Goal: Task Accomplishment & Management: Manage account settings

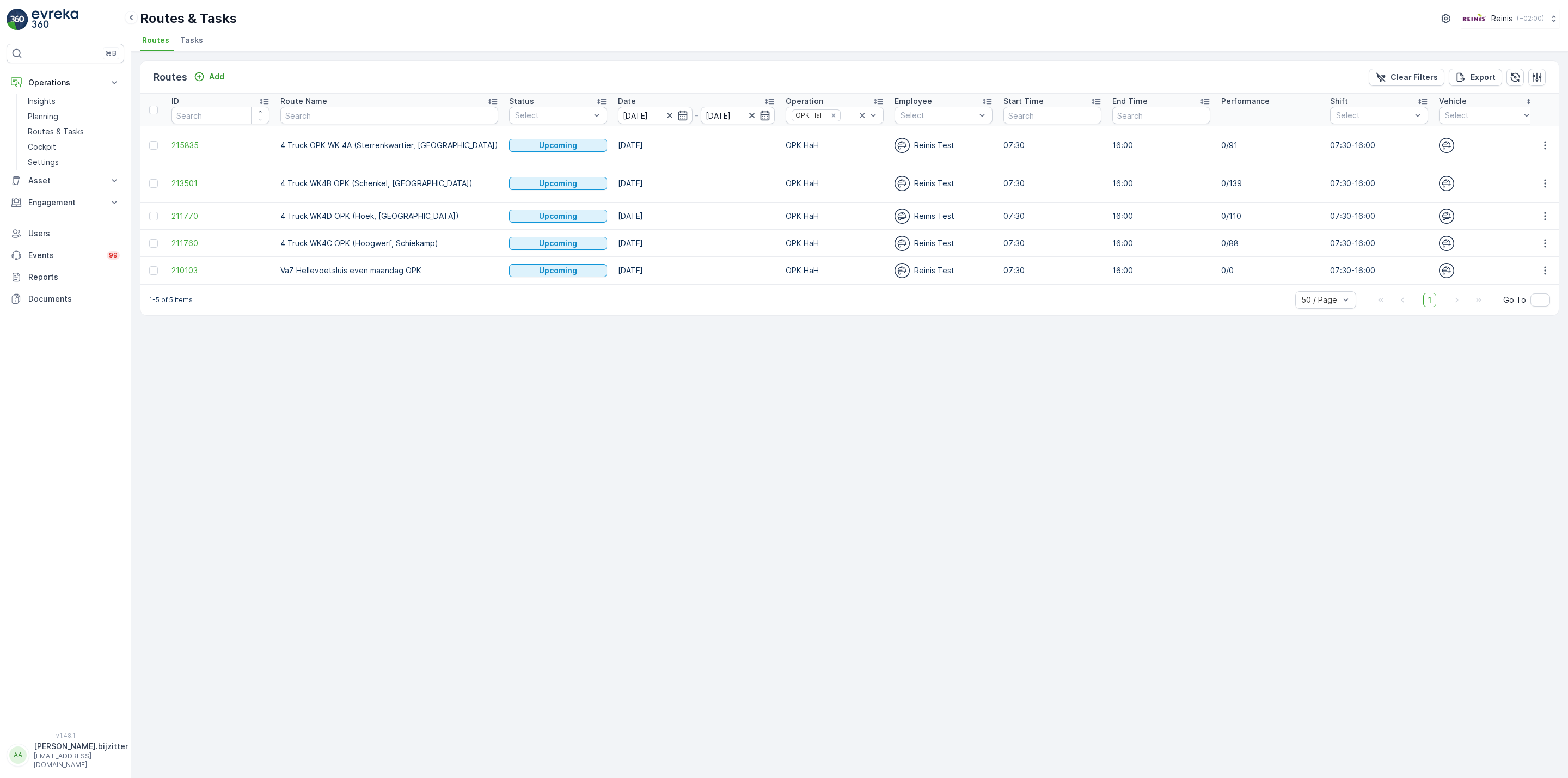
click at [1548, 209] on span "4 Truck WK4D OPK (Hoek, [GEOGRAPHIC_DATA])" at bounding box center [1596, 216] width 98 height 23
click at [1548, 208] on span "4 Truck WK4D OPK (Hoek, [GEOGRAPHIC_DATA])" at bounding box center [1596, 216] width 98 height 23
click at [1542, 210] on icon "button" at bounding box center [1545, 215] width 10 height 10
click at [1489, 222] on span "See More Details" at bounding box center [1520, 222] width 64 height 10
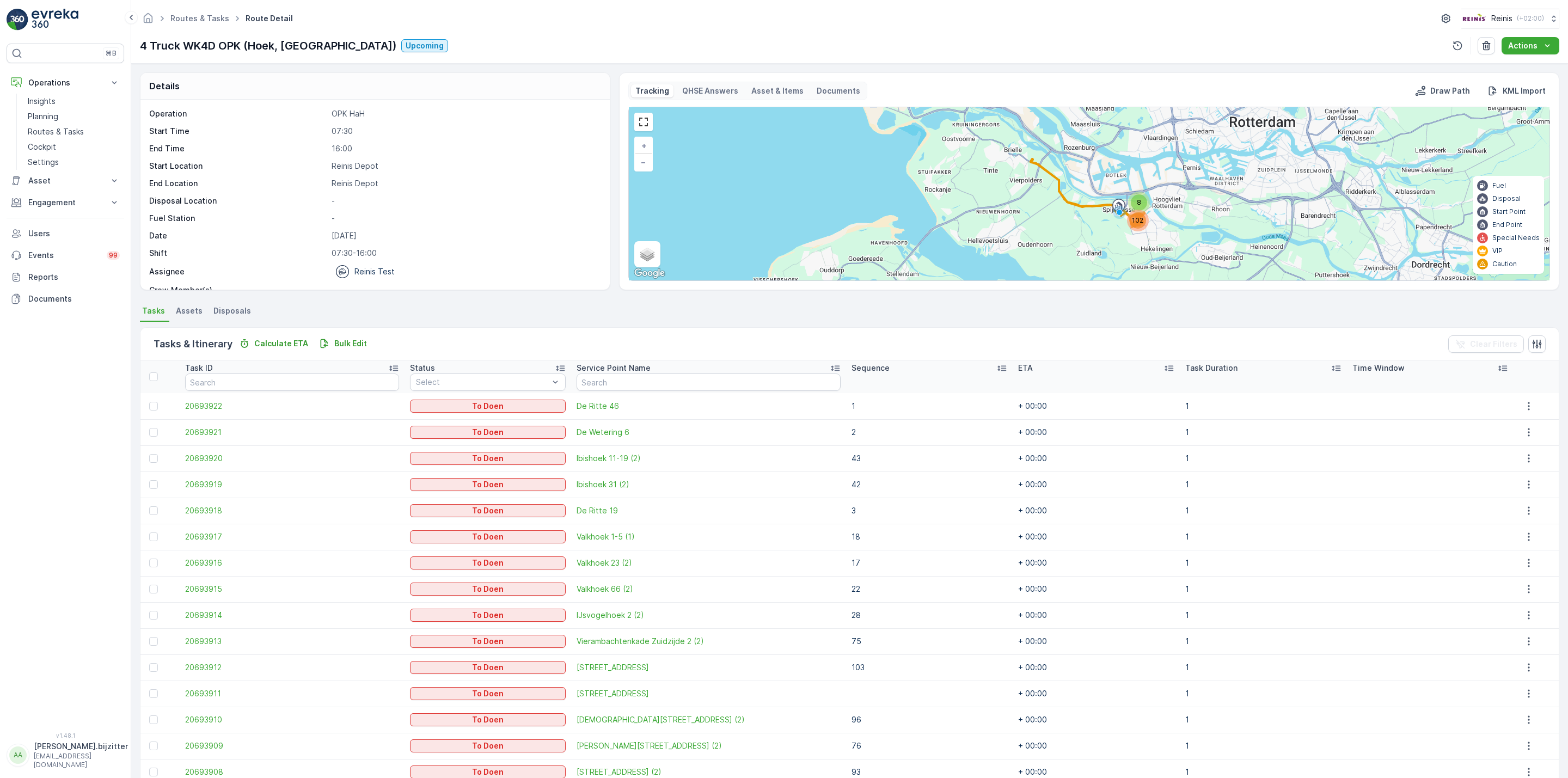
click at [998, 371] on icon at bounding box center [1002, 369] width 9 height 6
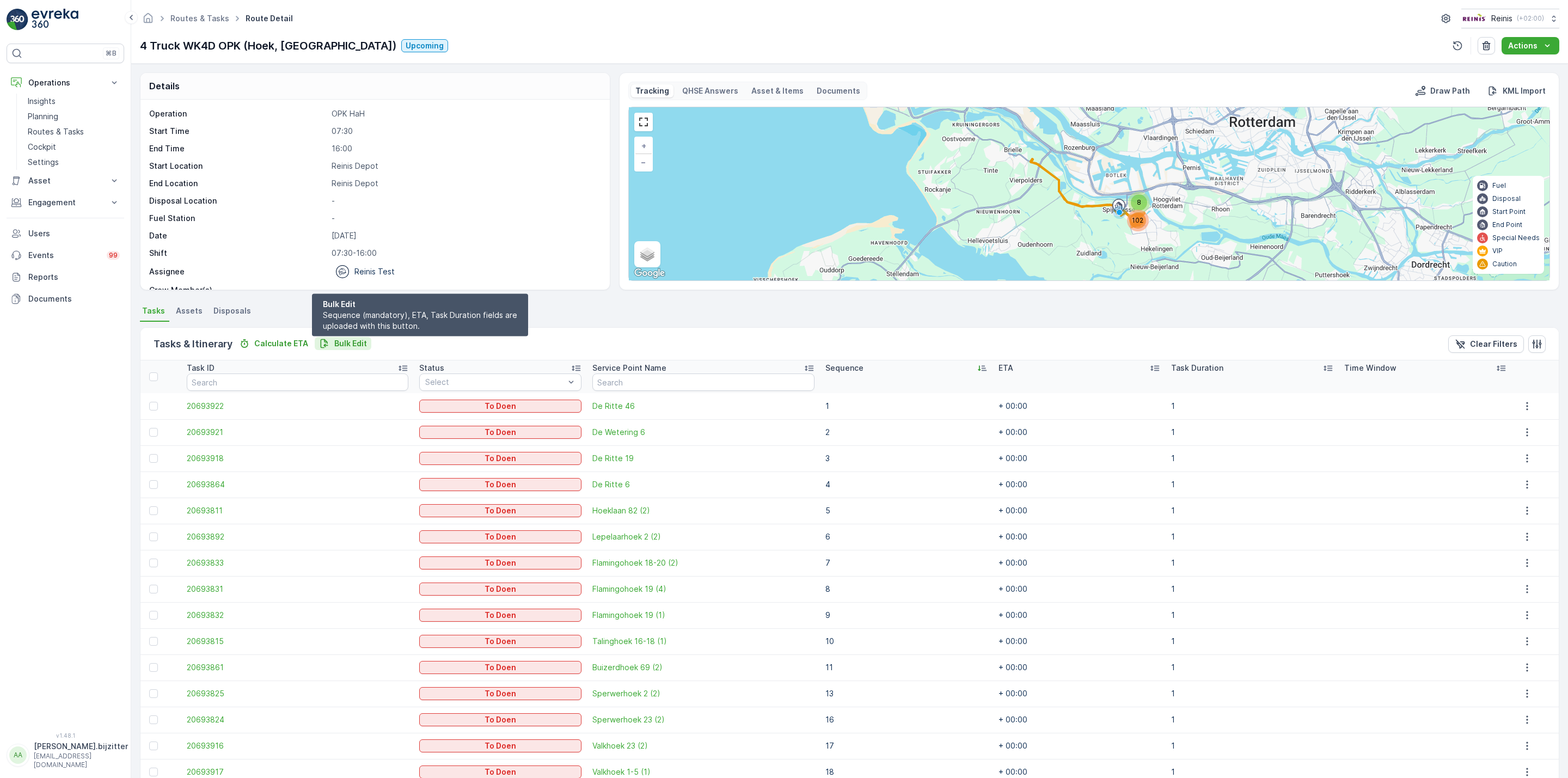
click at [343, 343] on p "Bulk Edit" at bounding box center [351, 343] width 32 height 10
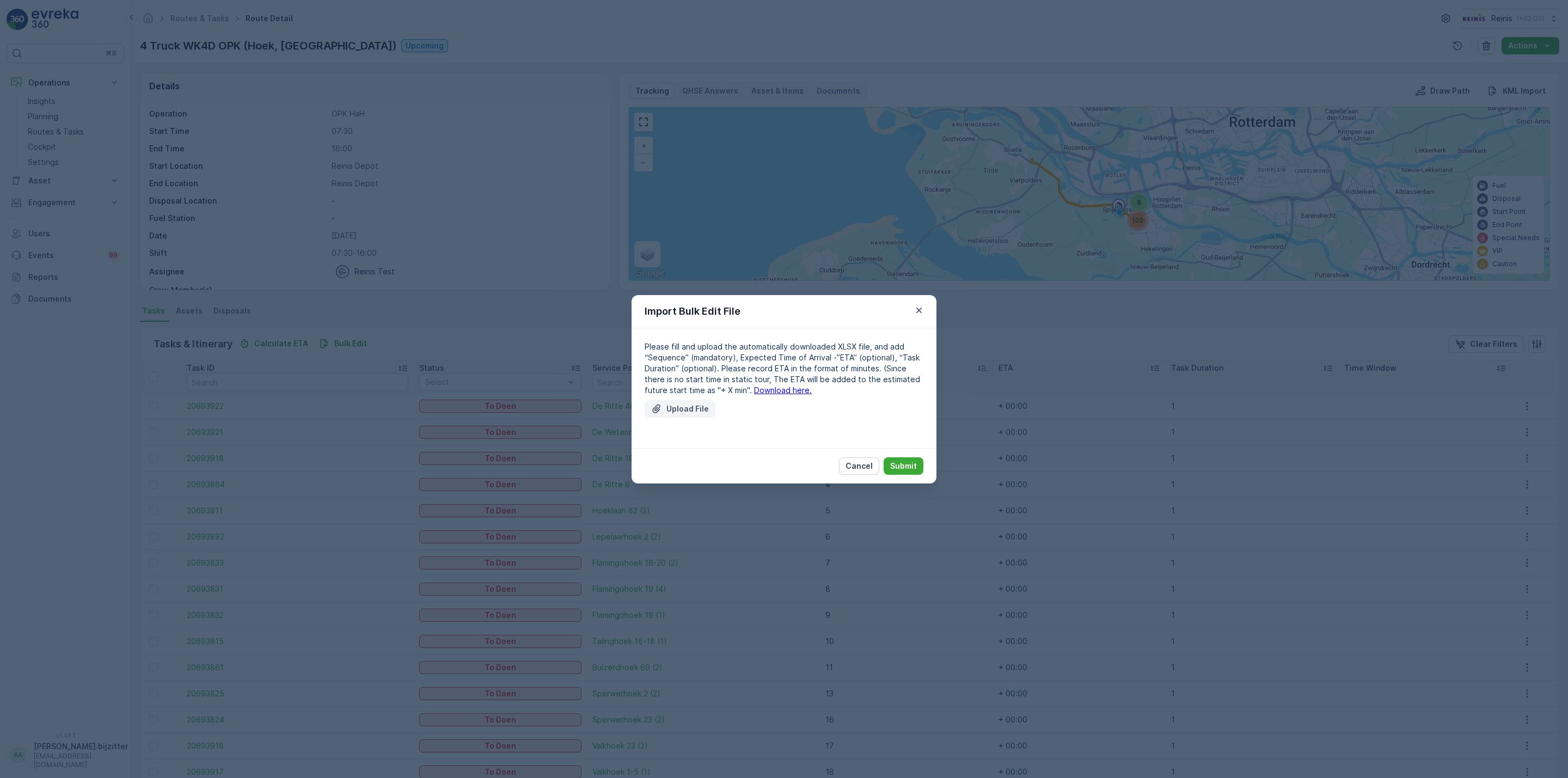
click at [701, 407] on p "Upload File" at bounding box center [687, 408] width 43 height 10
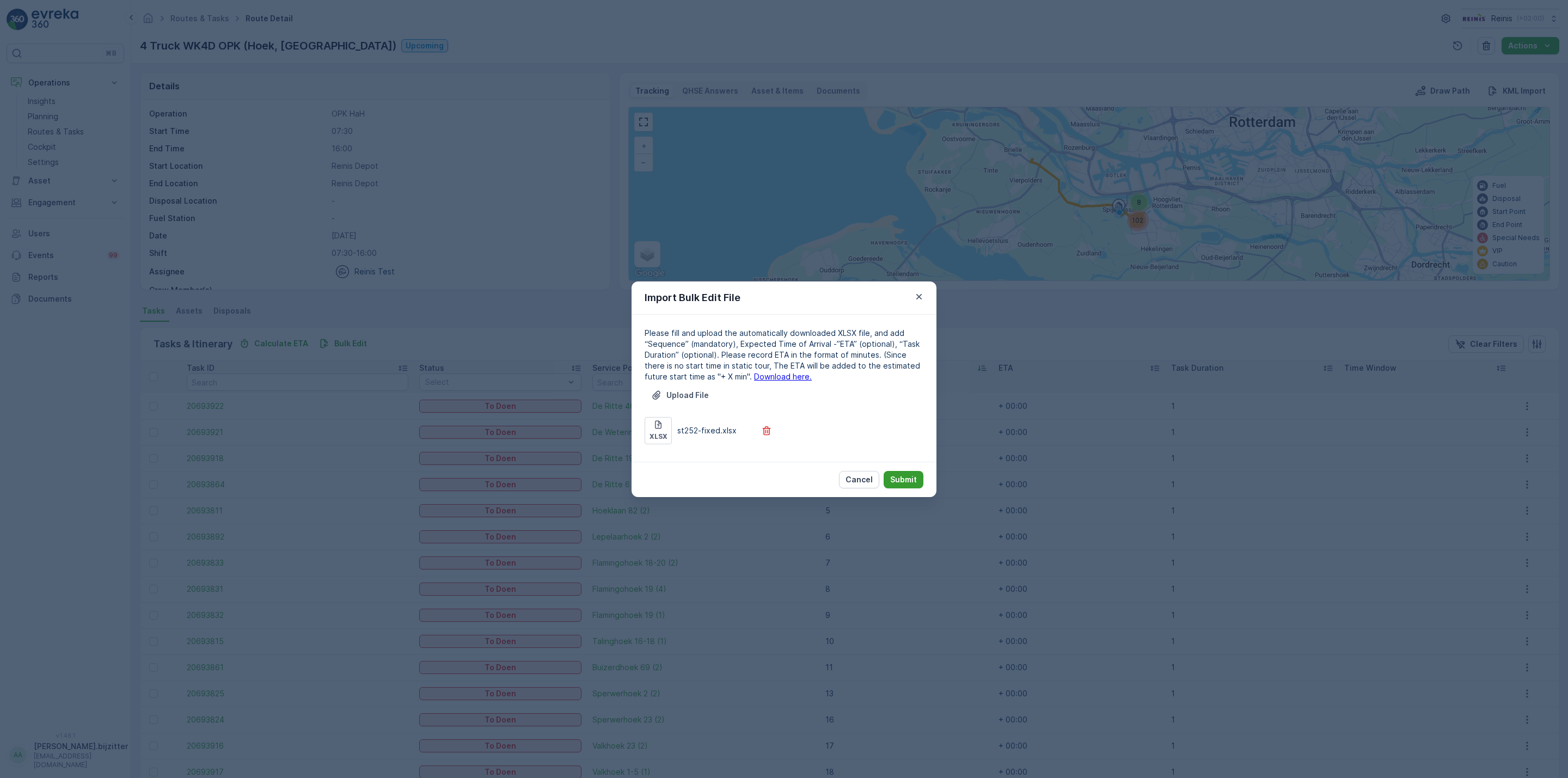
click at [898, 480] on p "Submit" at bounding box center [903, 479] width 27 height 10
click at [857, 476] on p "Cancel" at bounding box center [859, 479] width 27 height 10
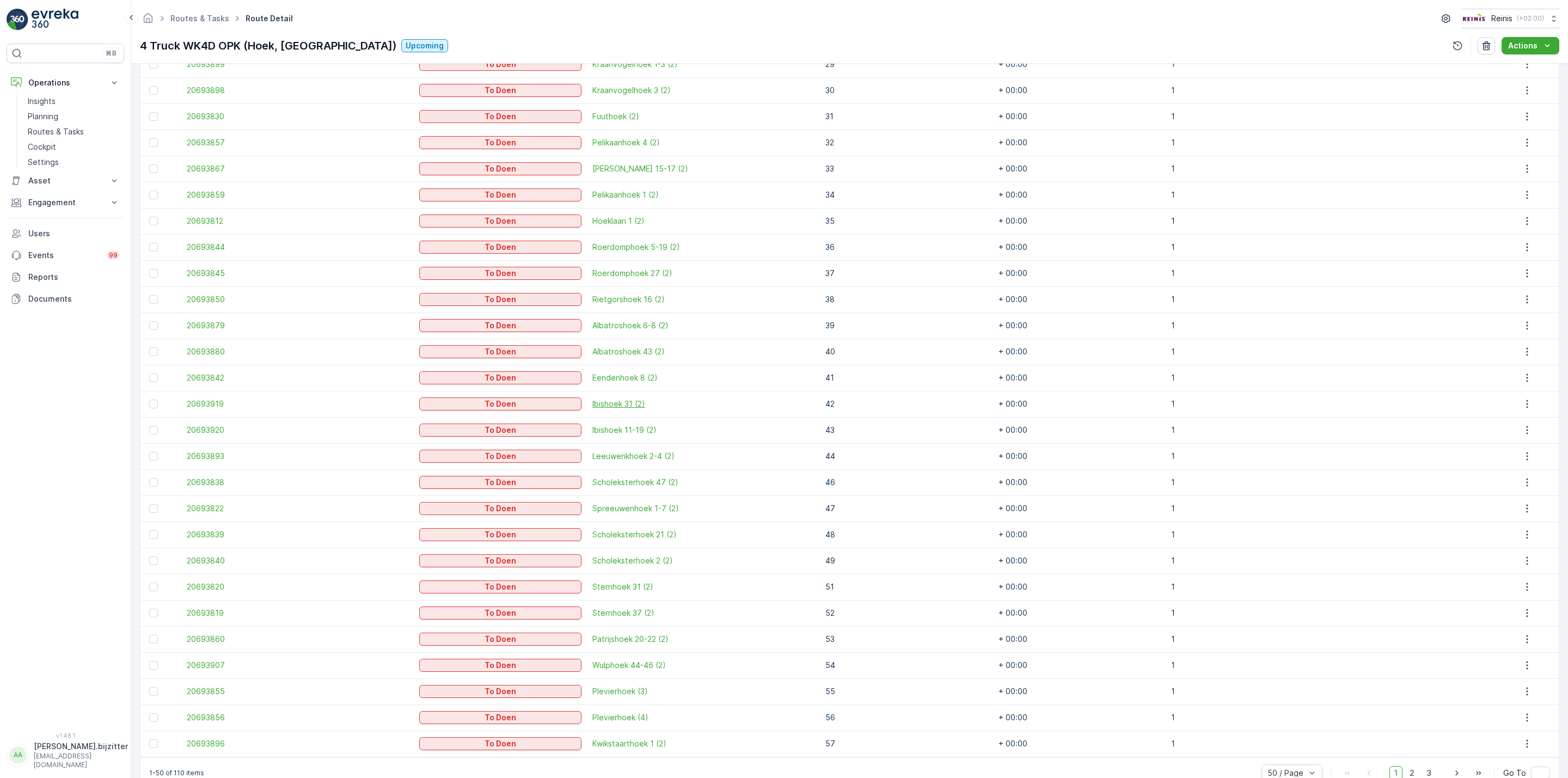
scroll to position [968, 0]
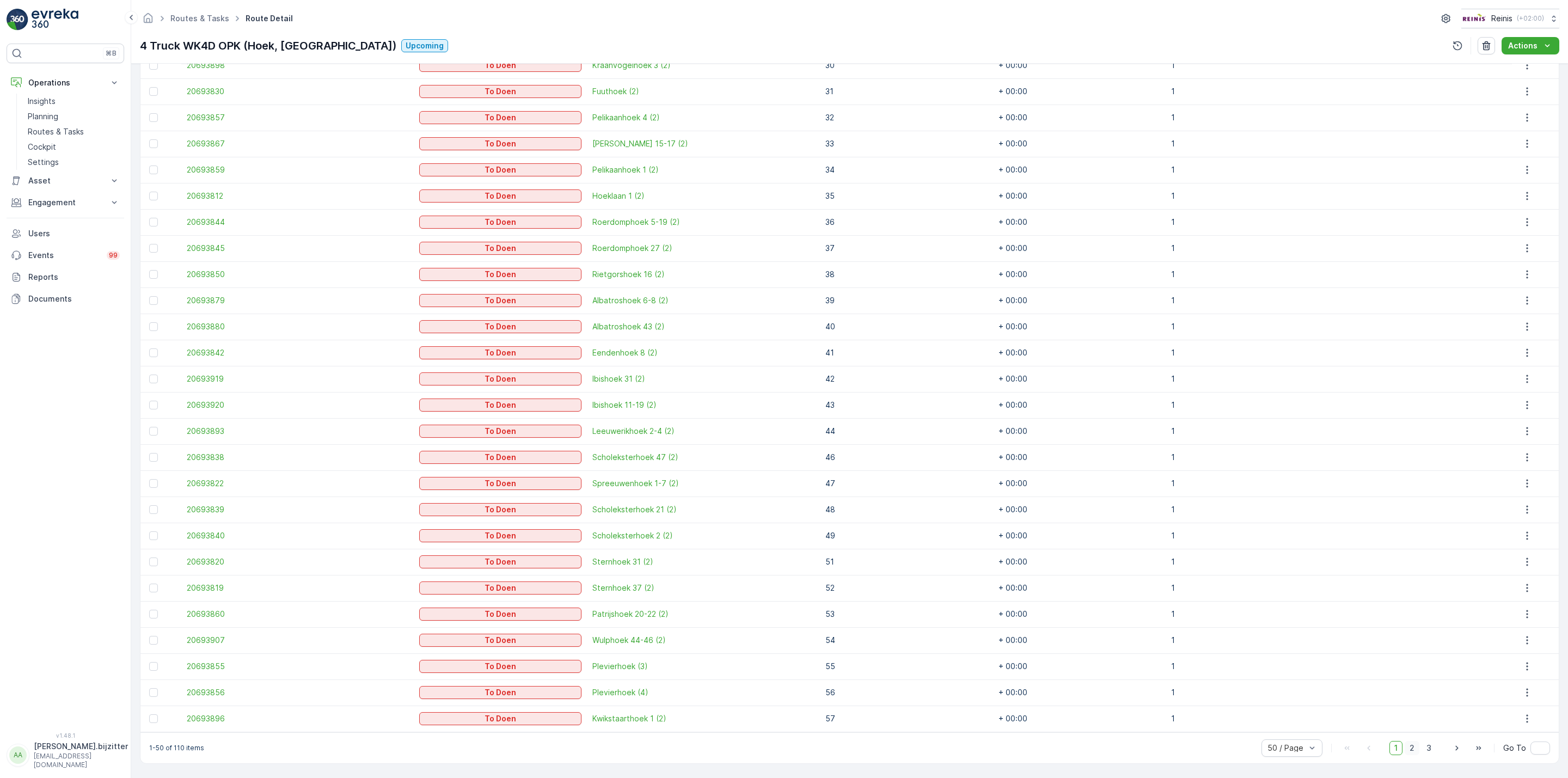
click at [1413, 751] on span "2" at bounding box center [1413, 748] width 15 height 14
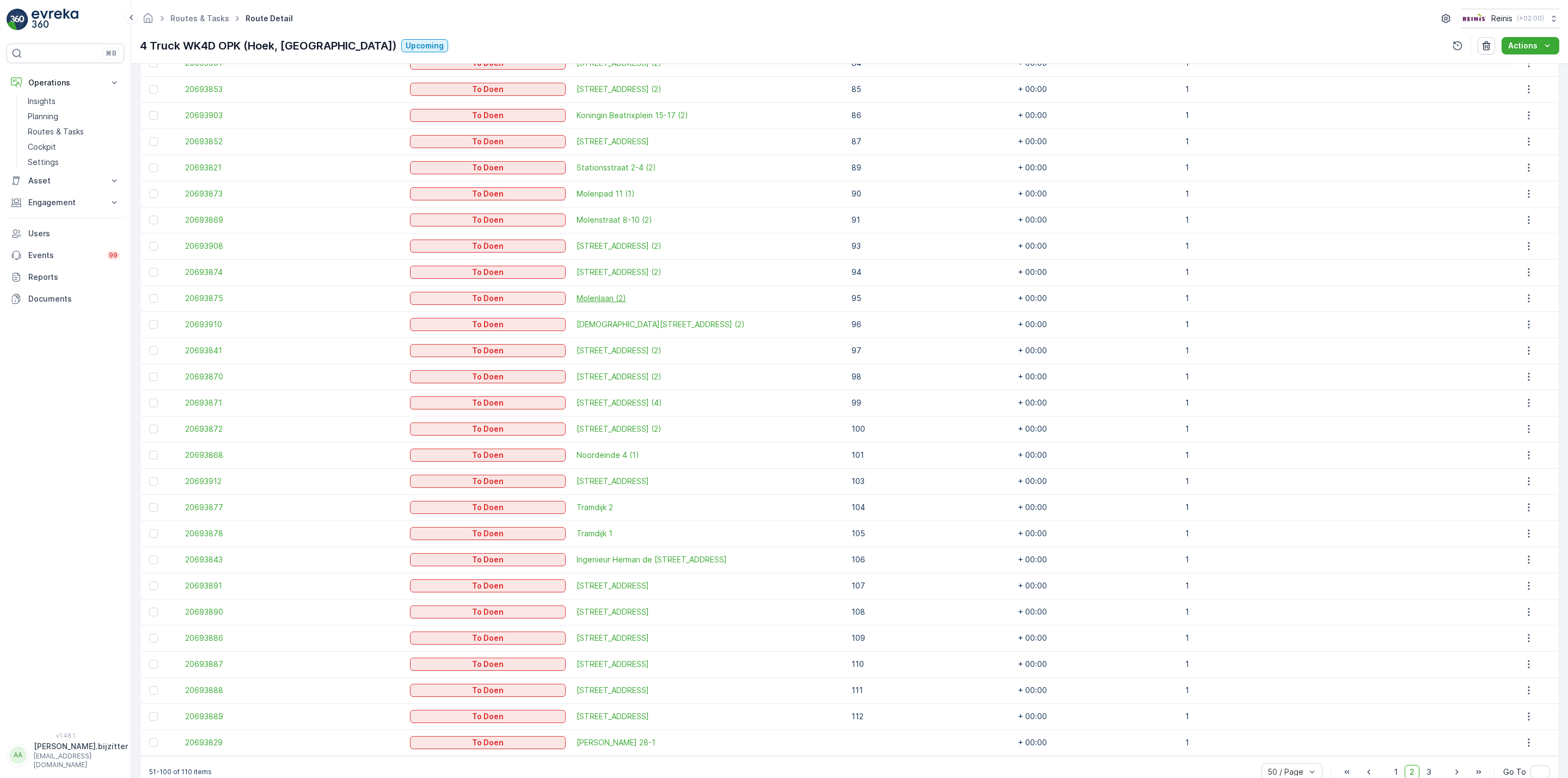
scroll to position [968, 0]
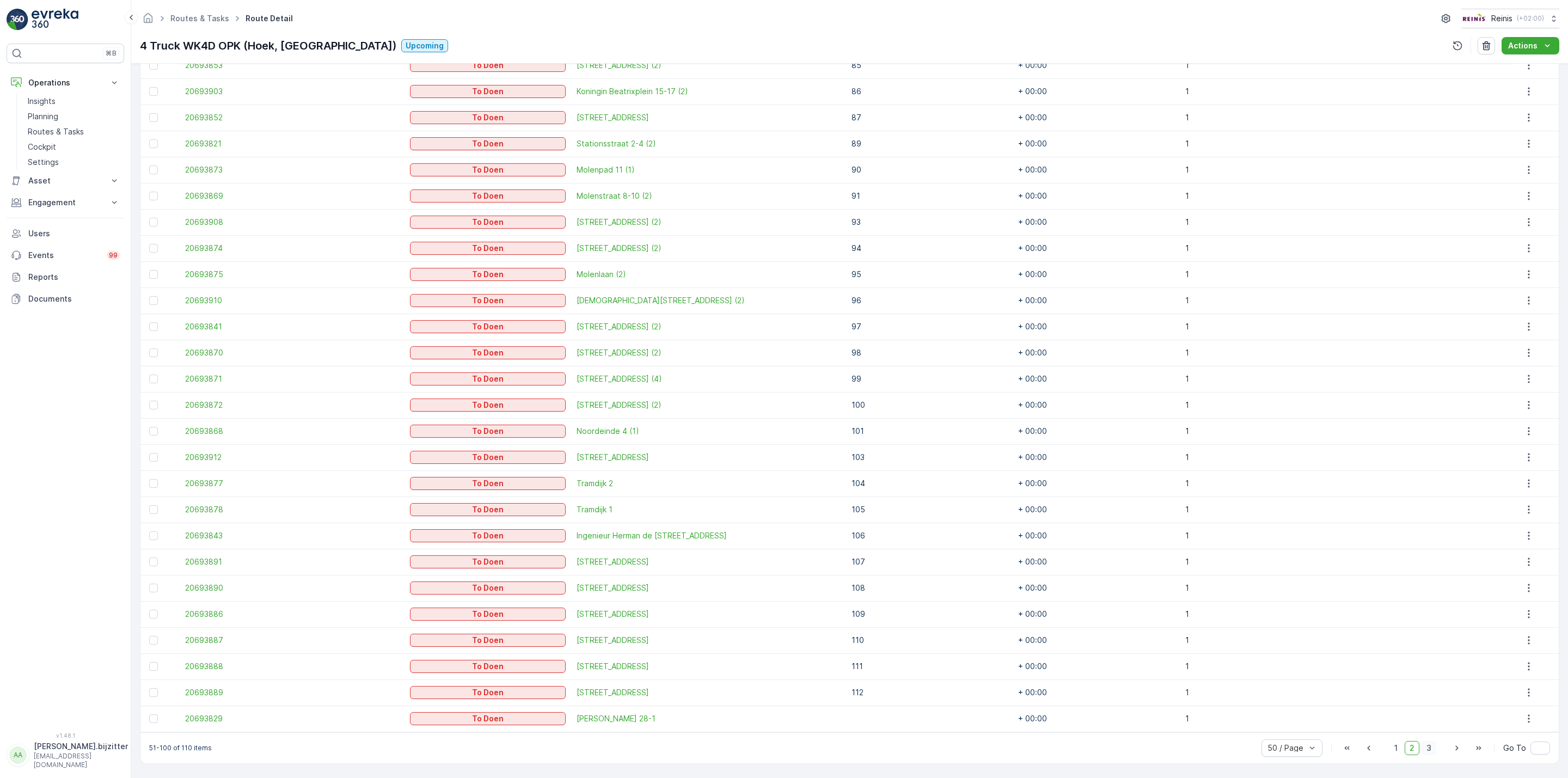
click at [1425, 748] on span "3" at bounding box center [1430, 748] width 15 height 14
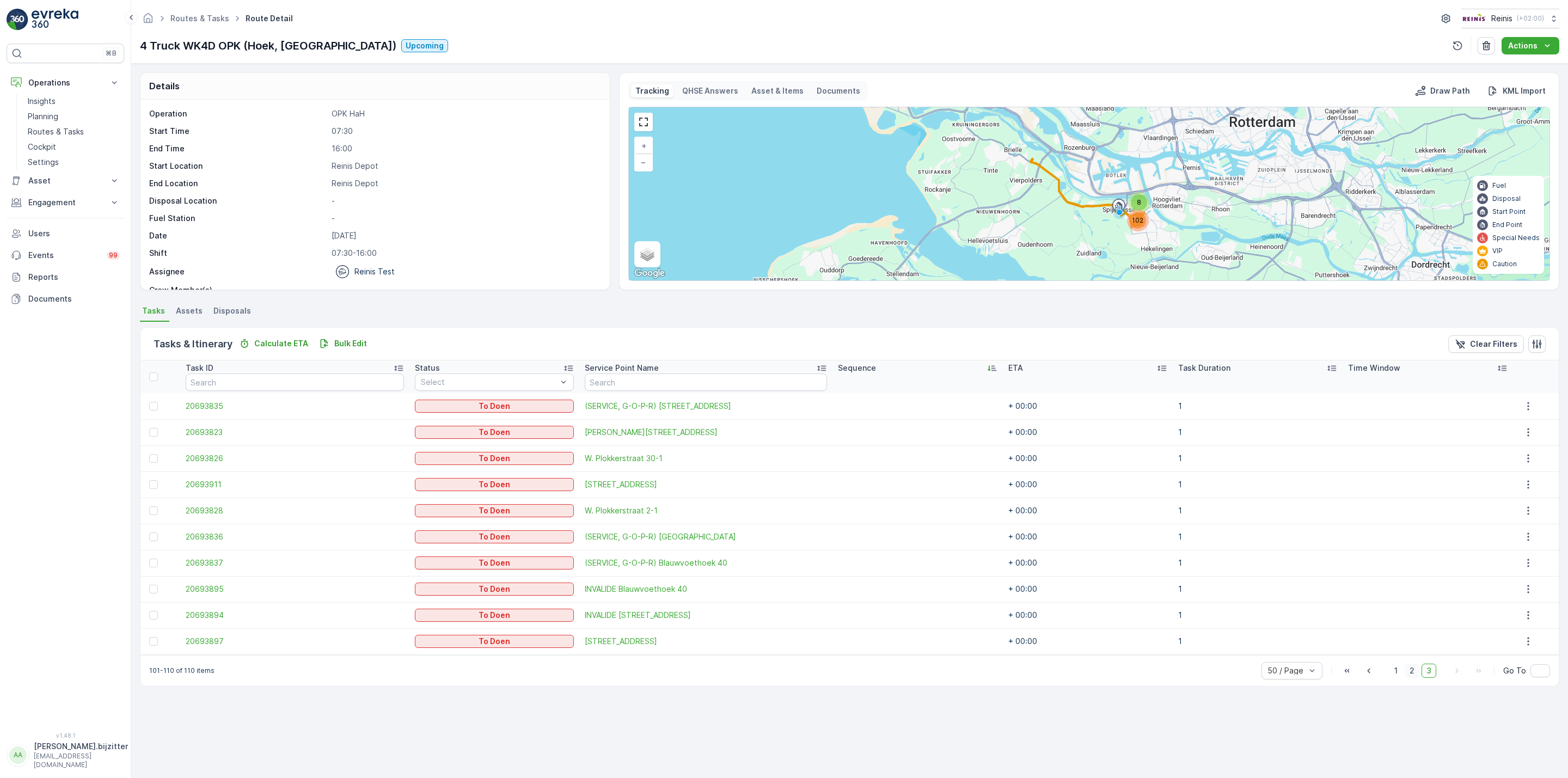
click at [1412, 672] on span "2" at bounding box center [1413, 670] width 15 height 14
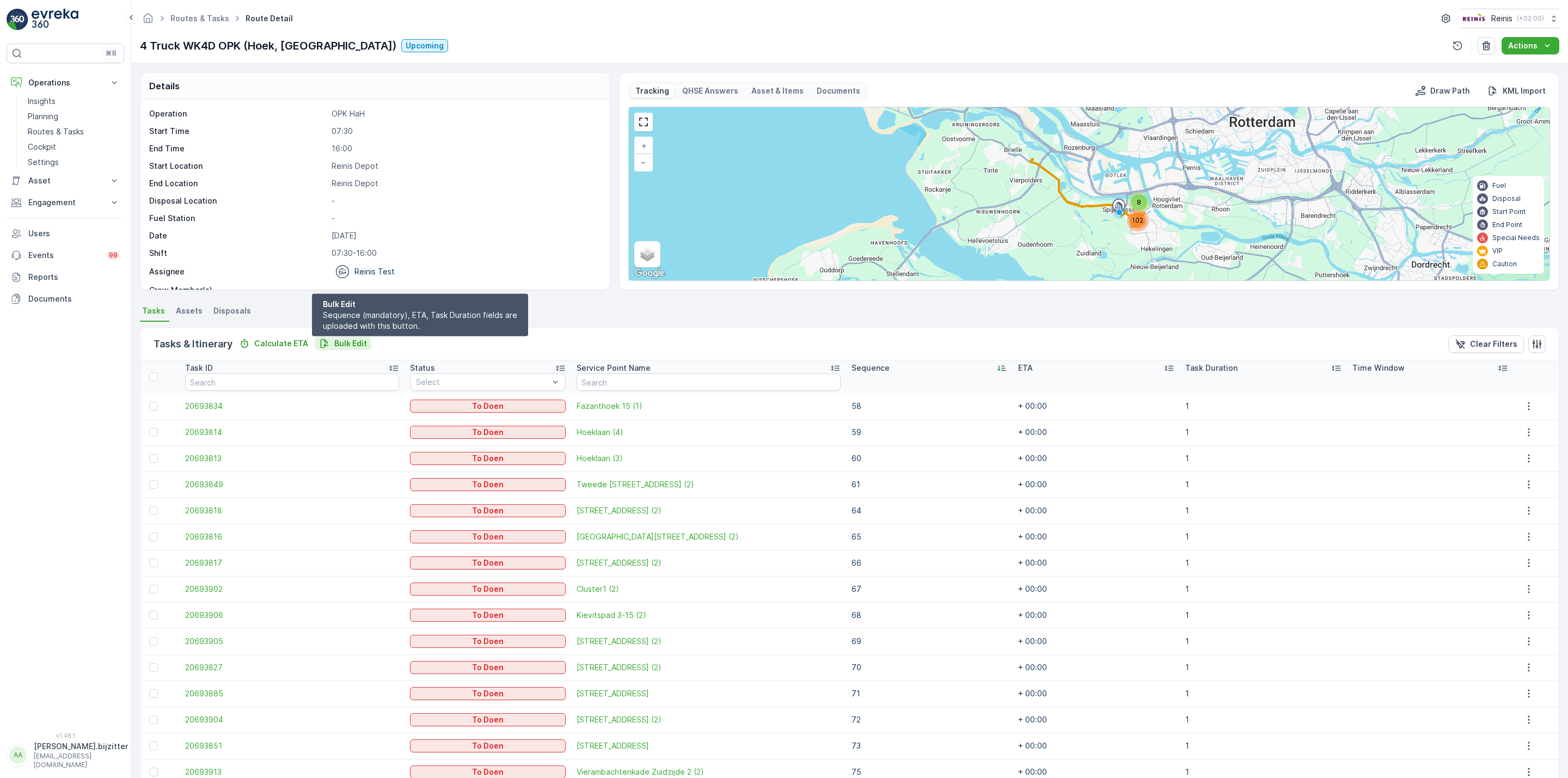
click at [343, 345] on p "Bulk Edit" at bounding box center [351, 343] width 32 height 10
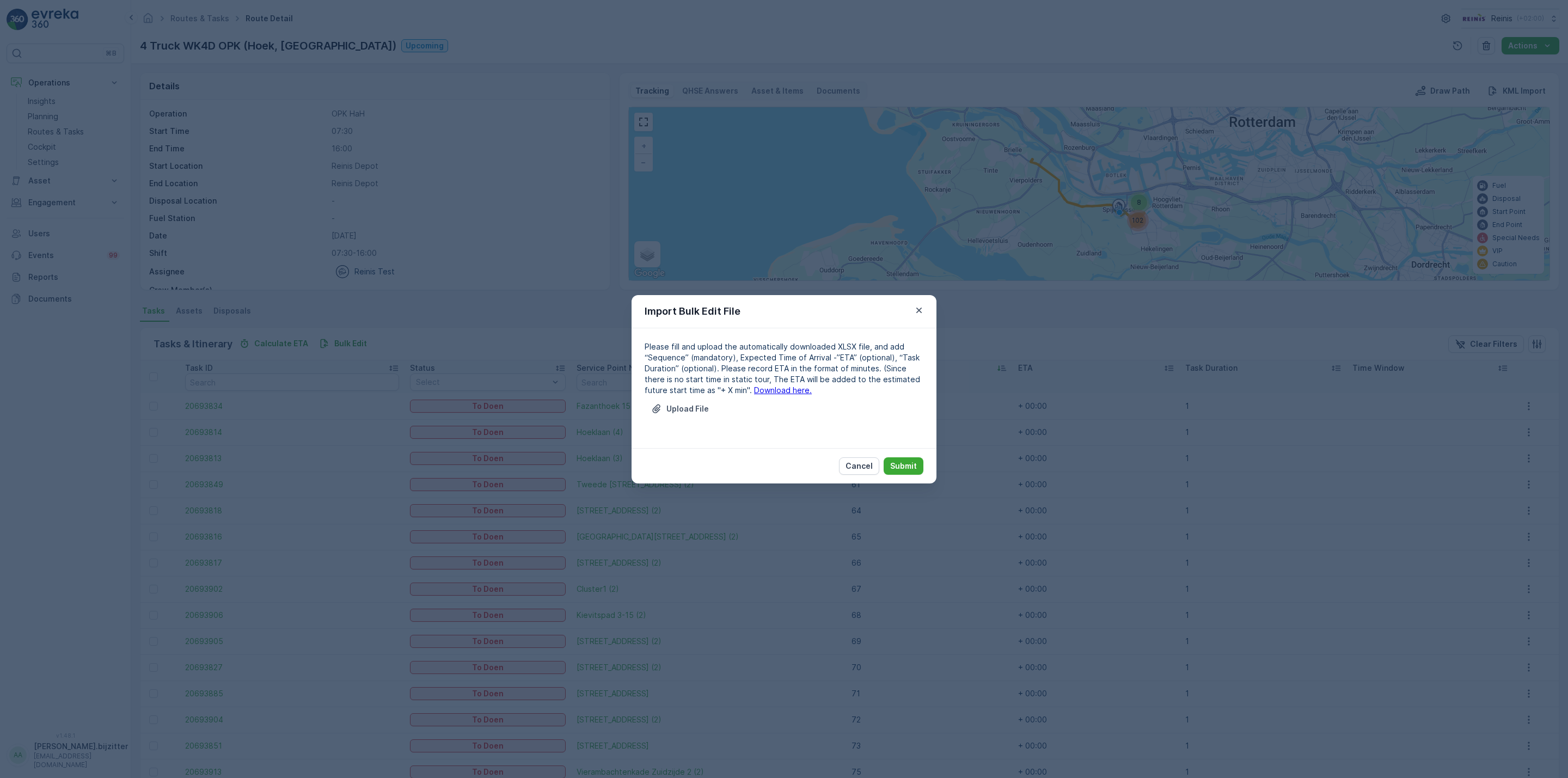
click at [757, 389] on link "Download here." at bounding box center [783, 390] width 58 height 9
click at [677, 407] on p "Upload File" at bounding box center [687, 408] width 43 height 10
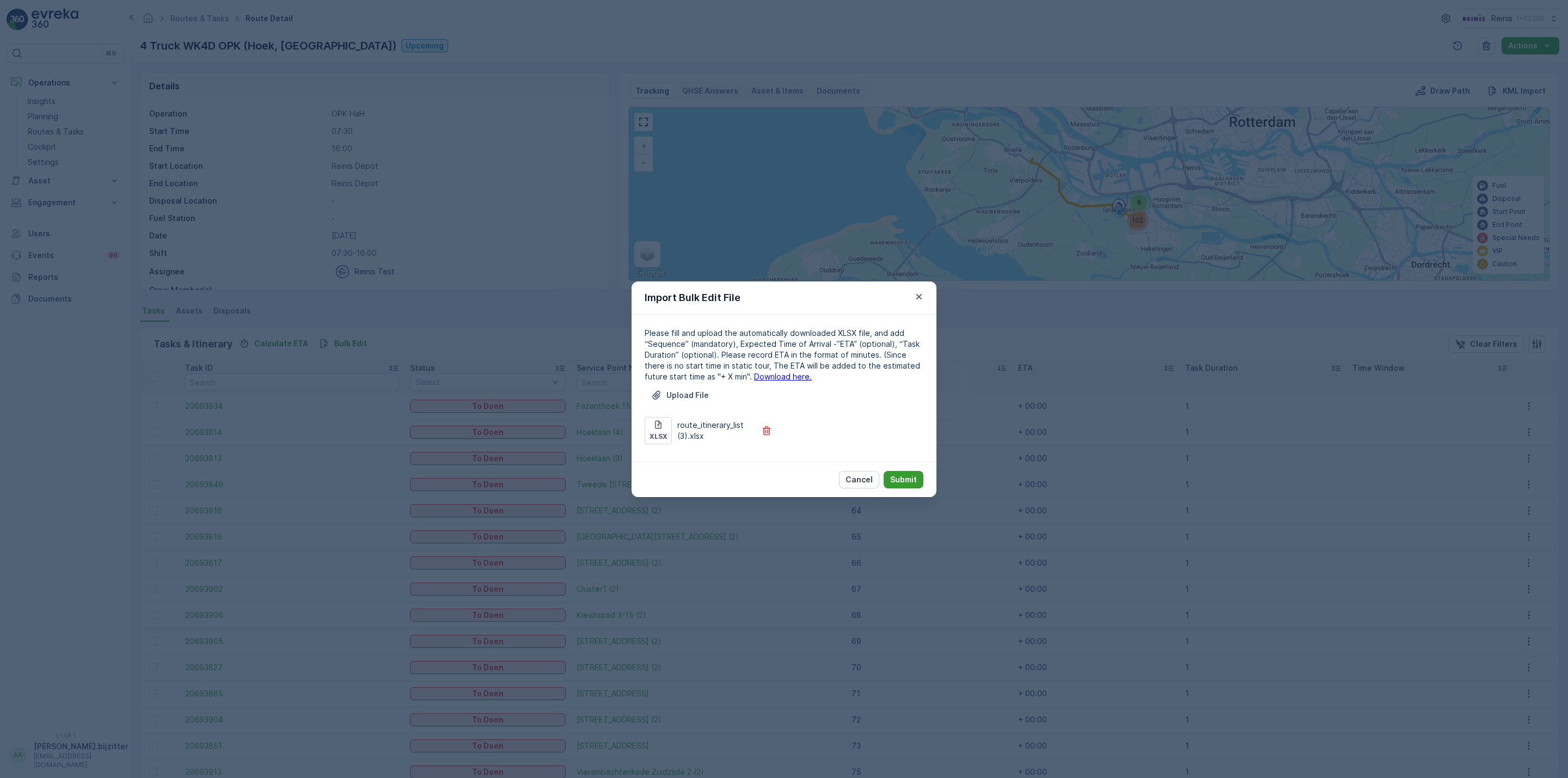
click at [907, 477] on p "Submit" at bounding box center [903, 479] width 27 height 10
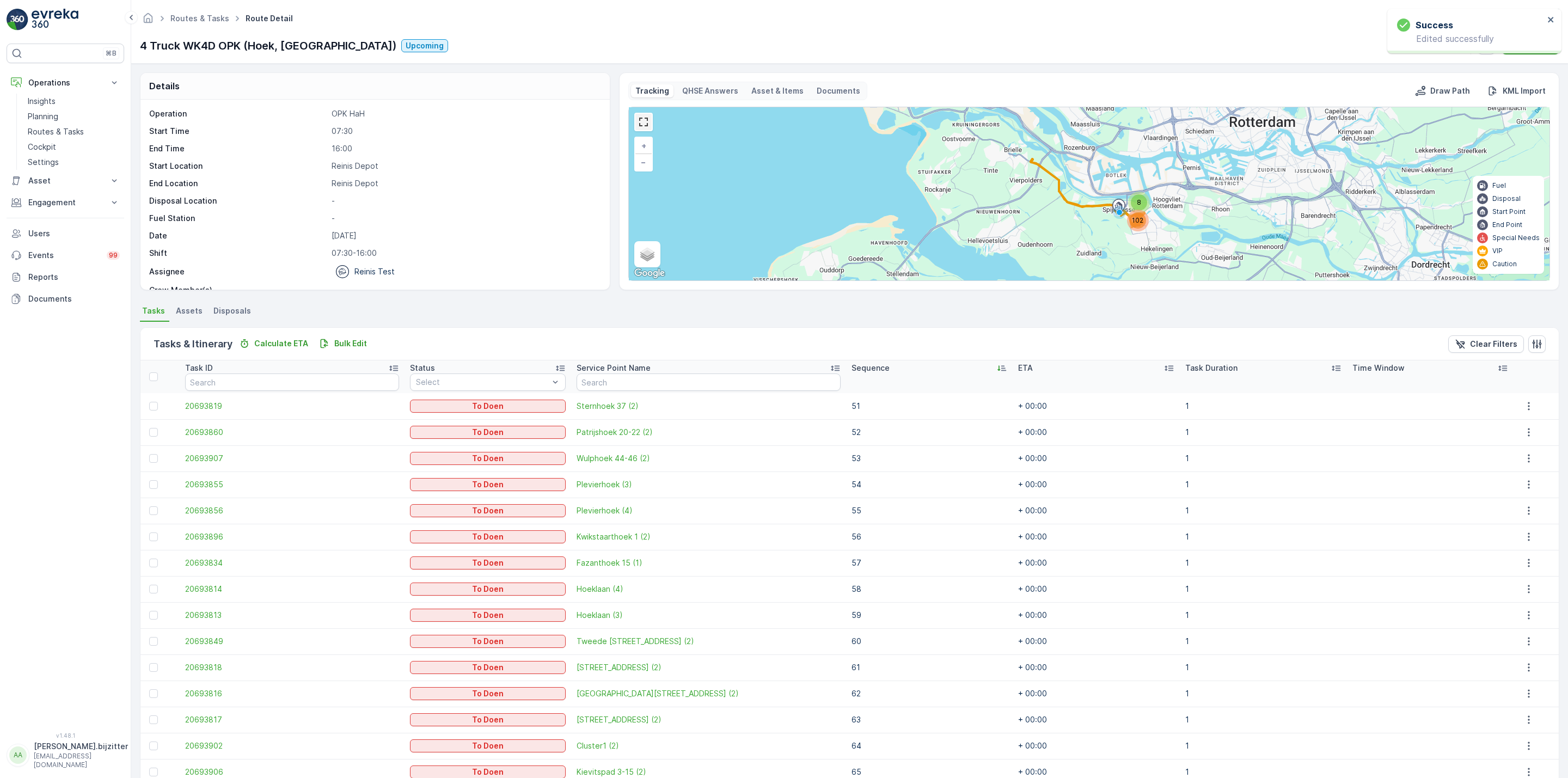
click at [642, 122] on link at bounding box center [643, 121] width 16 height 16
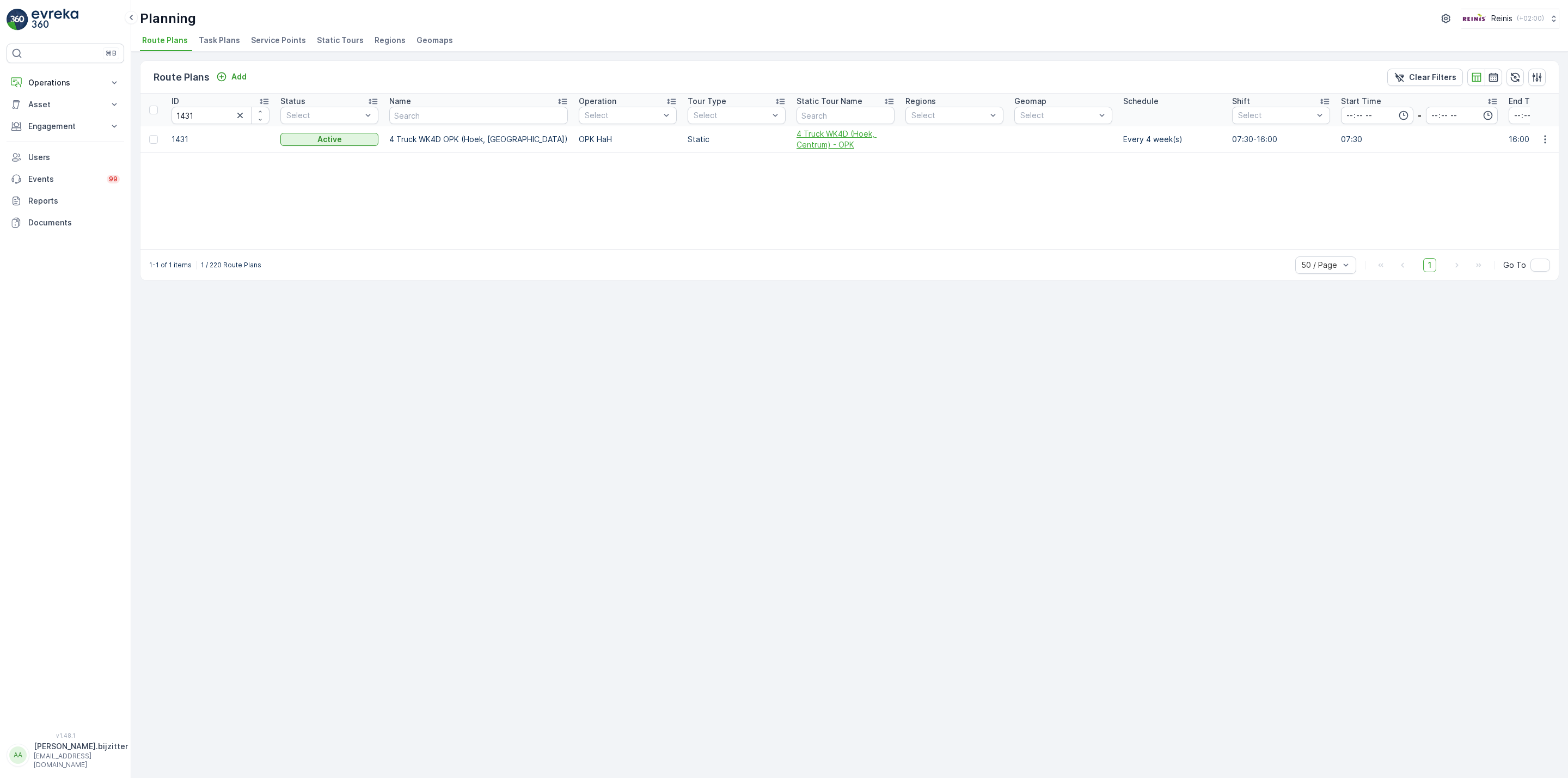
click at [796, 146] on span "4 Truck WK4D (Hoek, Centrum) - OPK" at bounding box center [845, 139] width 98 height 22
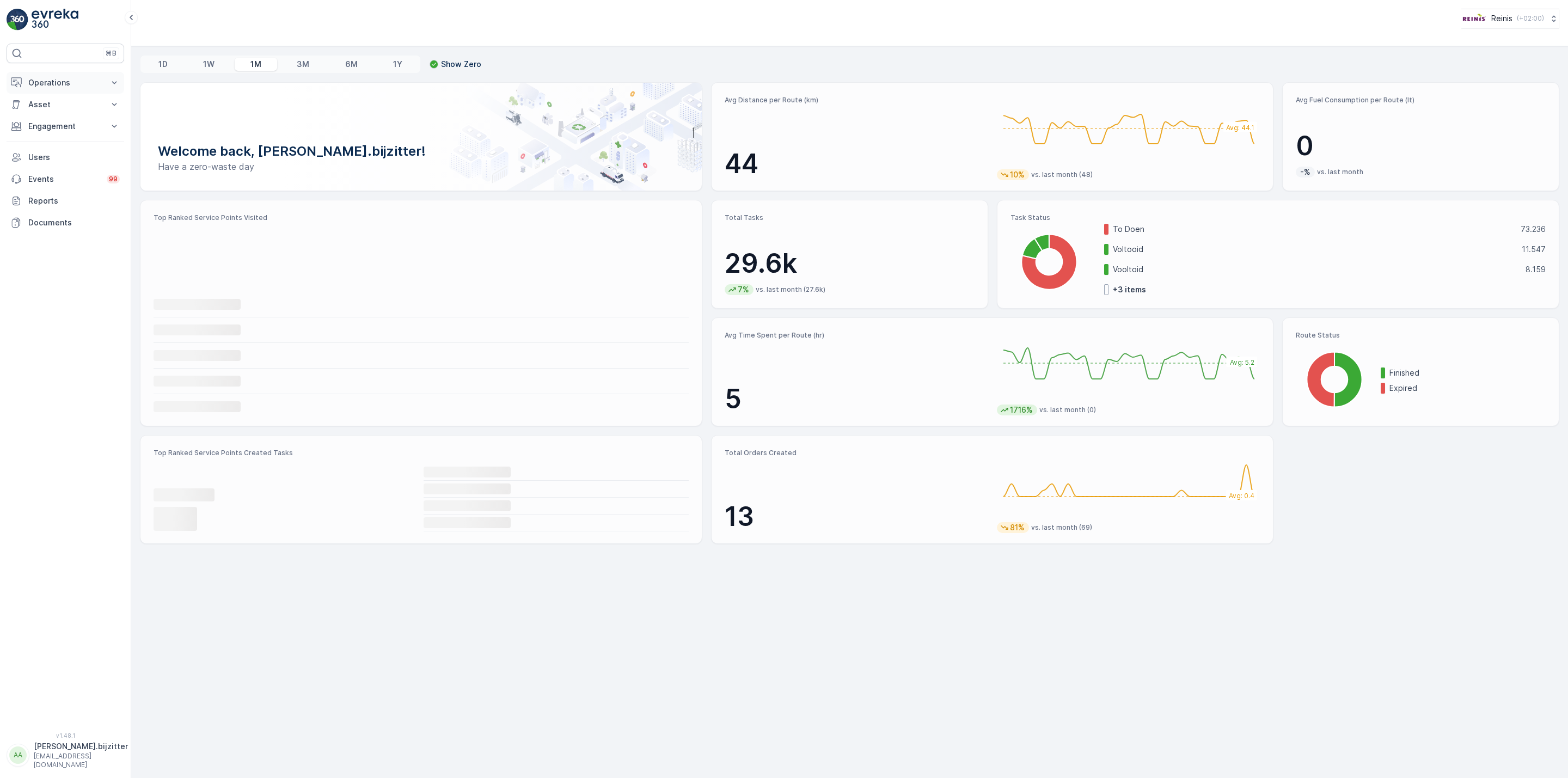
click at [31, 83] on p "Operations" at bounding box center [65, 82] width 74 height 10
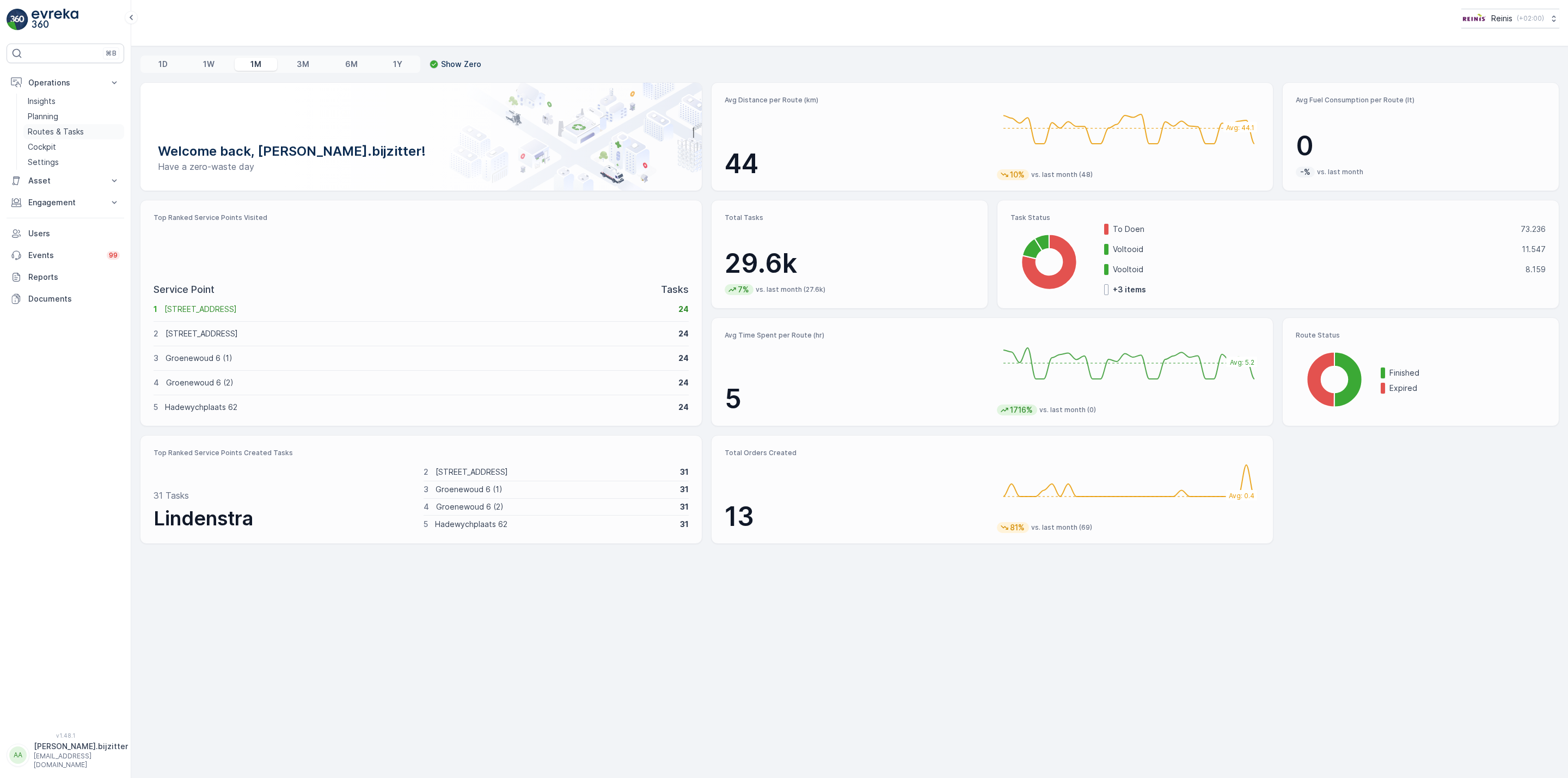
click at [49, 129] on p "Routes & Tasks" at bounding box center [55, 131] width 56 height 10
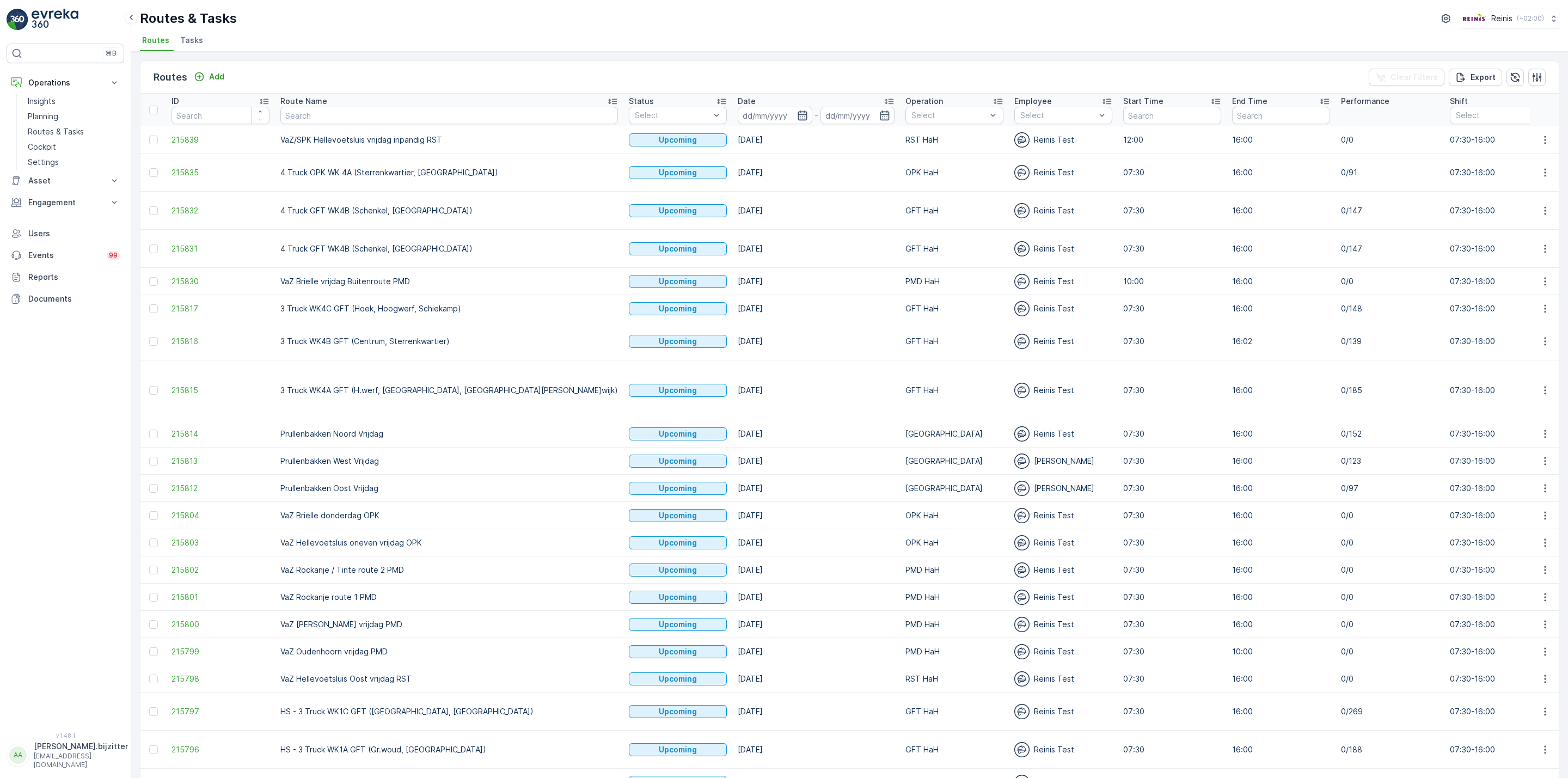
click at [798, 113] on icon "button" at bounding box center [803, 116] width 9 height 9
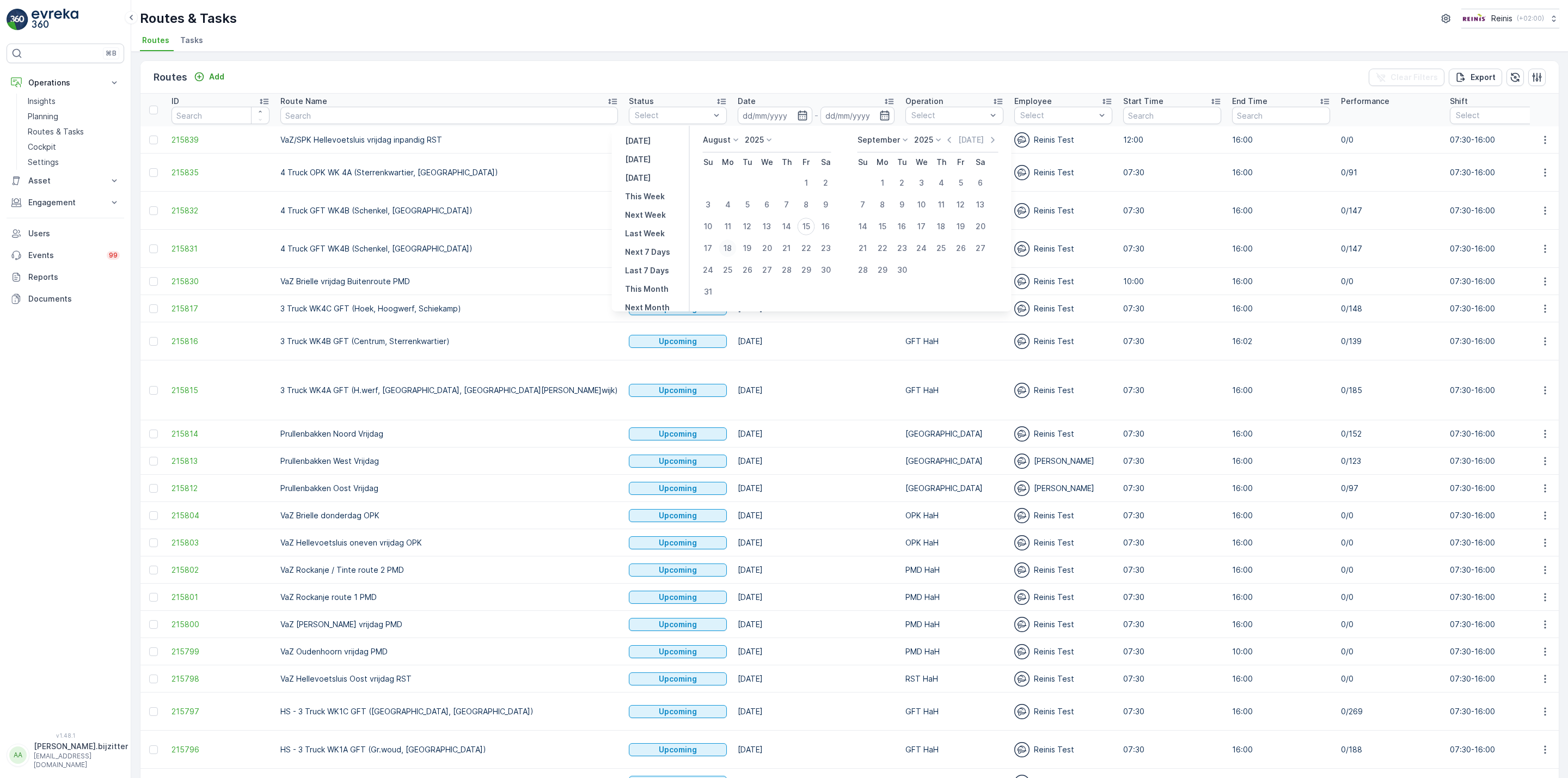
click at [726, 245] on div "18" at bounding box center [728, 248] width 17 height 17
type input "[DATE]"
click at [726, 245] on div "18" at bounding box center [728, 248] width 17 height 17
type input "[DATE]"
click at [726, 245] on div "18" at bounding box center [728, 248] width 17 height 17
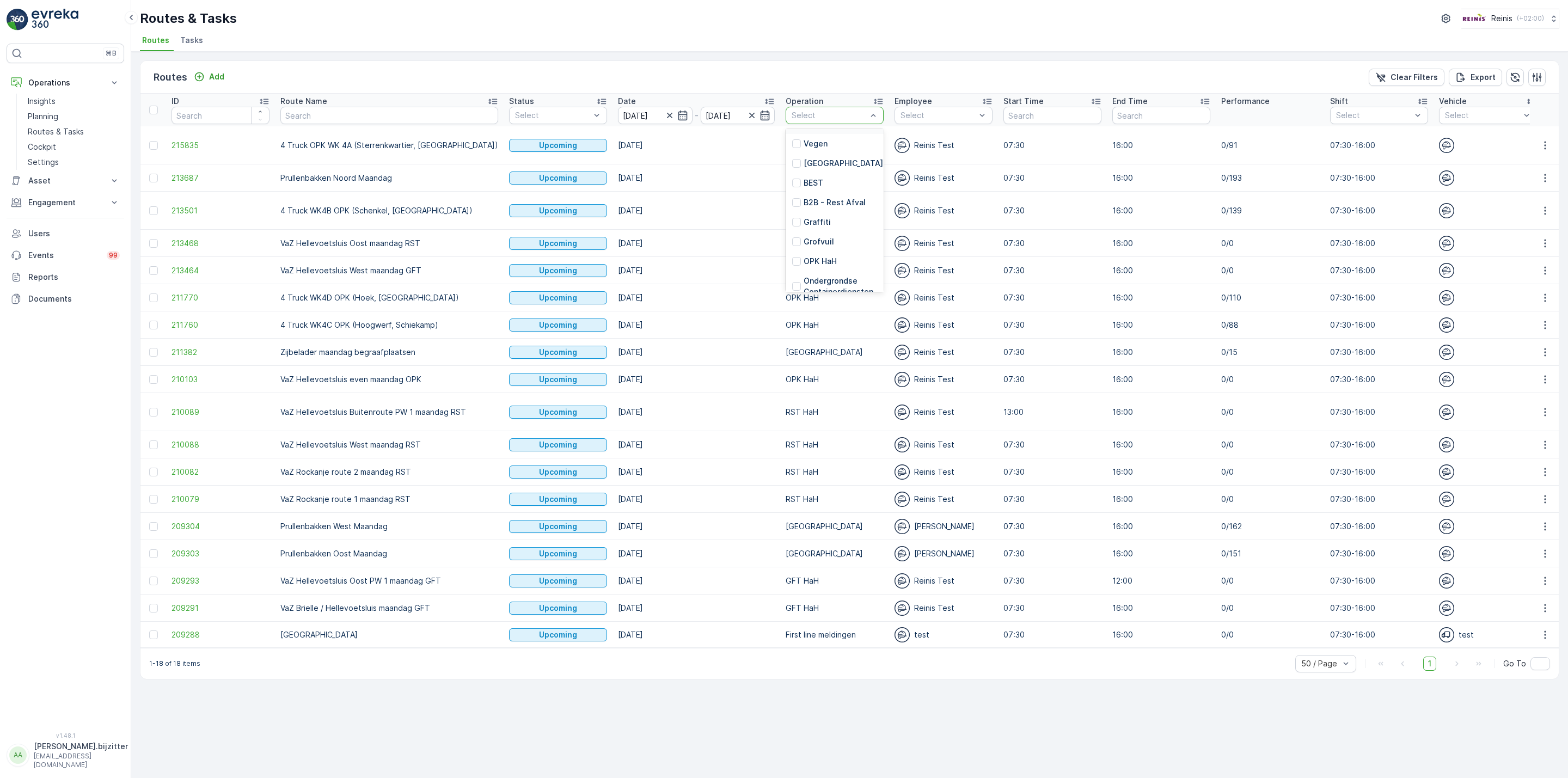
scroll to position [81, 0]
click at [804, 231] on p "OPK HaH" at bounding box center [820, 234] width 33 height 10
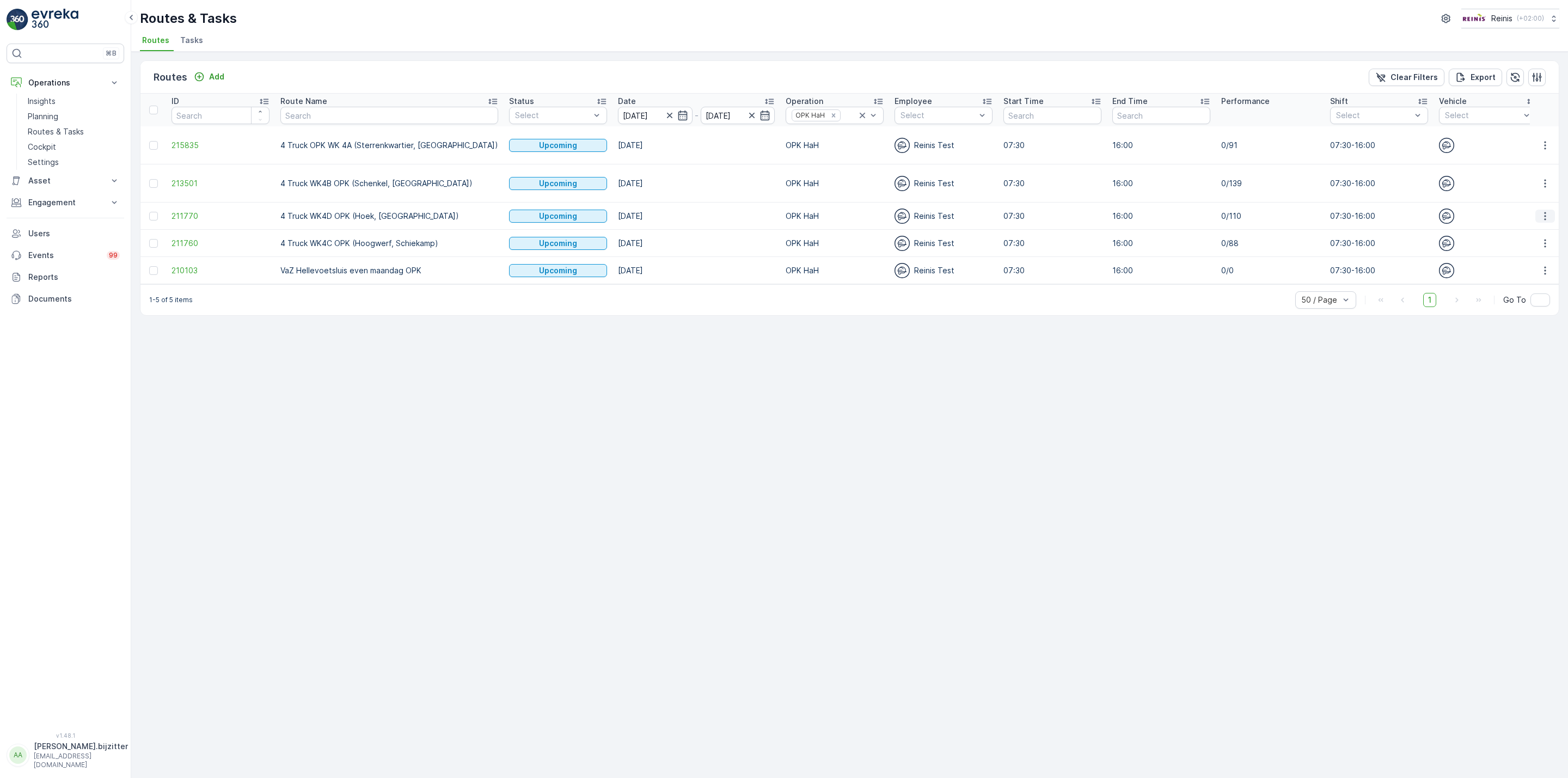
click at [1541, 210] on icon "button" at bounding box center [1545, 215] width 10 height 10
click at [1535, 217] on span "See More Details" at bounding box center [1520, 222] width 64 height 10
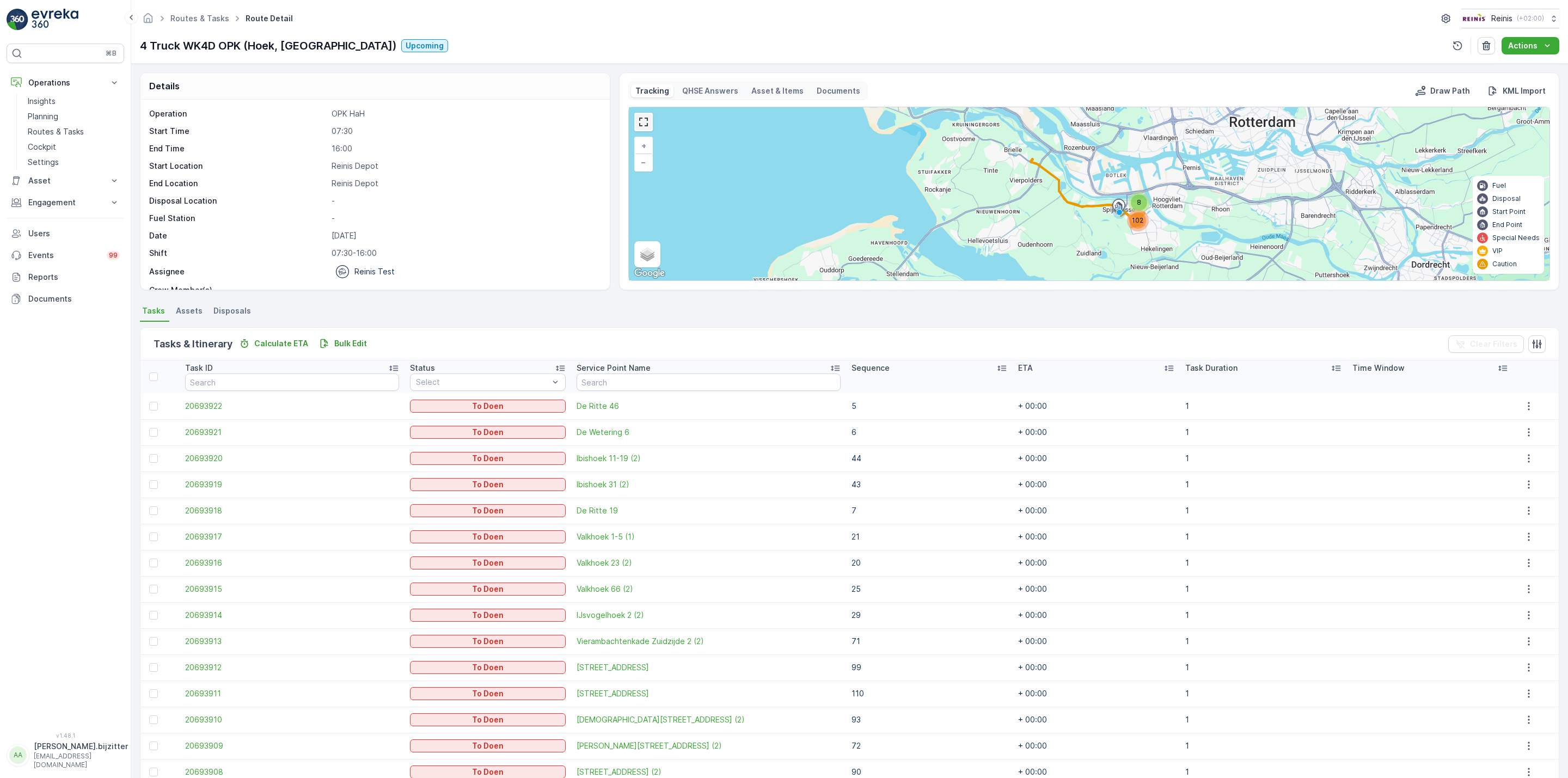
click at [647, 126] on link at bounding box center [643, 121] width 16 height 16
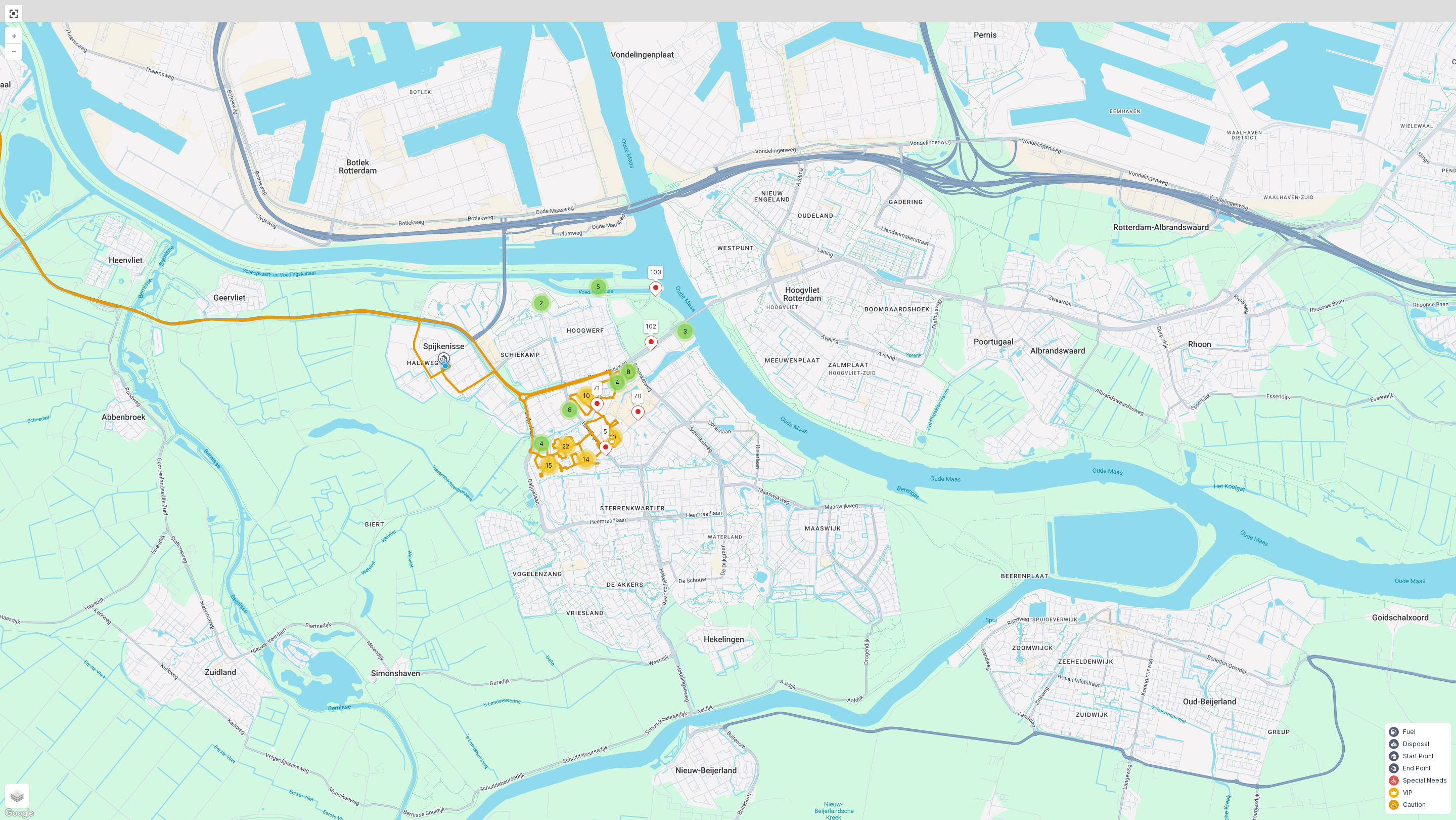
drag, startPoint x: 511, startPoint y: 262, endPoint x: 507, endPoint y: 325, distance: 63.1
click at [507, 325] on div "2 5 3 4 8 10 10 14 4 8 15 22 103 102 5 71 70 + − Satellite Roadmap Terrain Hybr…" at bounding box center [728, 410] width 1456 height 820
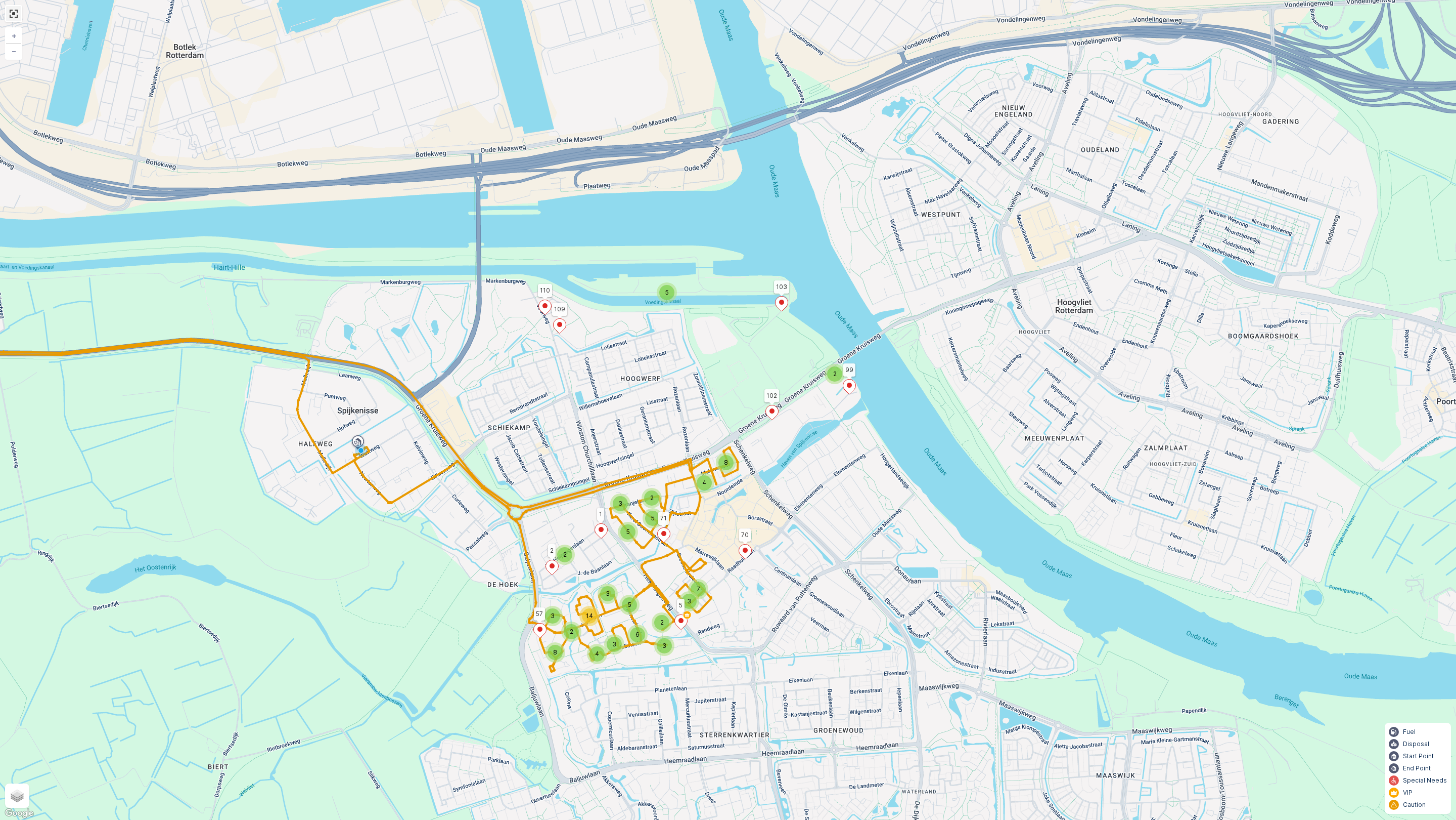
click at [18, 15] on link at bounding box center [13, 13] width 15 height 15
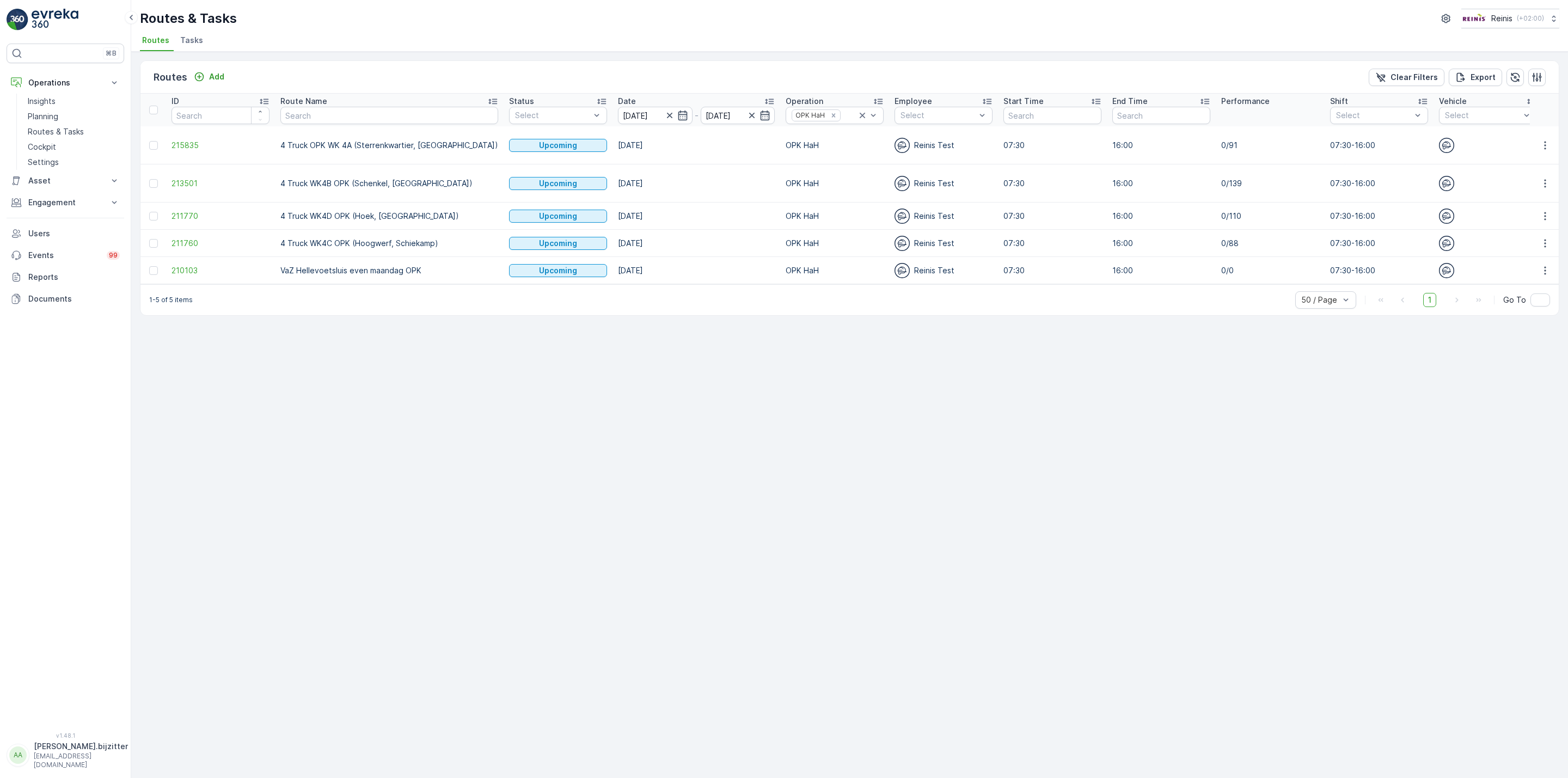
click at [1548, 178] on span "4 Truck WK4B OPK (Schenkel, Centrum)" at bounding box center [1596, 183] width 98 height 33
click at [1542, 184] on icon "button" at bounding box center [1545, 183] width 10 height 10
click at [1522, 198] on span "See More Details" at bounding box center [1520, 194] width 64 height 10
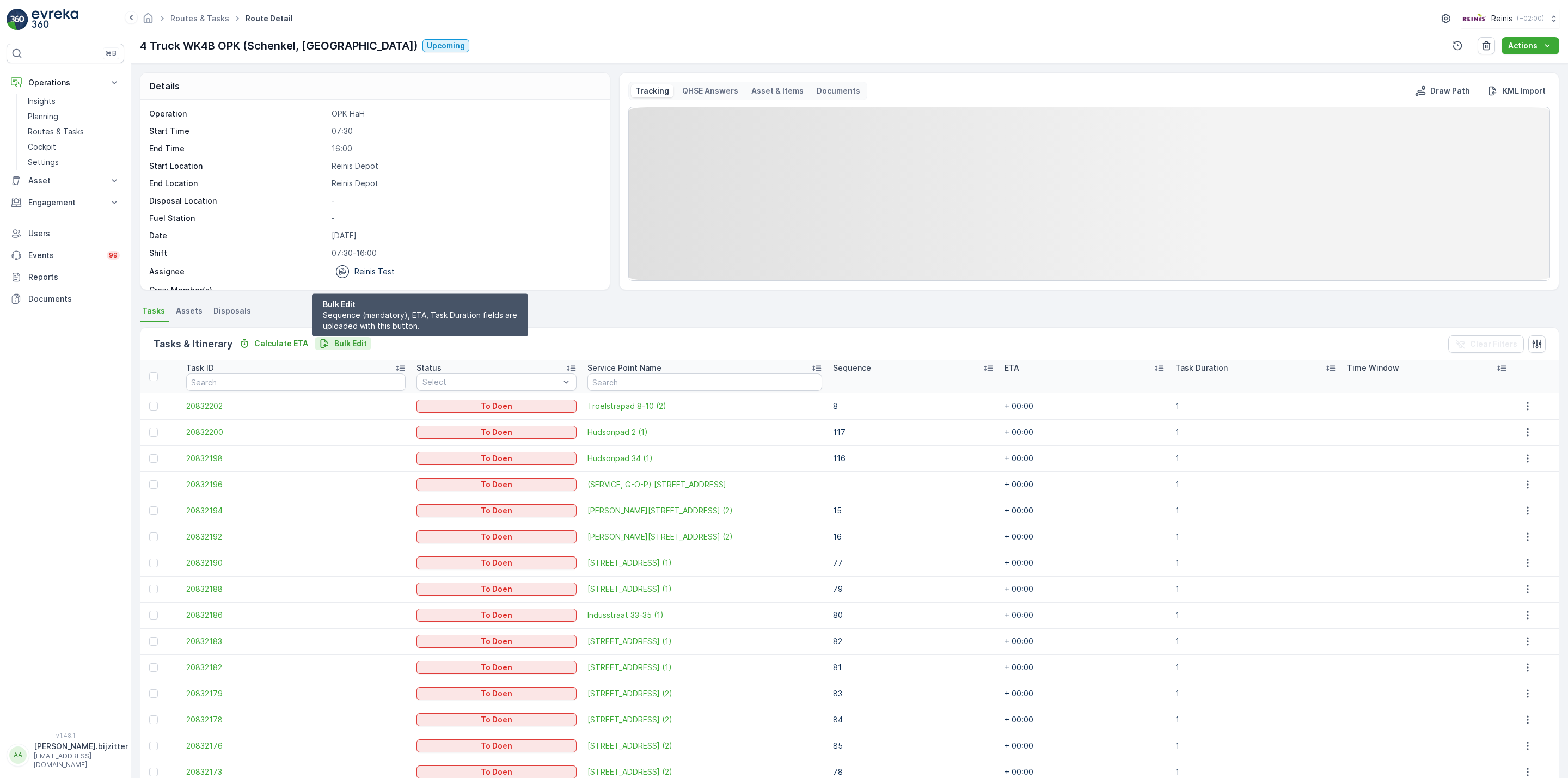
click at [338, 340] on p "Bulk Edit" at bounding box center [351, 343] width 32 height 10
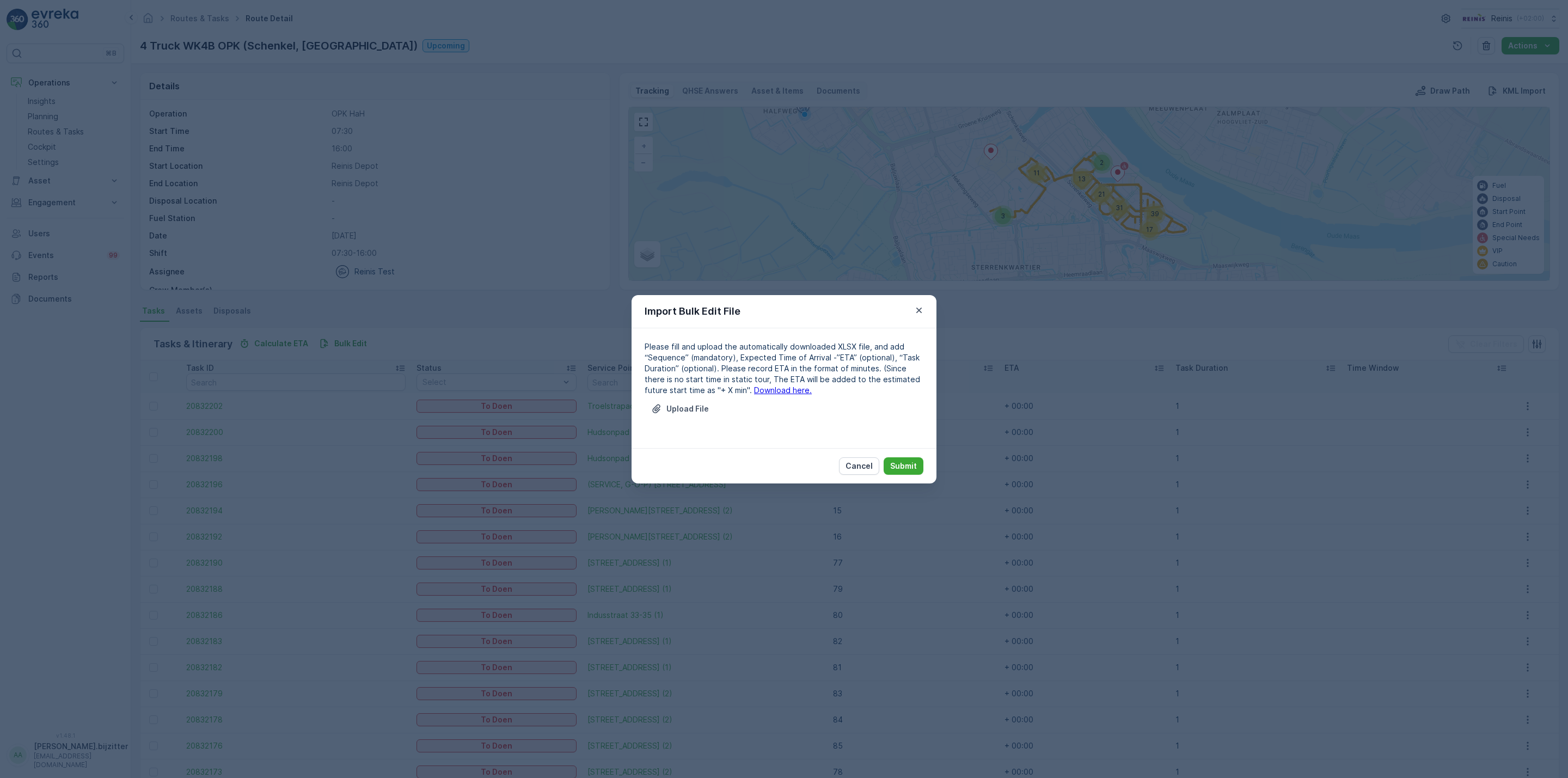
click at [776, 388] on link "Download here." at bounding box center [783, 390] width 58 height 9
click at [682, 407] on p "Upload File" at bounding box center [687, 408] width 43 height 10
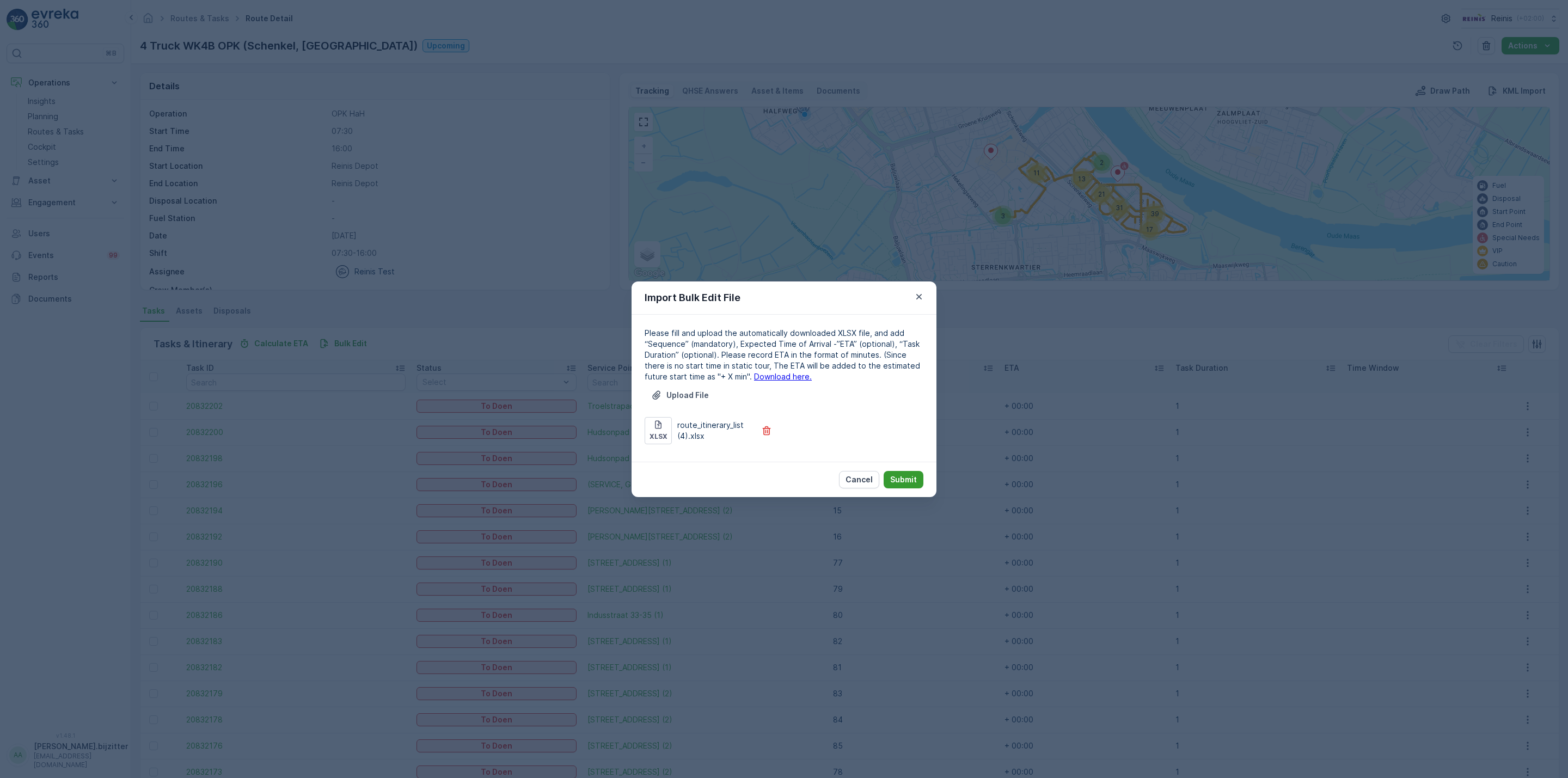
click at [905, 474] on p "Submit" at bounding box center [903, 479] width 27 height 10
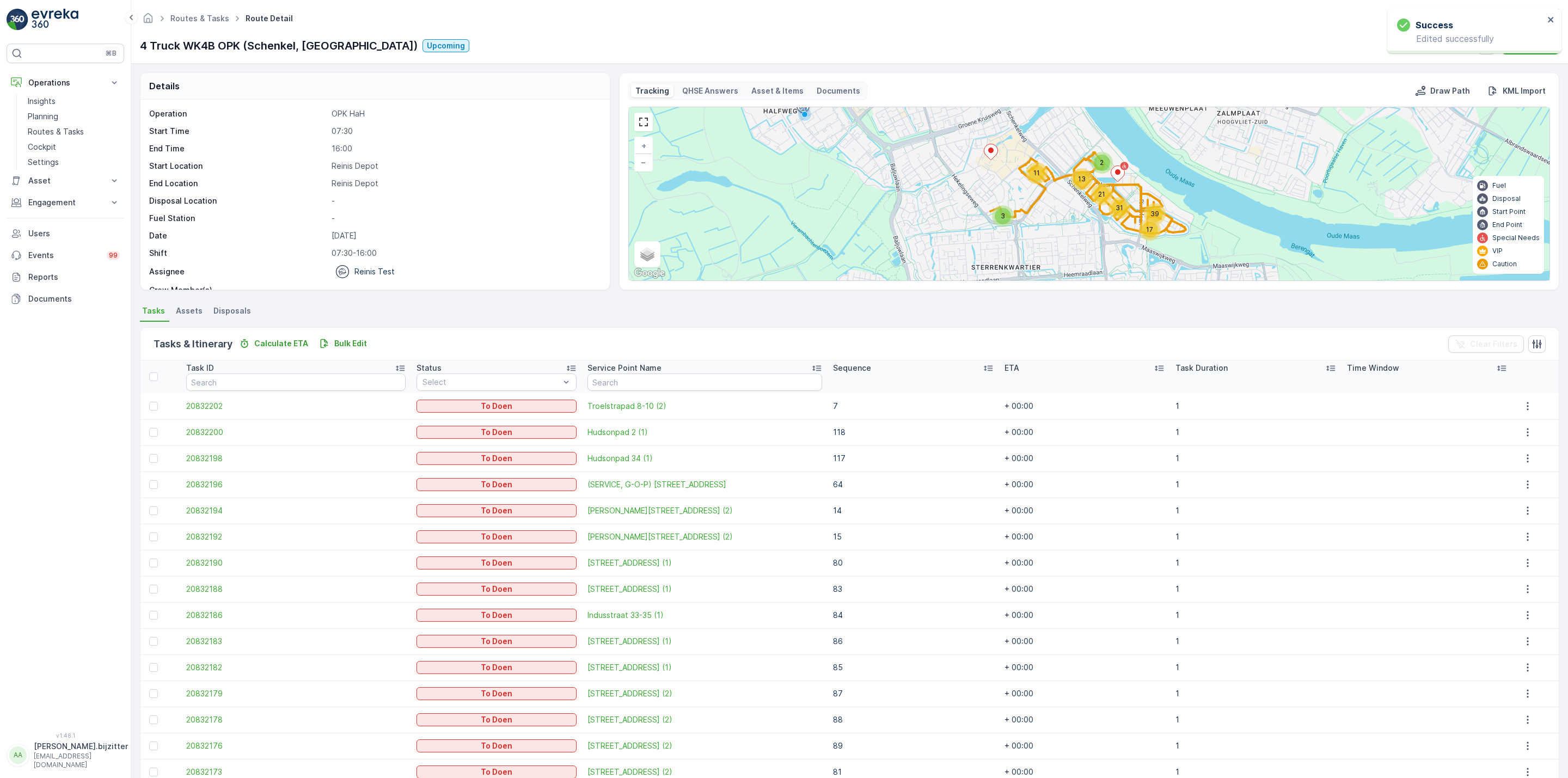
click at [983, 373] on icon at bounding box center [988, 368] width 10 height 10
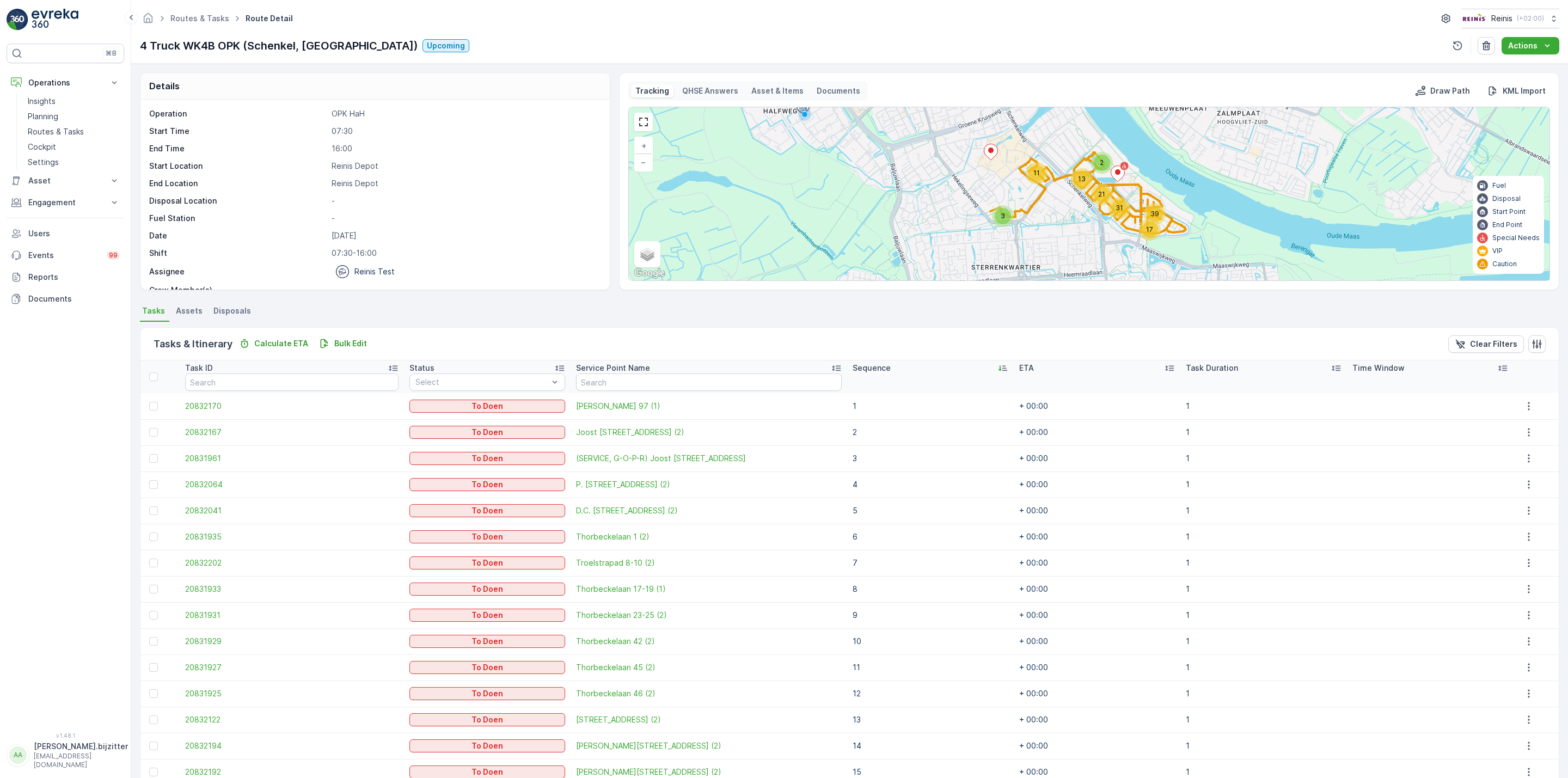
click at [1000, 368] on icon at bounding box center [1002, 368] width 10 height 10
click at [984, 368] on icon at bounding box center [989, 368] width 10 height 10
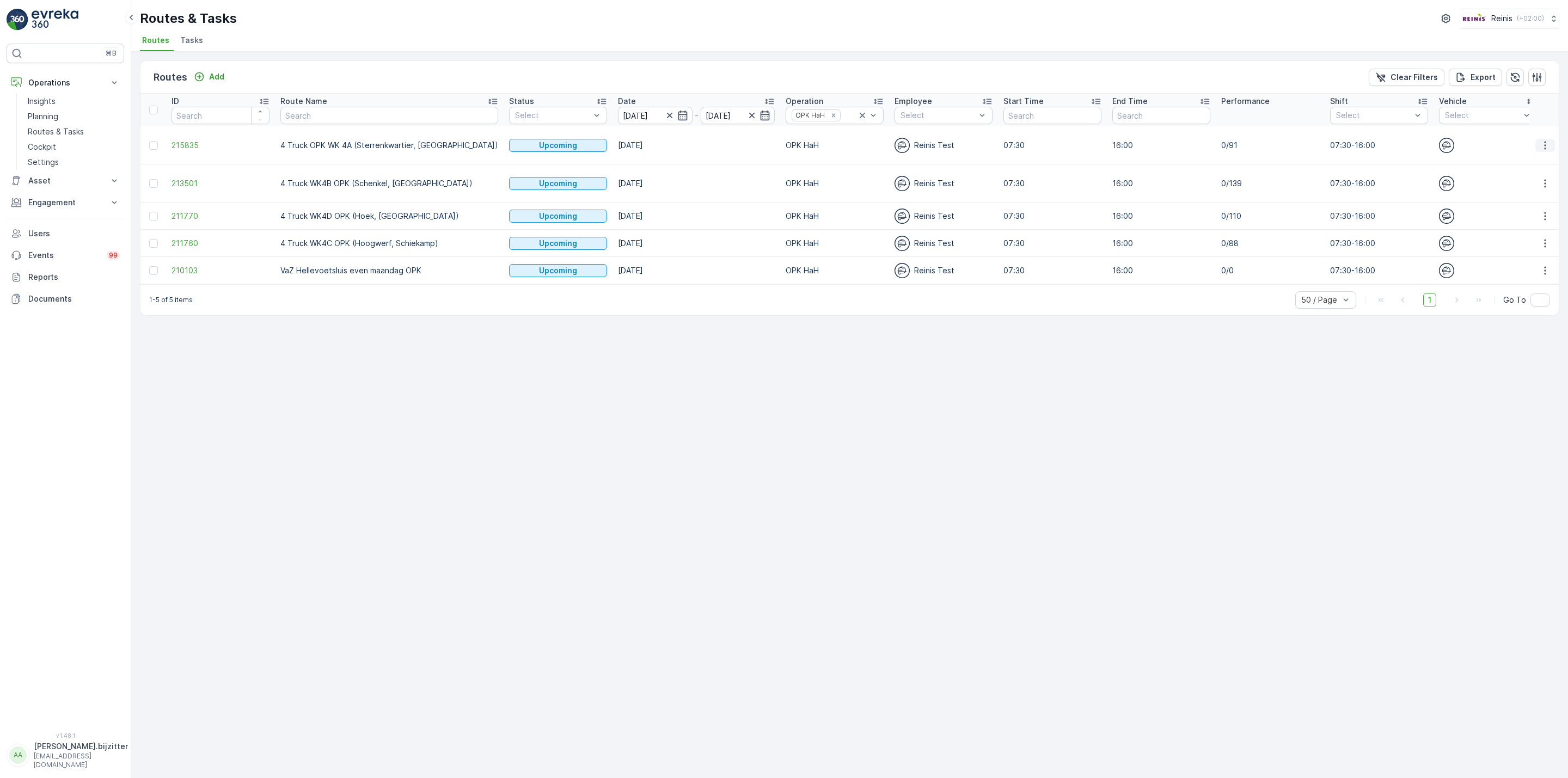
click at [1546, 146] on icon "button" at bounding box center [1545, 145] width 10 height 10
click at [1517, 164] on span "See More Details" at bounding box center [1520, 161] width 64 height 10
click at [1542, 180] on icon "button" at bounding box center [1545, 183] width 10 height 10
click at [1520, 195] on span "See More Details" at bounding box center [1520, 194] width 64 height 10
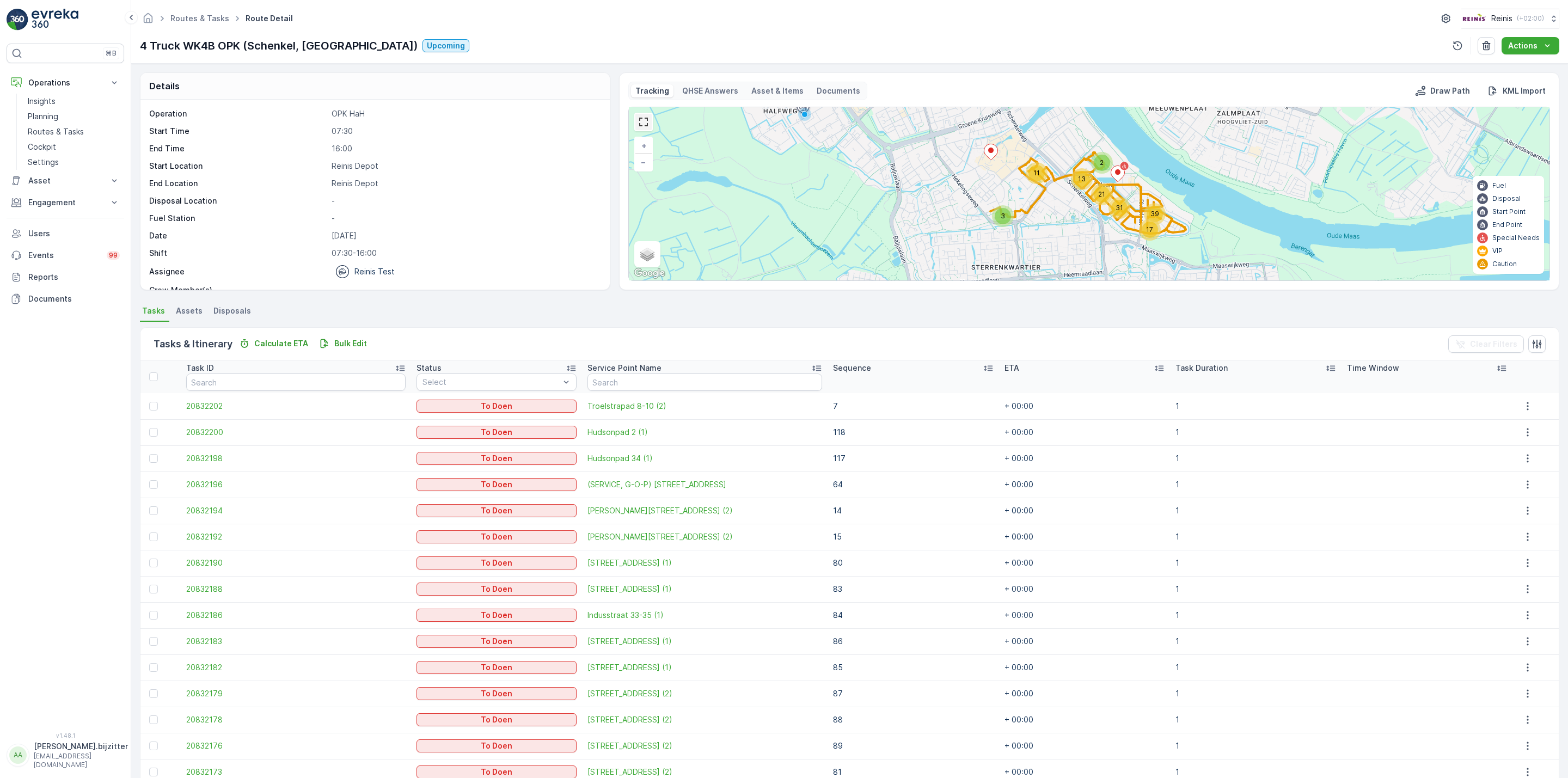
click at [641, 124] on link at bounding box center [643, 121] width 16 height 16
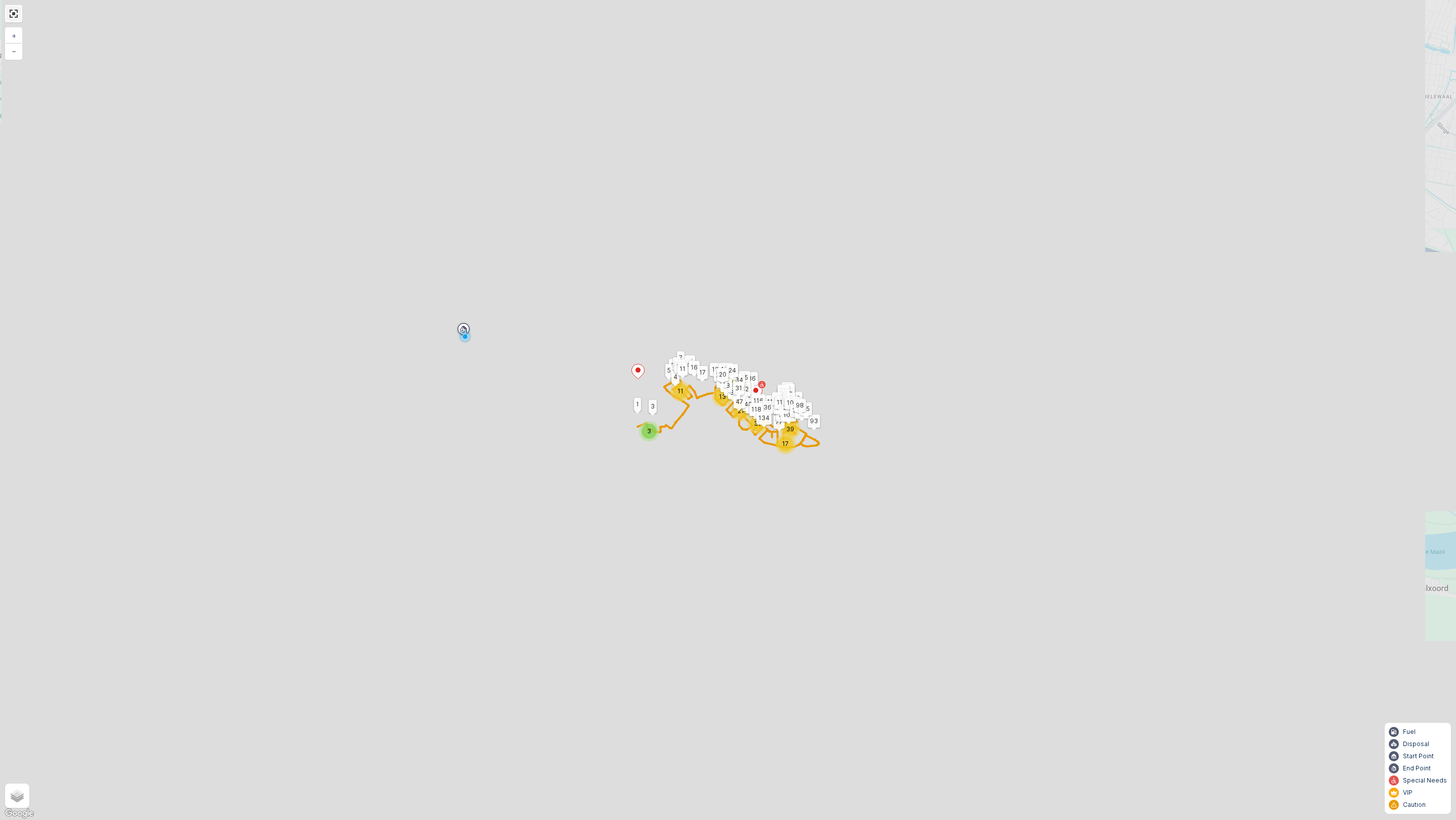
click at [14, 14] on link at bounding box center [13, 13] width 15 height 15
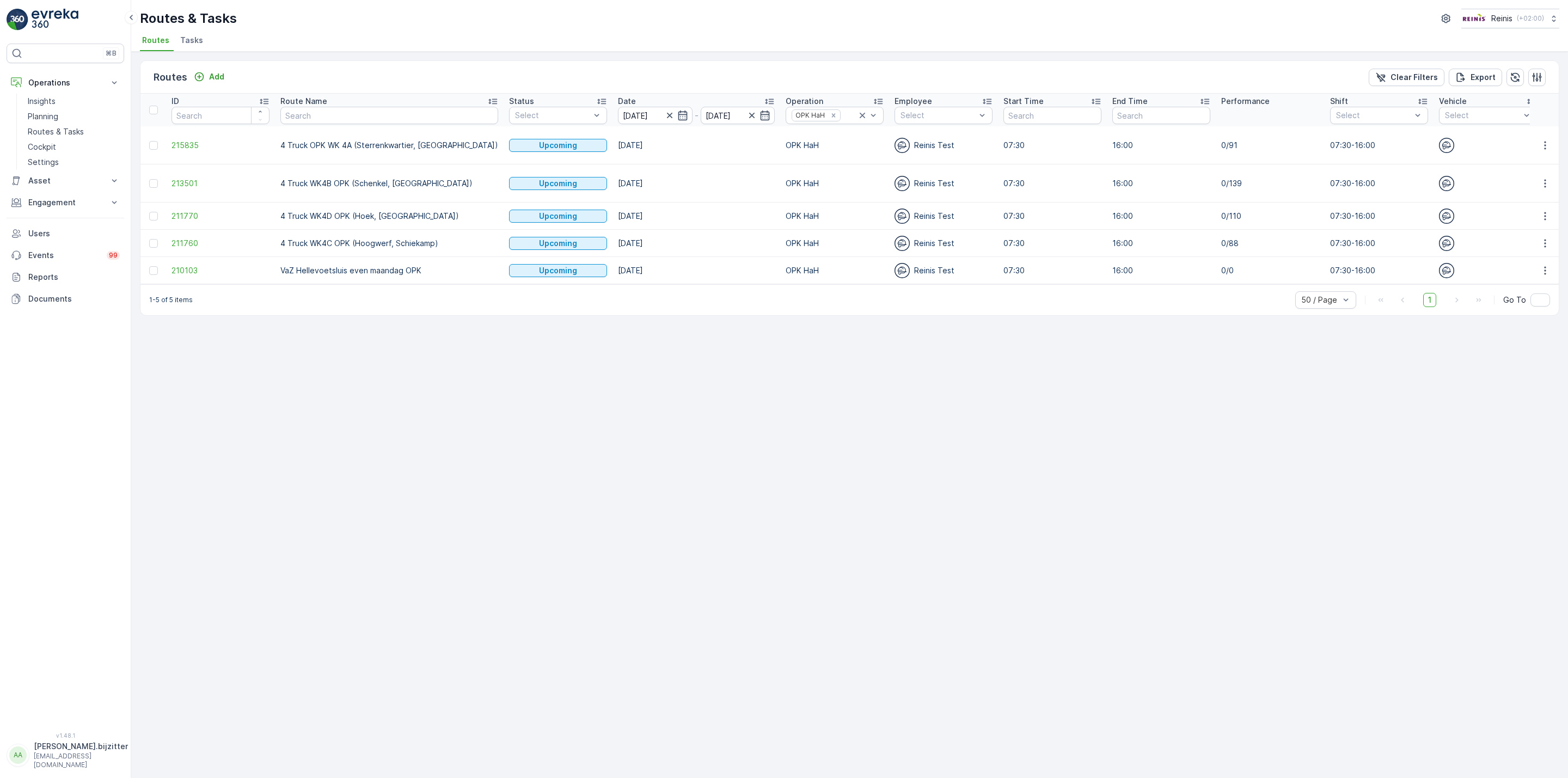
click at [1548, 142] on span "4 Truck OPK WK 4A (Sterrenkwartier, [GEOGRAPHIC_DATA])" at bounding box center [1596, 145] width 98 height 33
click at [1547, 143] on icon "button" at bounding box center [1545, 145] width 10 height 10
click at [1500, 162] on span "See More Details" at bounding box center [1520, 161] width 64 height 10
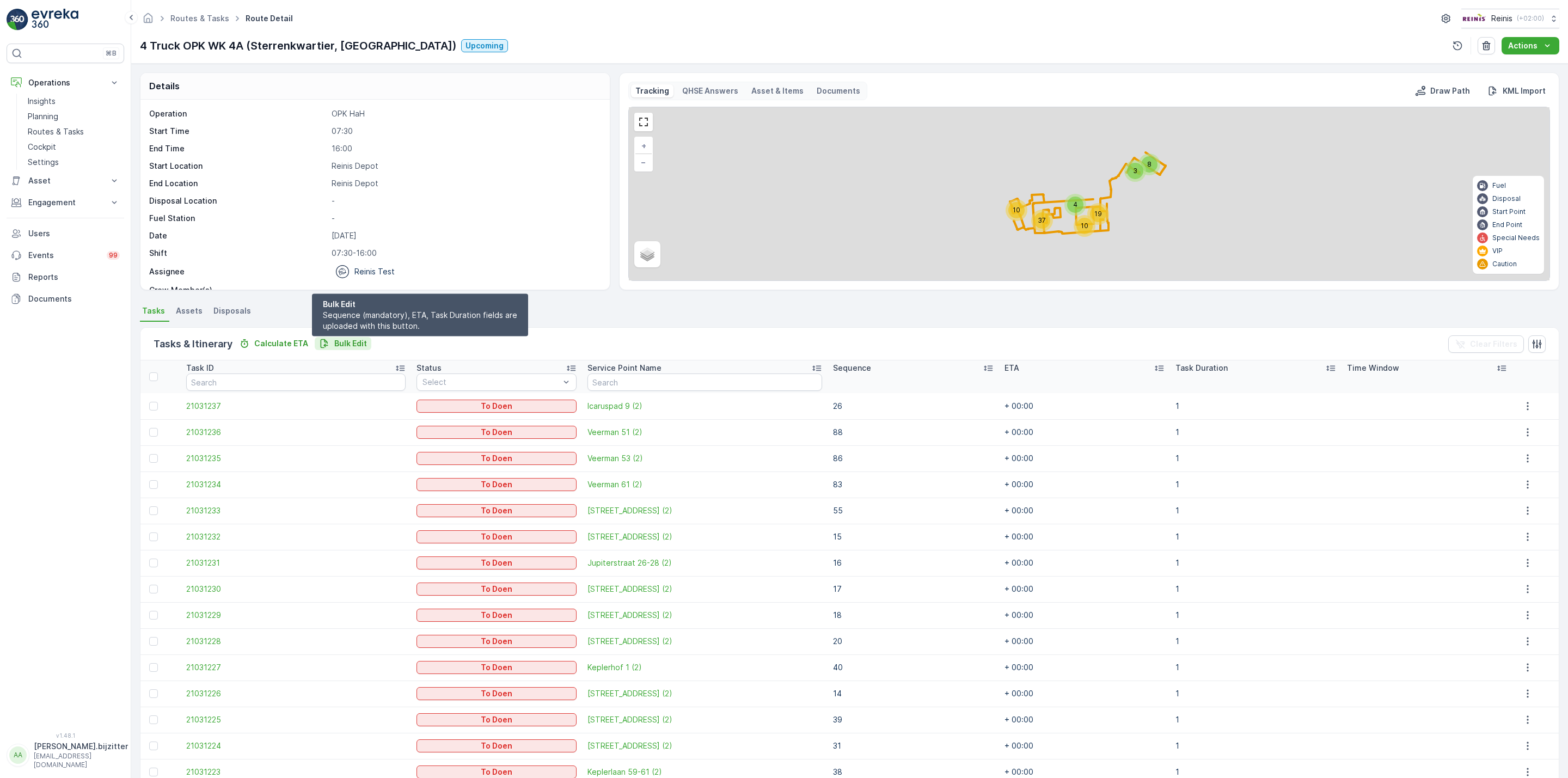
click at [349, 342] on p "Bulk Edit" at bounding box center [351, 343] width 32 height 10
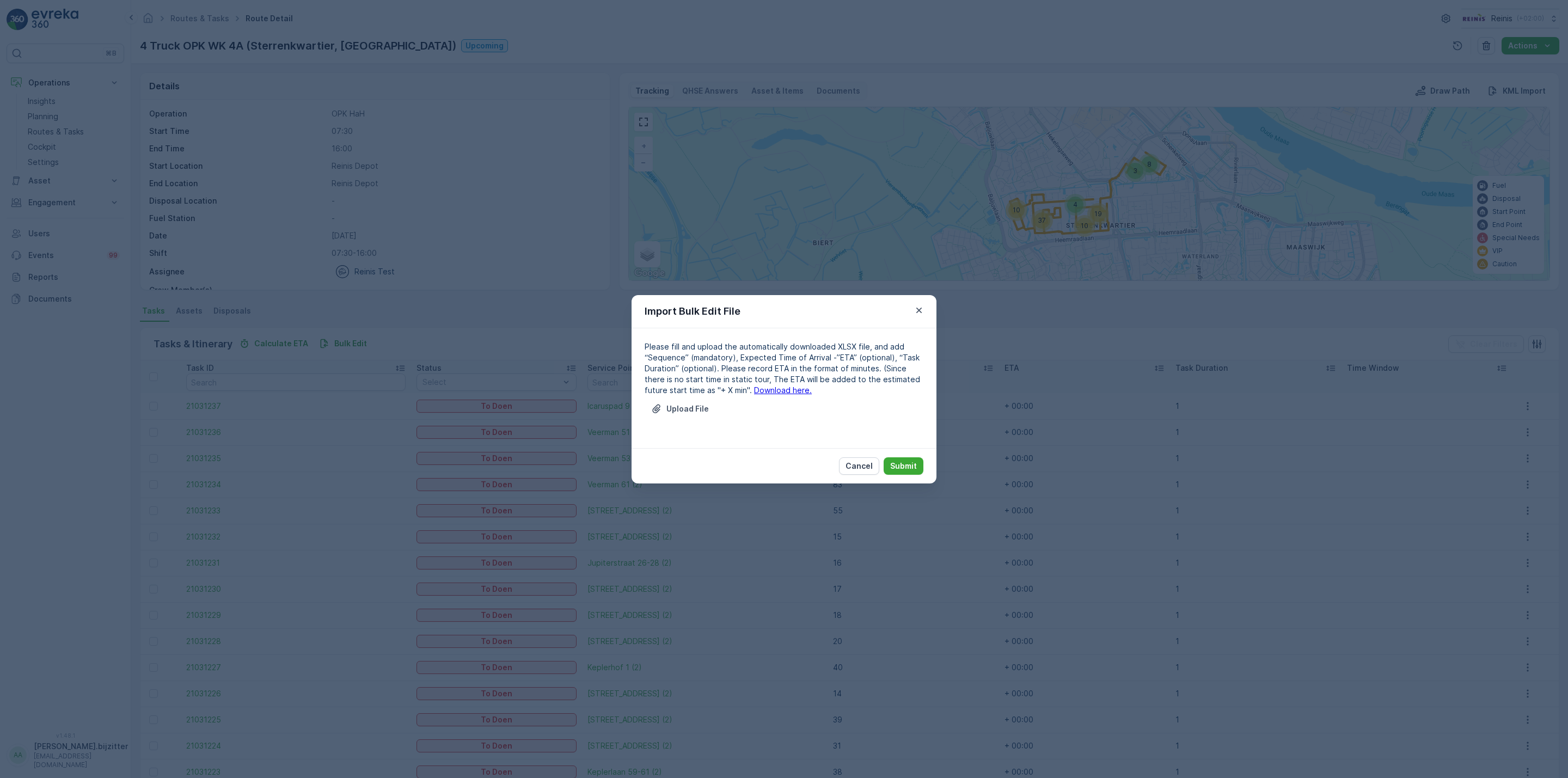
click at [767, 389] on link "Download here." at bounding box center [783, 390] width 58 height 9
click at [871, 469] on p "Cancel" at bounding box center [859, 465] width 27 height 10
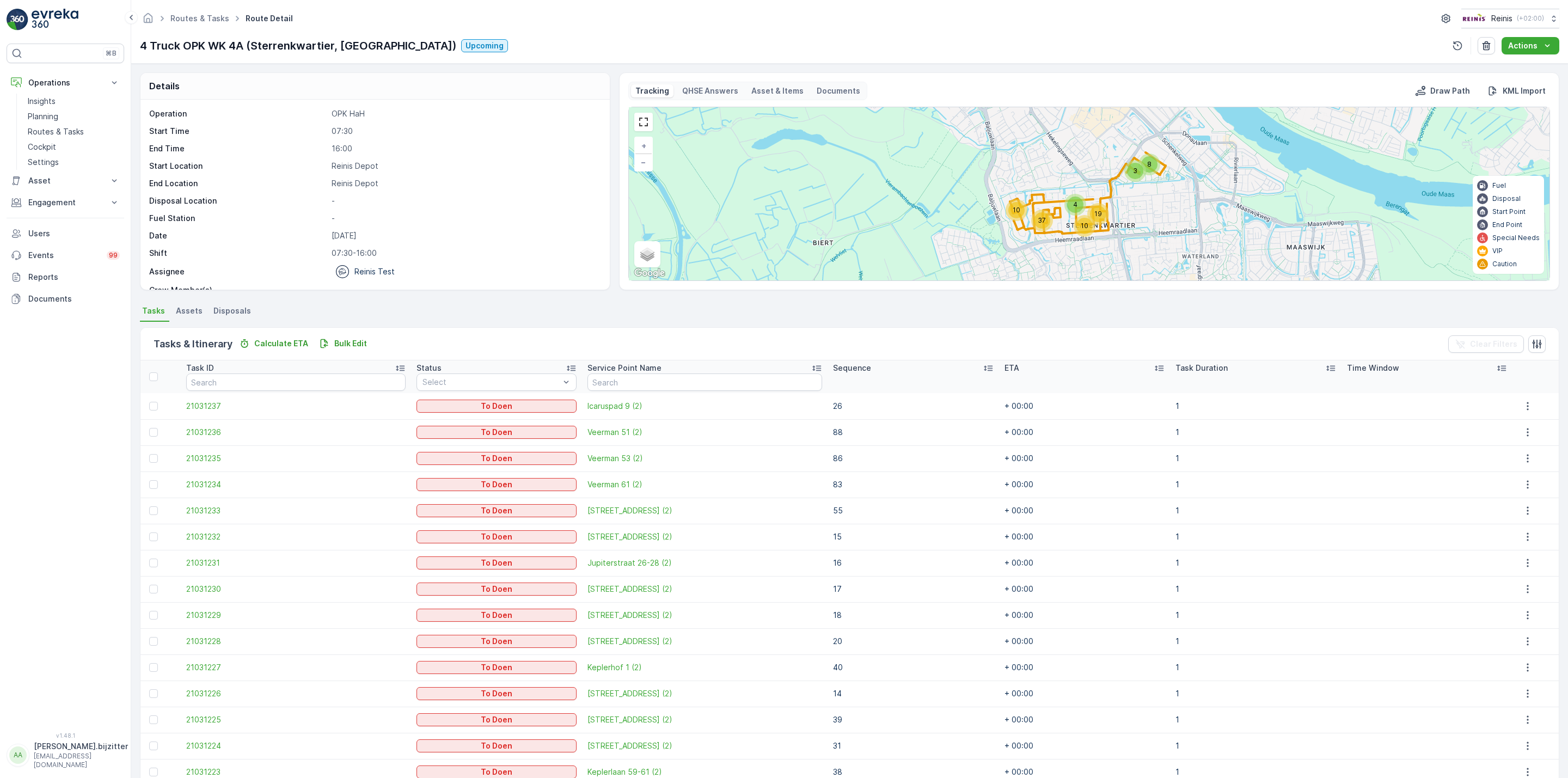
click at [811, 370] on icon at bounding box center [816, 368] width 10 height 10
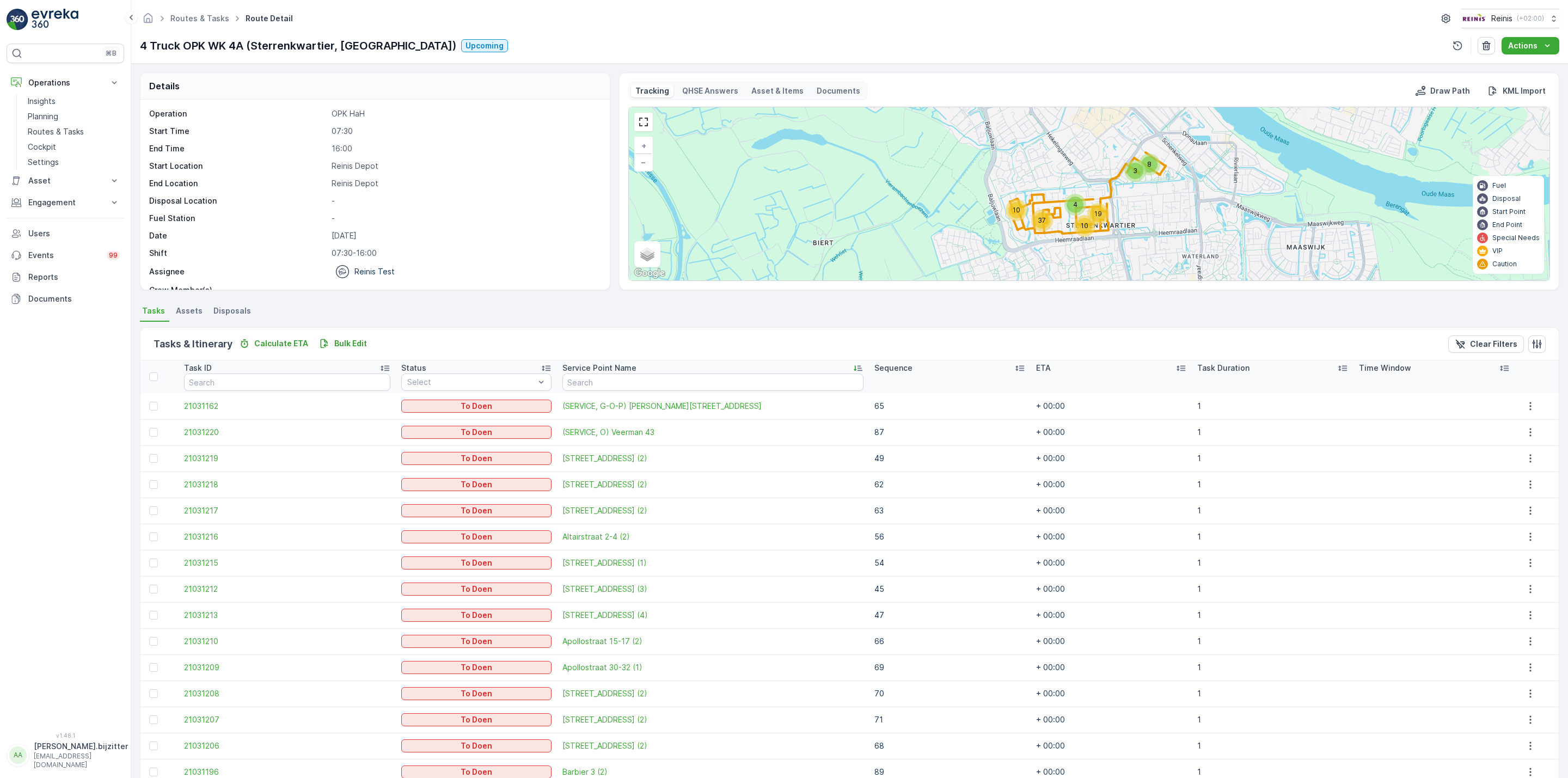
click at [1014, 366] on icon at bounding box center [1019, 368] width 10 height 10
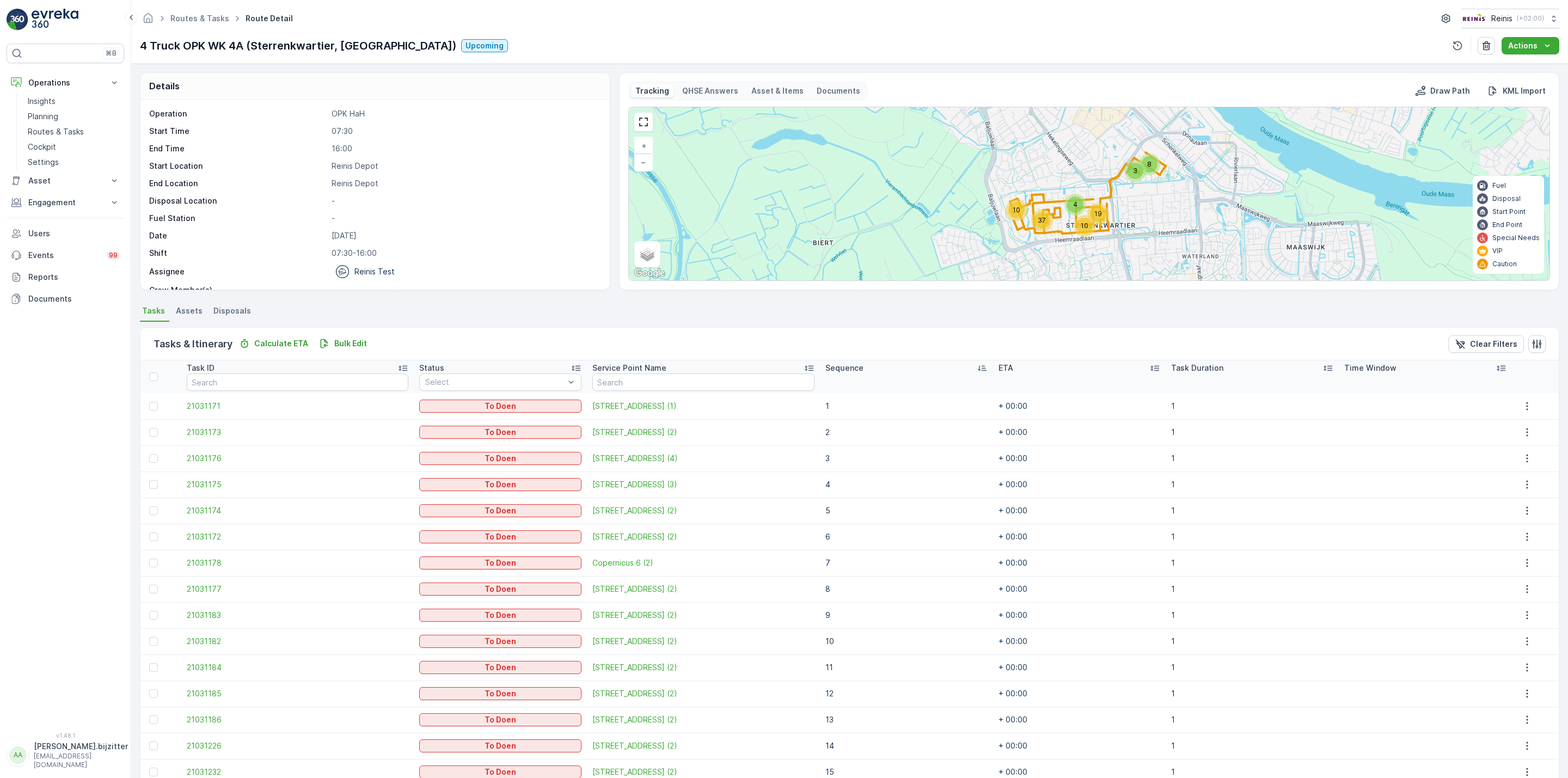
click at [978, 371] on icon at bounding box center [979, 369] width 3 height 6
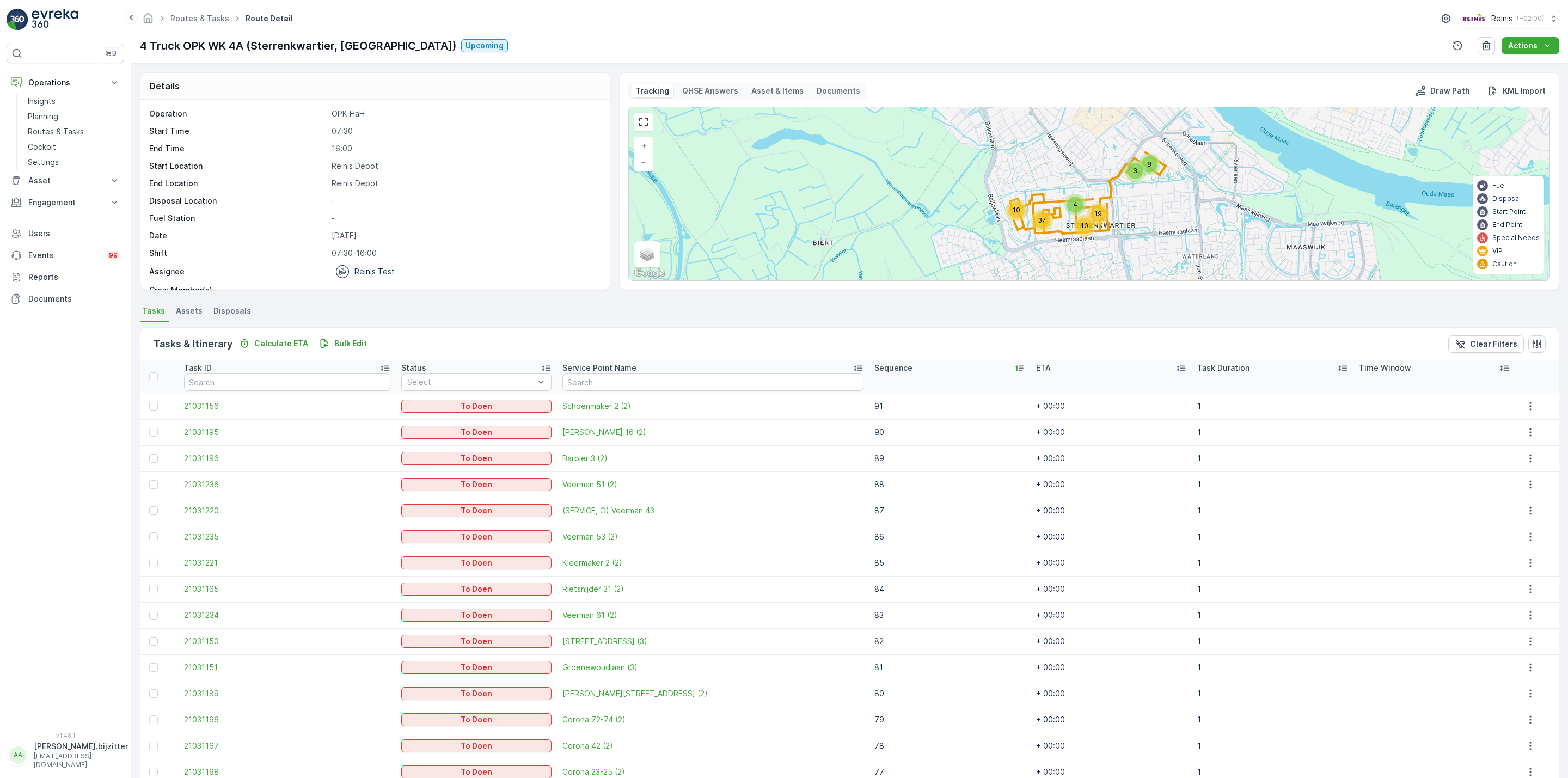
click at [483, 334] on div "Tasks & Itinerary Calculate ETA Bulk Edit Clear Filters" at bounding box center [849, 344] width 1419 height 32
click at [869, 511] on td "87" at bounding box center [950, 511] width 162 height 27
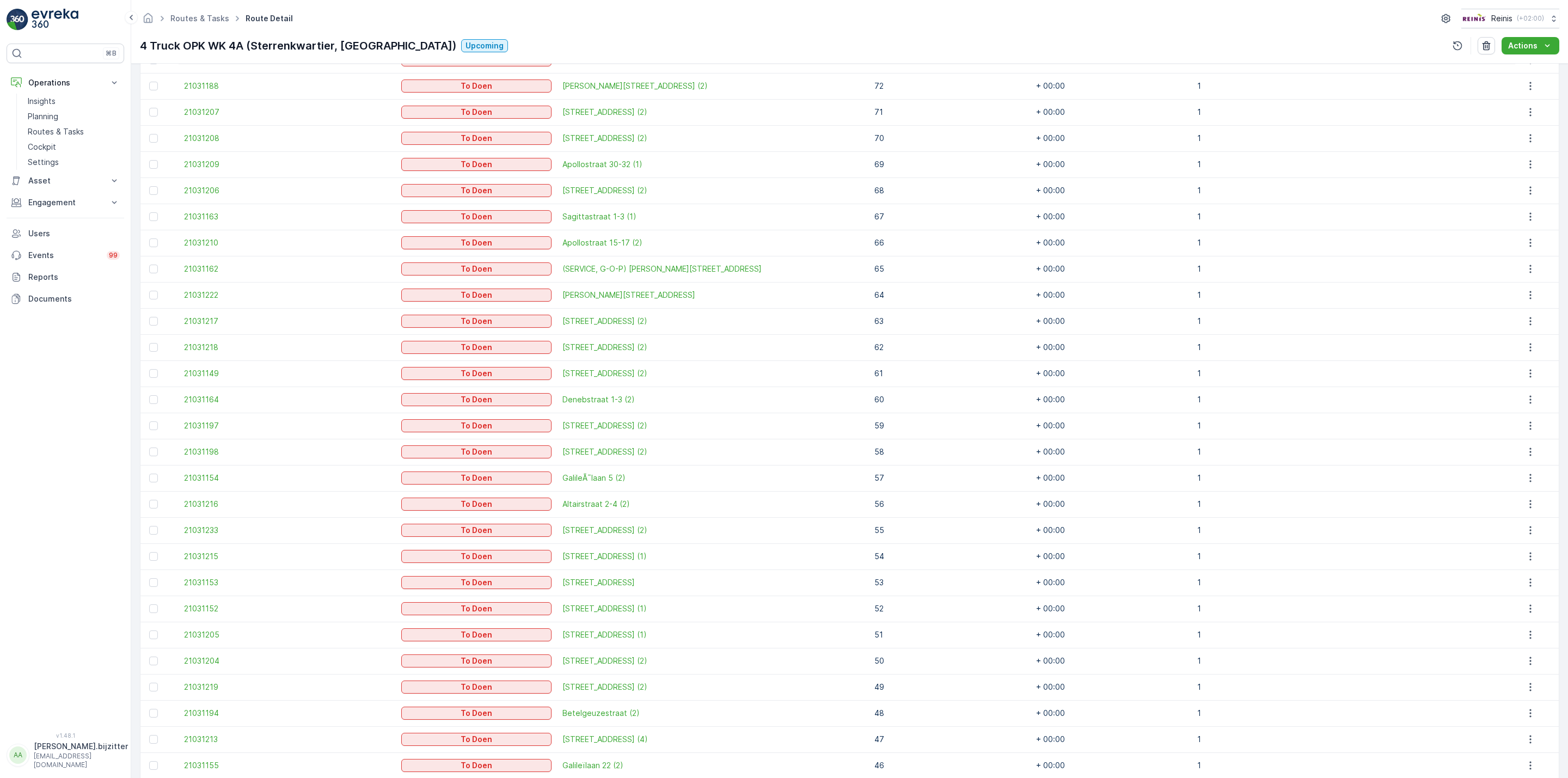
scroll to position [968, 0]
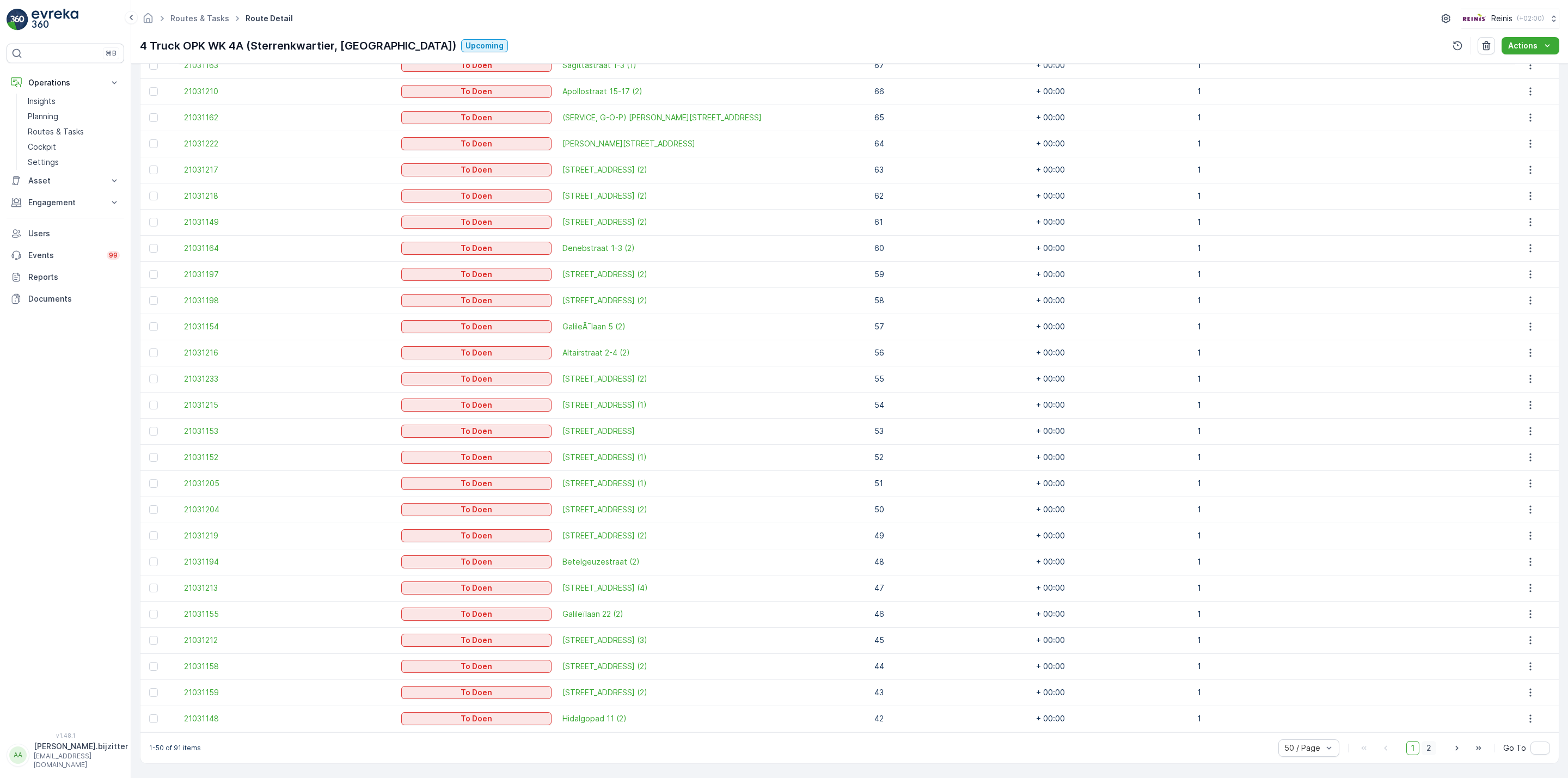
click at [1423, 748] on span "2" at bounding box center [1430, 748] width 15 height 14
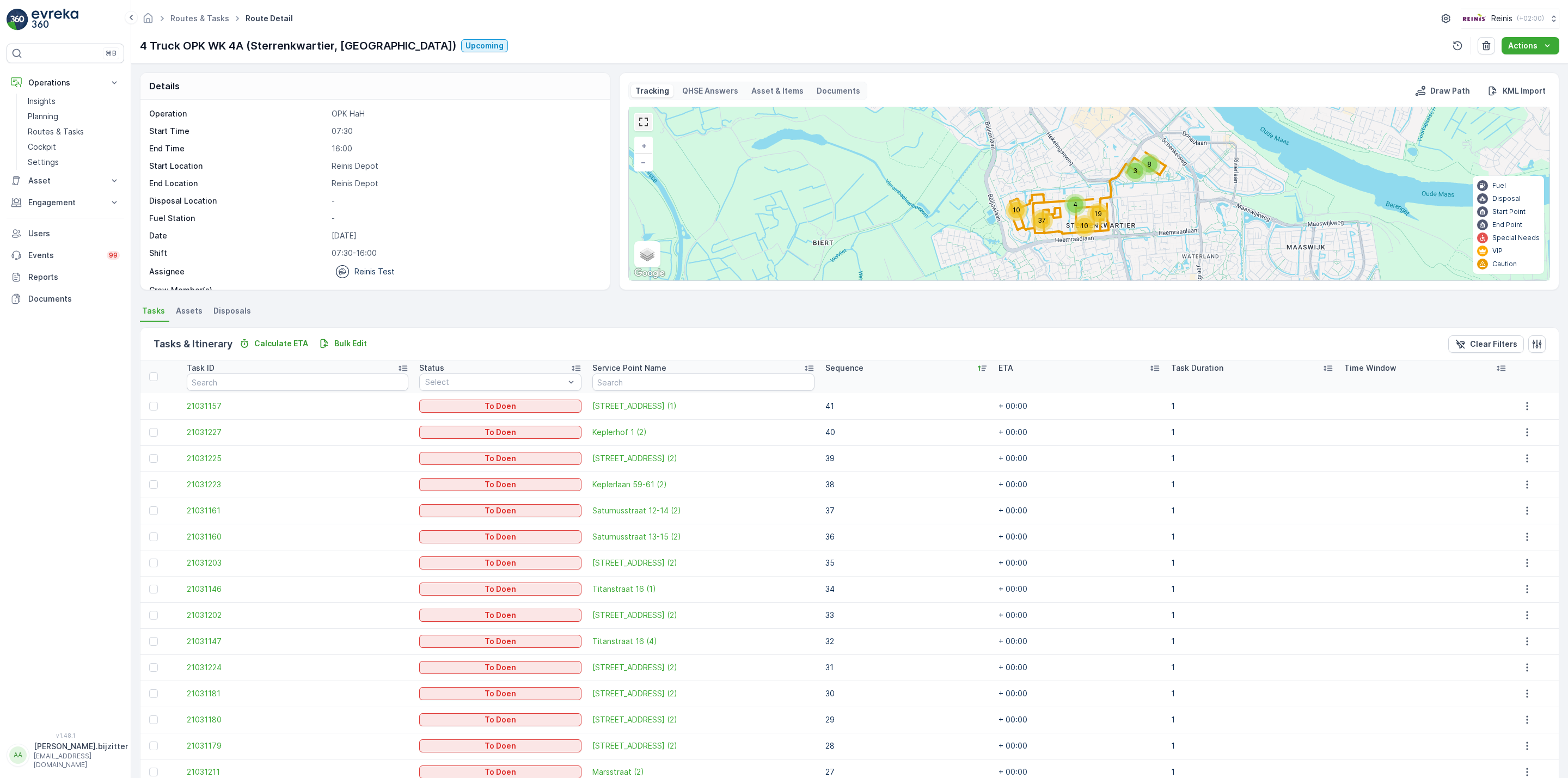
click at [639, 122] on link at bounding box center [643, 121] width 16 height 16
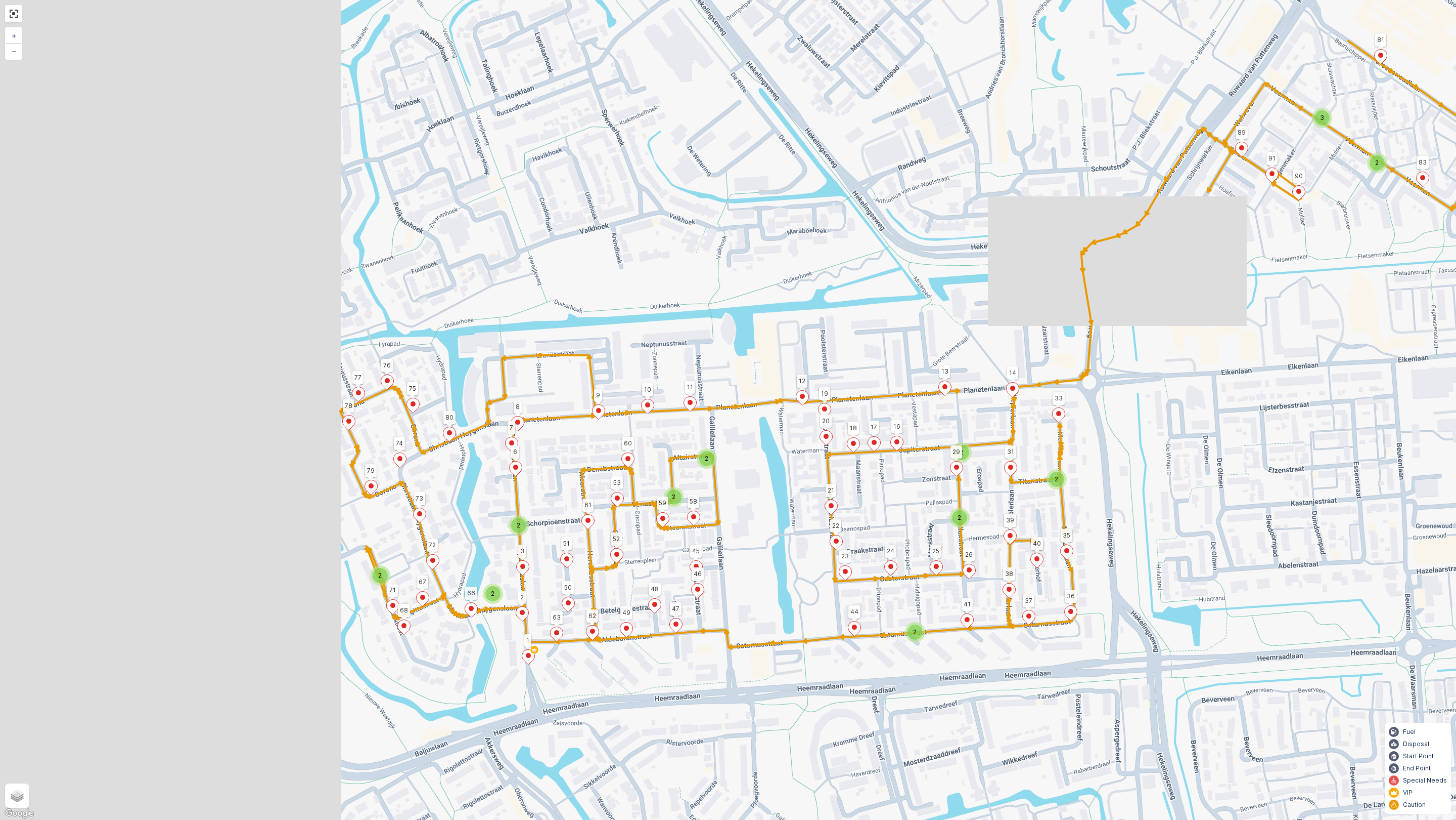
drag, startPoint x: 761, startPoint y: 434, endPoint x: 1246, endPoint y: 311, distance: 500.4
click at [1238, 318] on div "2 3 2 2 2 2 2 2 2 2 2 89 90 91 81 82 83 18 20 19 12 73 74 79 80 77 78 76 75 9 6…" at bounding box center [728, 410] width 1456 height 820
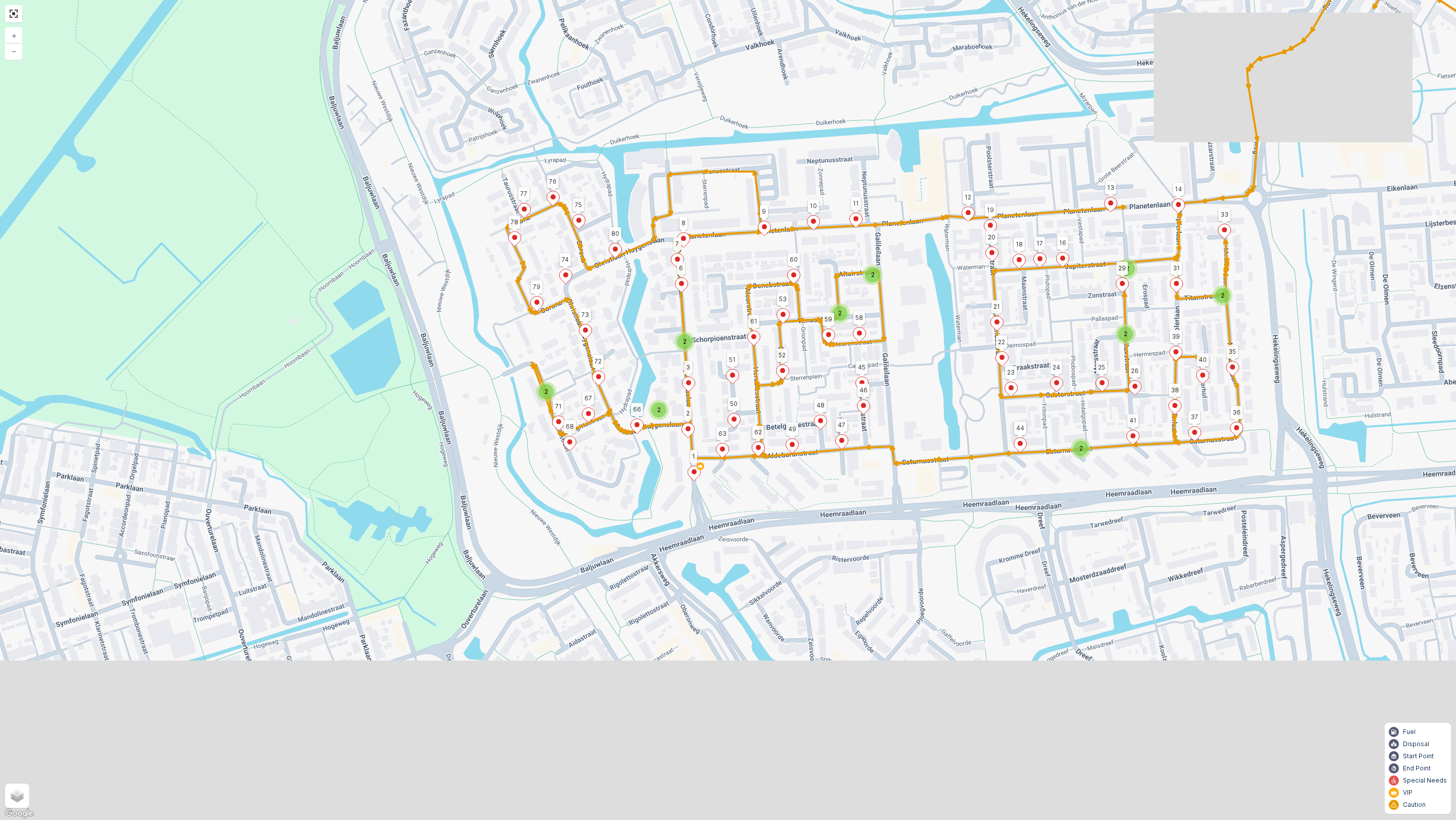
drag, startPoint x: 475, startPoint y: 667, endPoint x: 577, endPoint y: 522, distance: 177.3
click at [577, 522] on div "2 3 2 2 2 2 2 2 2 2 2 89 90 91 81 82 83 18 20 19 12 73 74 79 80 77 78 76 75 9 6…" at bounding box center [728, 410] width 1456 height 820
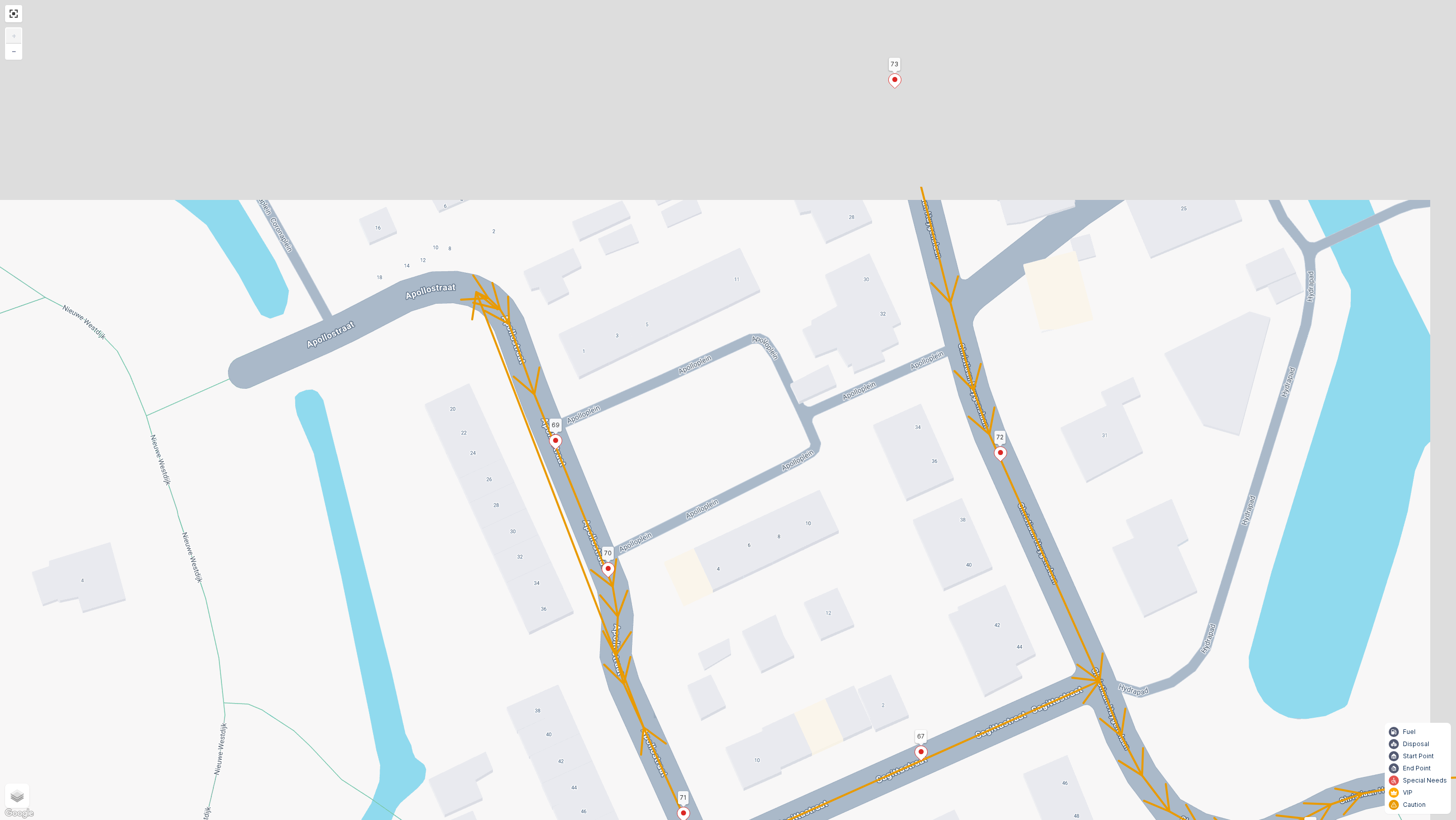
drag, startPoint x: 524, startPoint y: 413, endPoint x: 359, endPoint y: 709, distance: 338.9
click at [359, 709] on div "89 90 91 81 82 83 18 20 19 12 73 74 79 80 77 78 76 75 9 60 45 46 10 11 6 7 8 1 …" at bounding box center [728, 410] width 1456 height 820
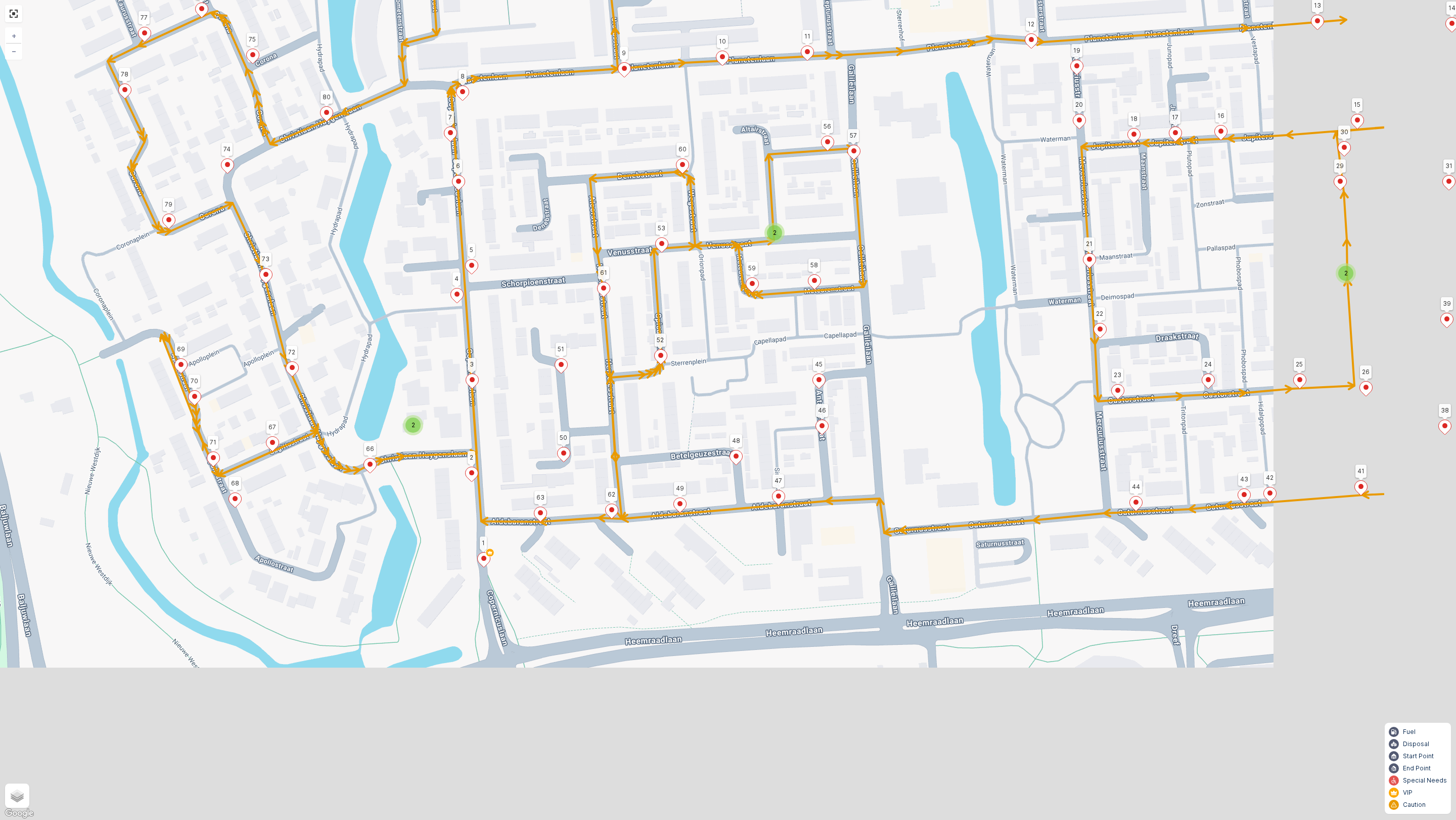
drag, startPoint x: 972, startPoint y: 629, endPoint x: 751, endPoint y: 350, distance: 355.9
click at [751, 350] on div "2 2 2 2 89 90 91 81 82 83 18 20 19 12 73 74 79 80 77 78 76 75 9 60 45 46 10 11 …" at bounding box center [728, 410] width 1456 height 820
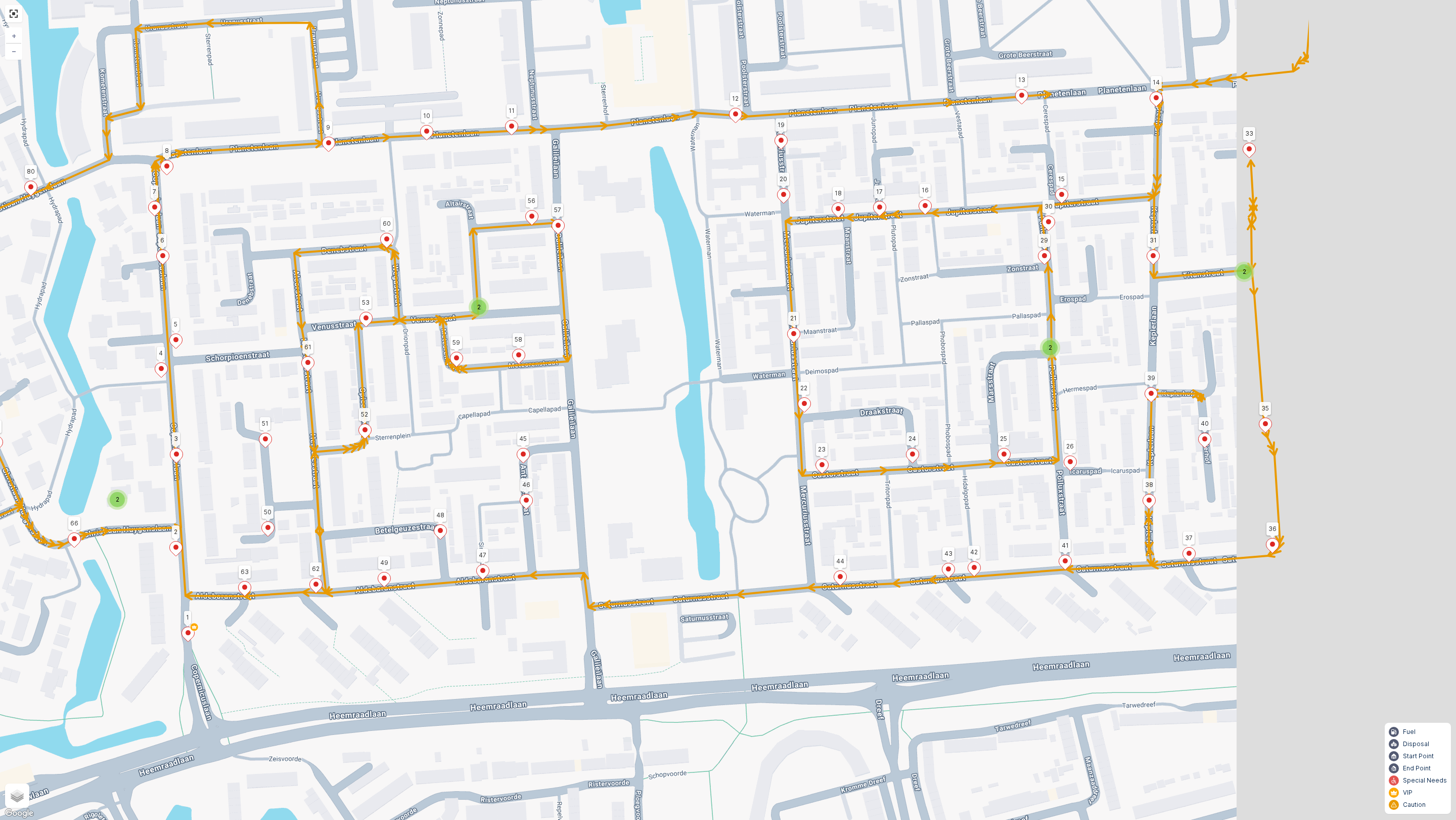
drag, startPoint x: 1293, startPoint y: 337, endPoint x: 891, endPoint y: 445, distance: 416.3
click at [891, 445] on div "2 2 2 2 89 90 91 81 82 83 18 20 19 12 73 74 79 80 77 78 76 75 9 60 45 46 10 11 …" at bounding box center [728, 410] width 1456 height 820
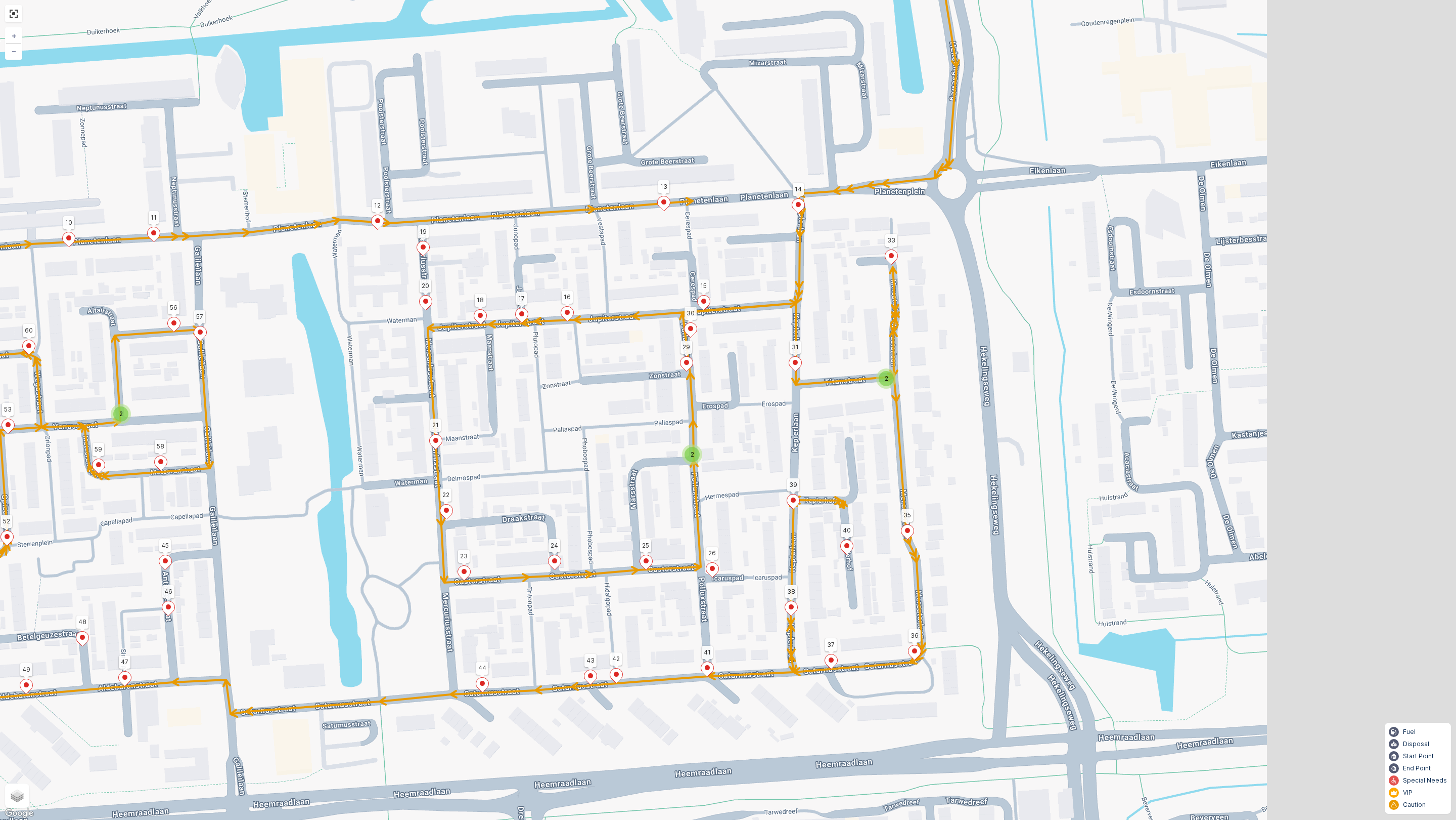
drag, startPoint x: 1045, startPoint y: 392, endPoint x: 908, endPoint y: 421, distance: 140.0
click at [908, 421] on div "2 2 2 2 89 90 91 81 82 83 18 20 19 12 73 74 79 80 77 78 76 75 9 60 45 46 10 11 …" at bounding box center [728, 410] width 1456 height 820
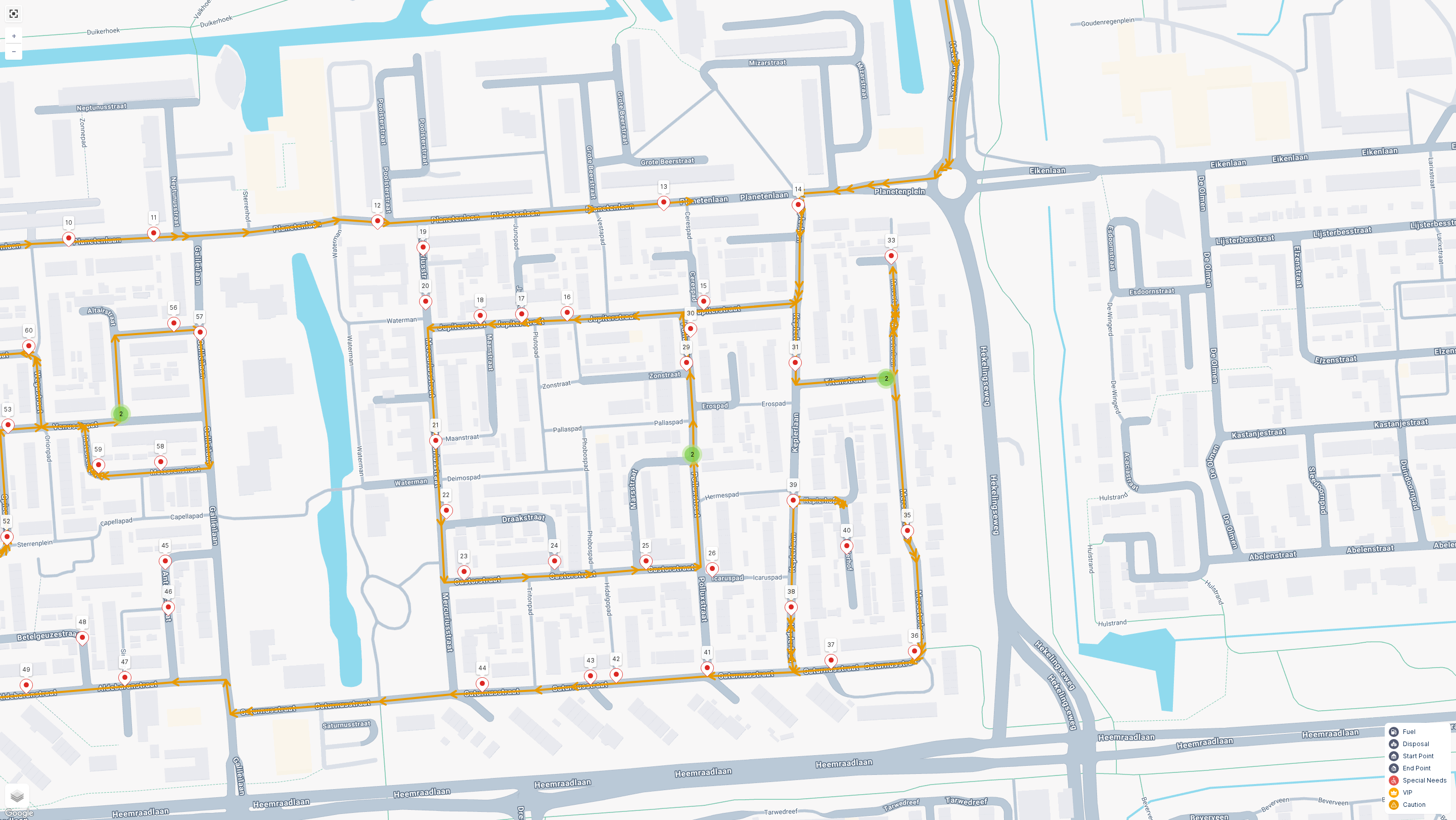
click at [11, 12] on link at bounding box center [13, 13] width 15 height 15
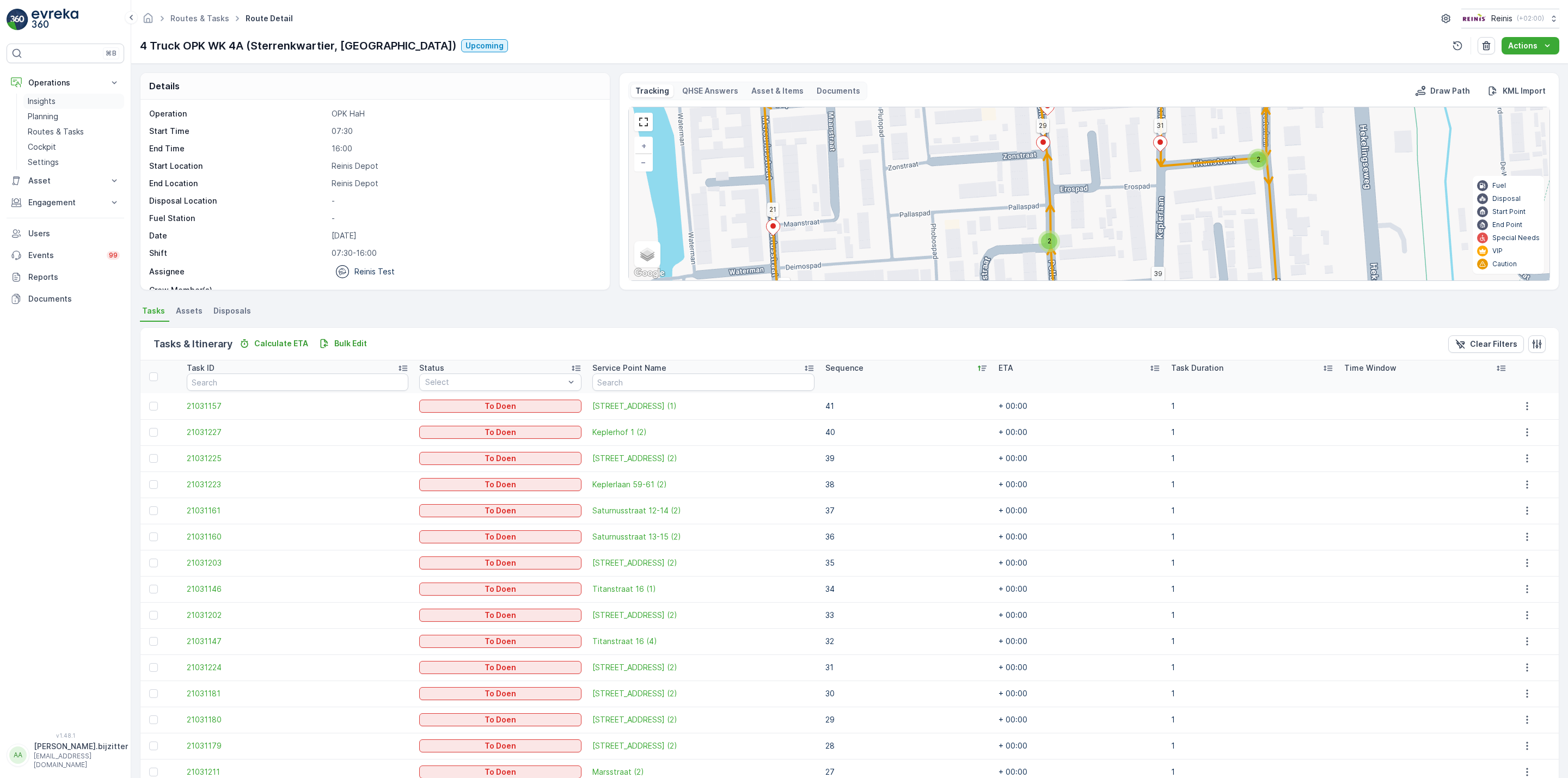
click at [51, 103] on p "Insights" at bounding box center [41, 100] width 27 height 10
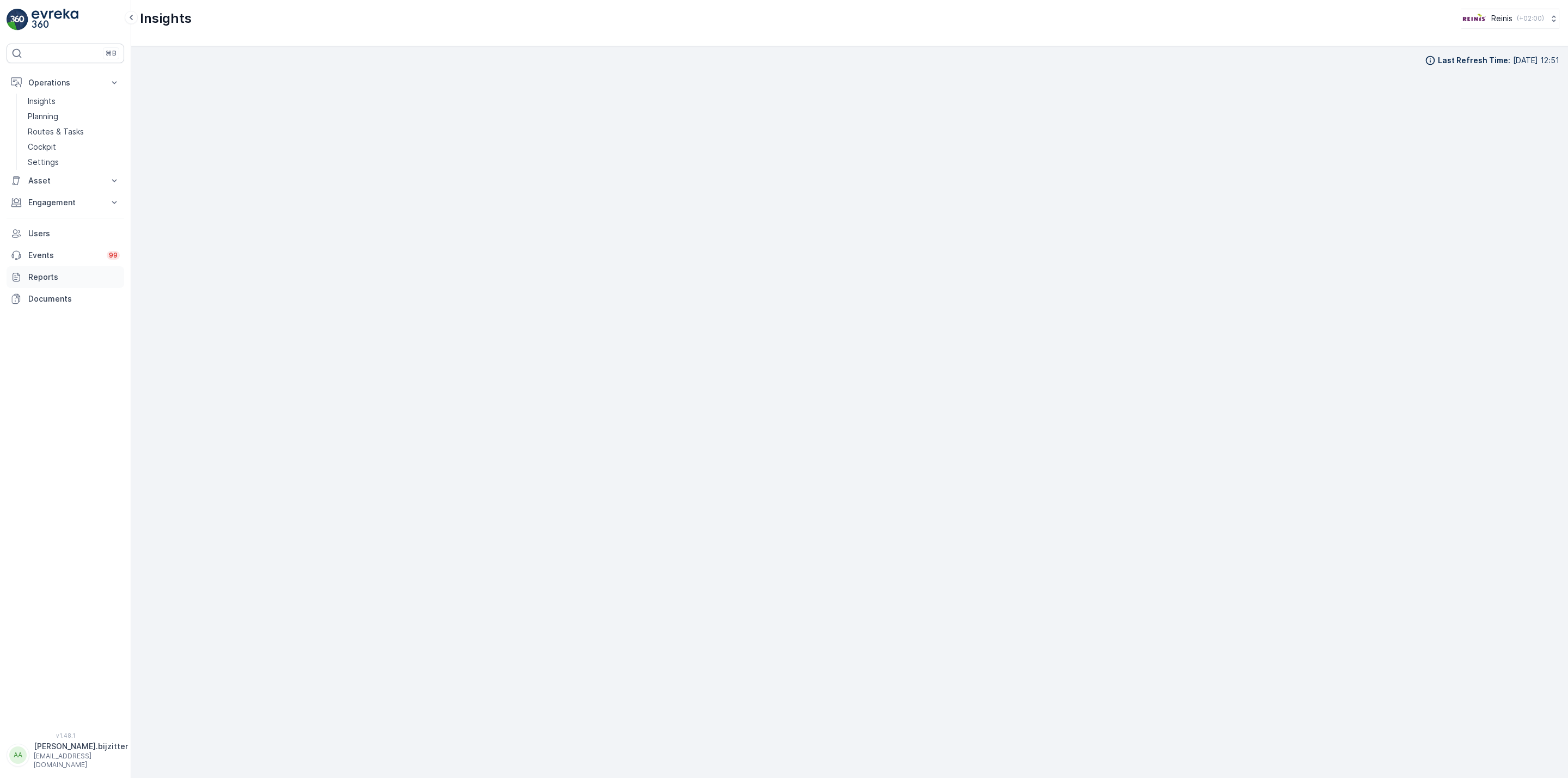
click at [47, 276] on p "Reports" at bounding box center [74, 277] width 92 height 10
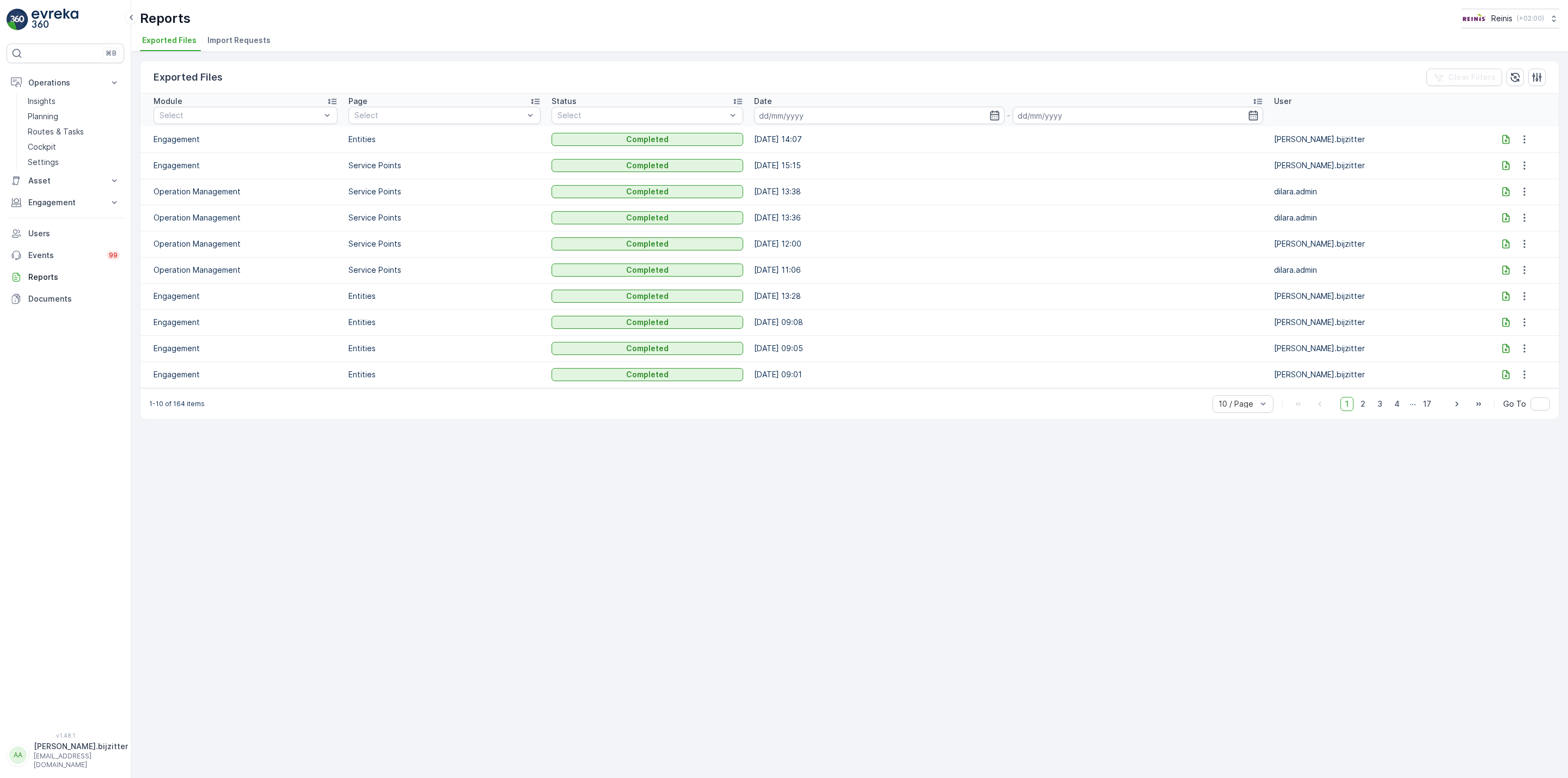
click at [1504, 247] on icon at bounding box center [1505, 244] width 10 height 10
click at [1504, 297] on icon at bounding box center [1505, 296] width 10 height 10
click at [1504, 325] on icon at bounding box center [1505, 322] width 7 height 9
click at [1501, 346] on icon at bounding box center [1505, 348] width 10 height 10
click at [286, 507] on div "Exported Files Clear Filters Module Select Page Select Status Select Date - Use…" at bounding box center [849, 415] width 1437 height 726
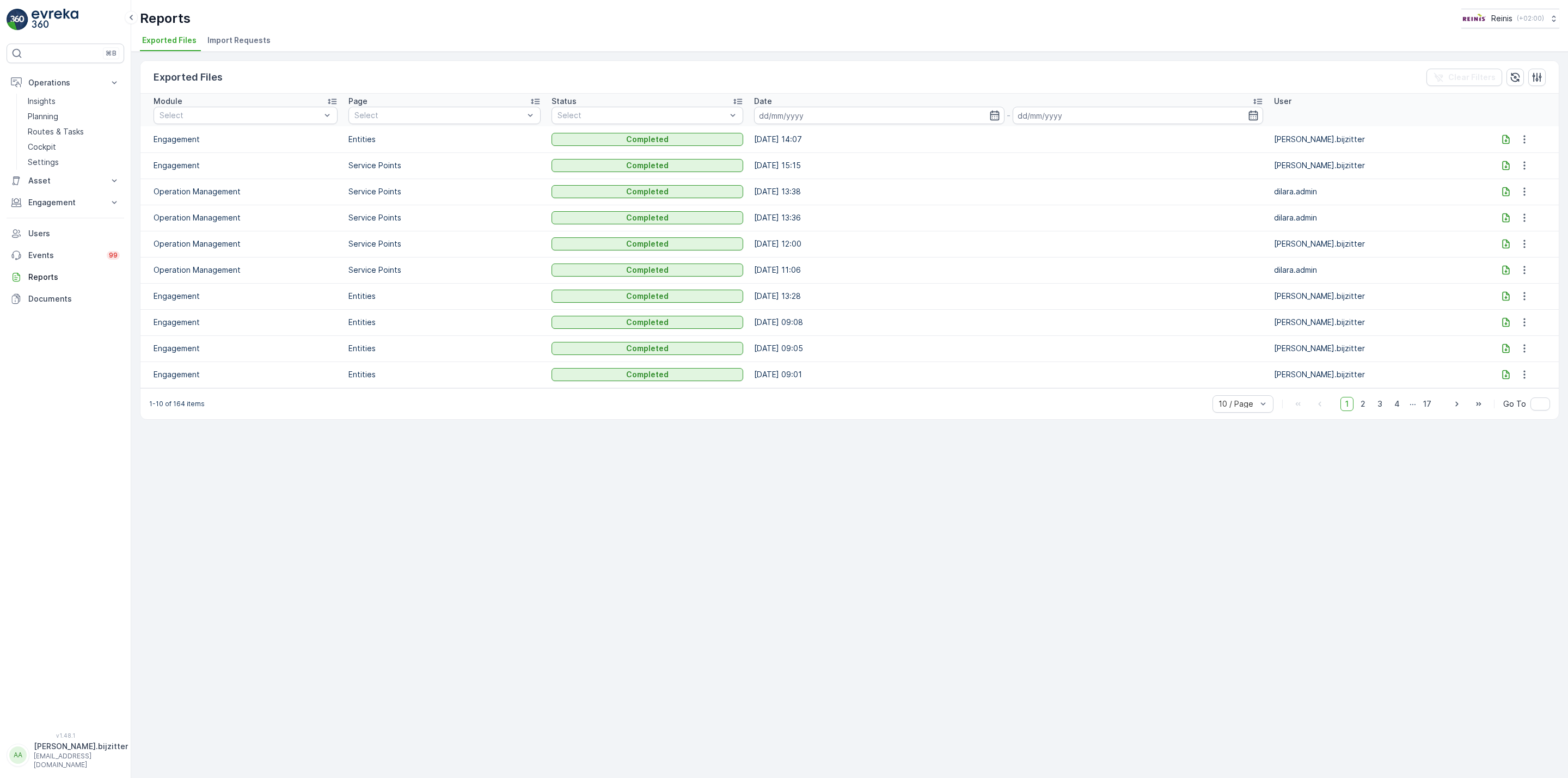
click at [474, 554] on div "Exported Files Clear Filters Module Select Page Select Status Select Date - Use…" at bounding box center [849, 415] width 1437 height 726
click at [45, 117] on p "Planning" at bounding box center [43, 116] width 30 height 10
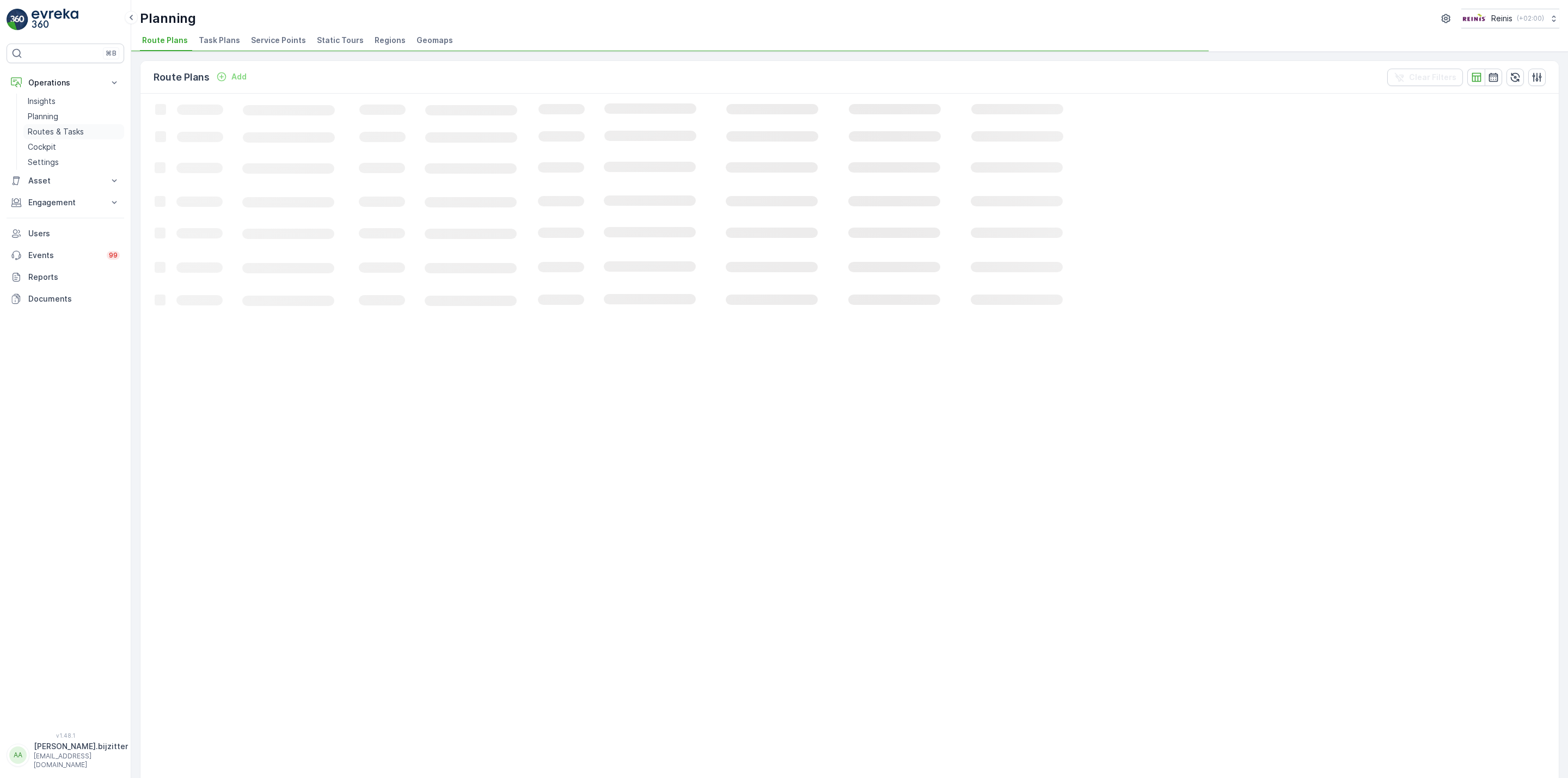
click at [45, 131] on p "Routes & Tasks" at bounding box center [55, 131] width 56 height 10
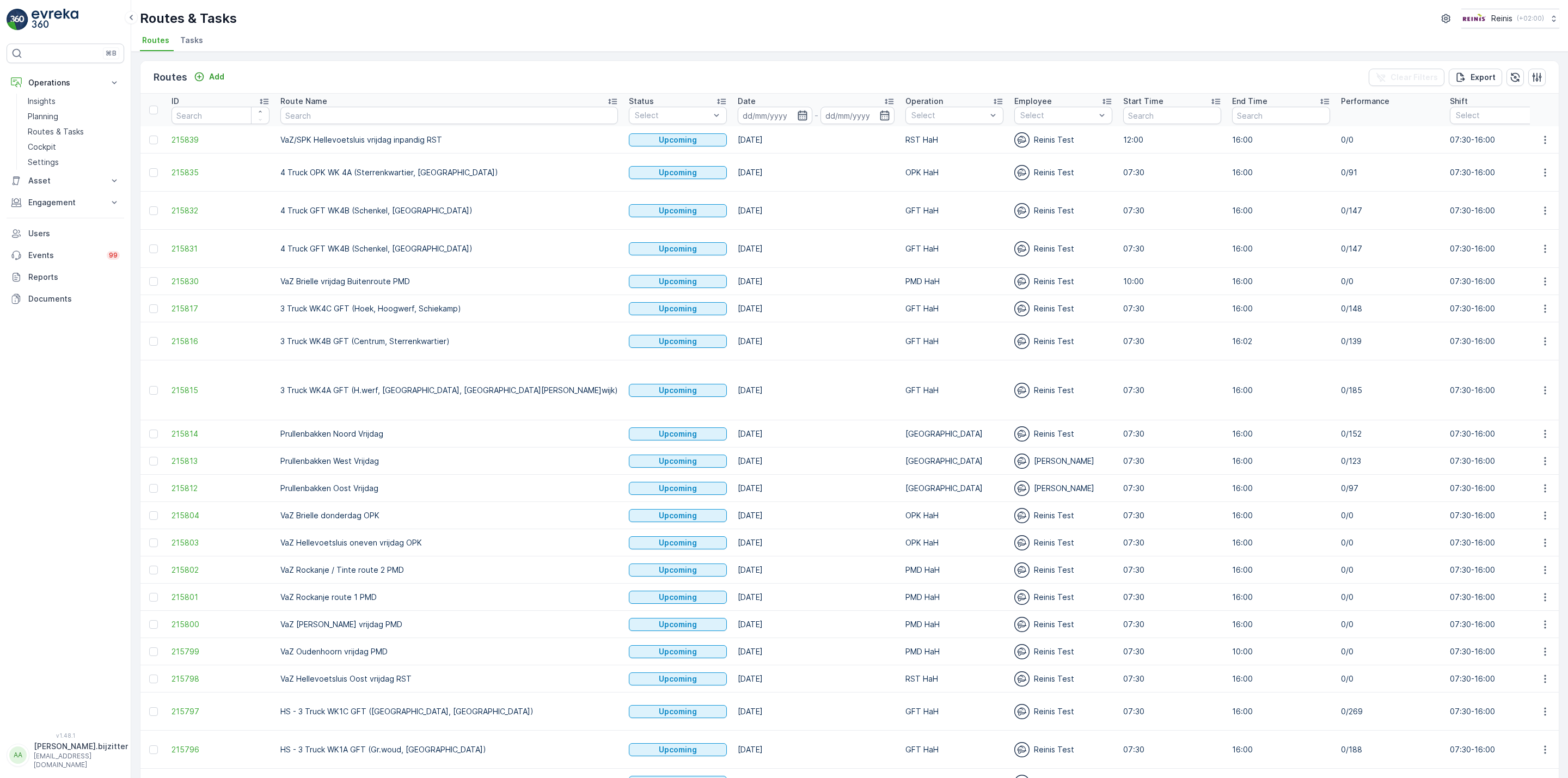
click at [797, 118] on icon "button" at bounding box center [802, 115] width 10 height 10
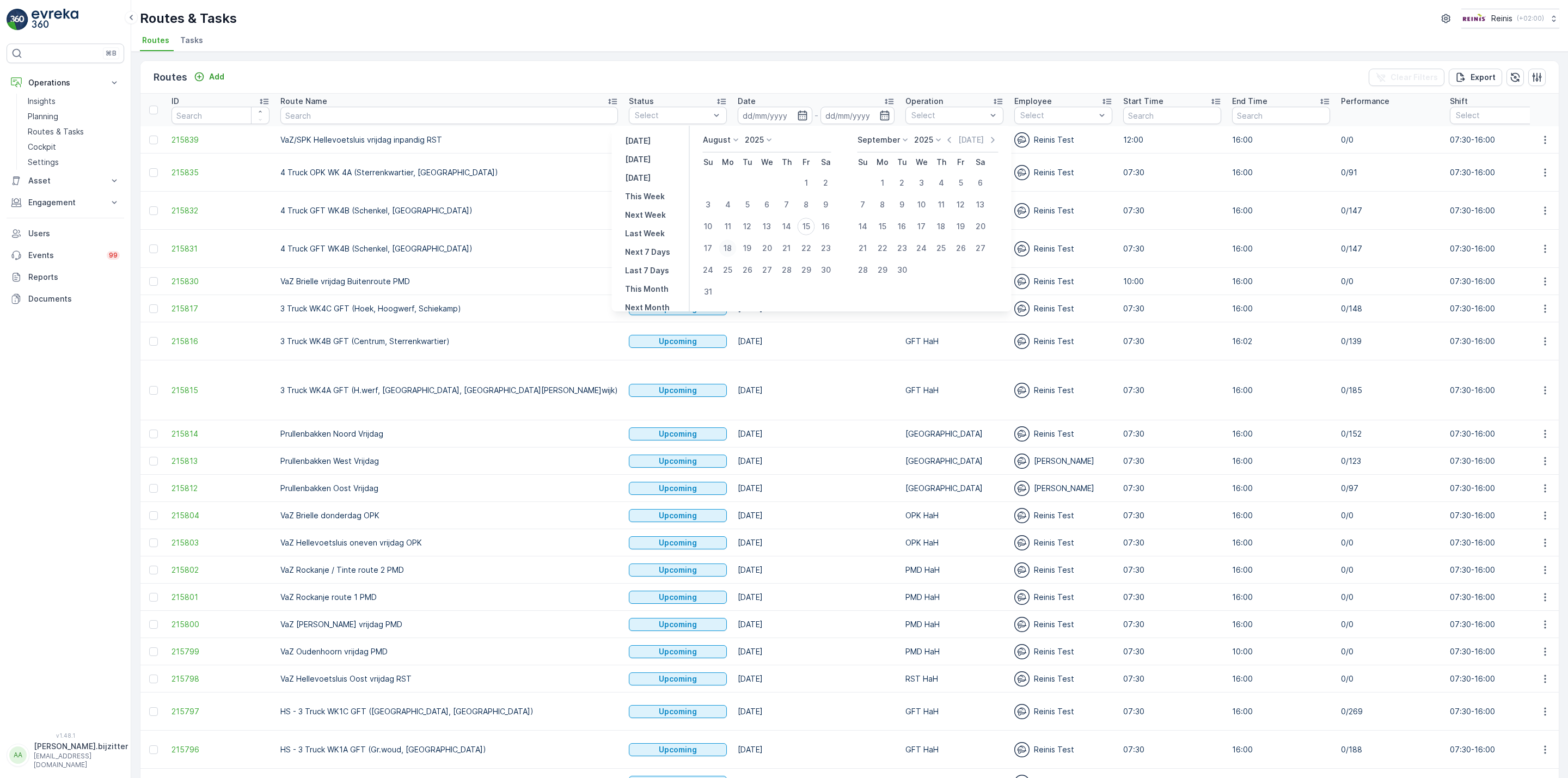
click at [728, 245] on div "18" at bounding box center [728, 248] width 17 height 17
type input "[DATE]"
click at [728, 245] on div "18" at bounding box center [728, 248] width 17 height 17
type input "[DATE]"
click at [734, 360] on td "12.09.2025" at bounding box center [816, 389] width 168 height 60
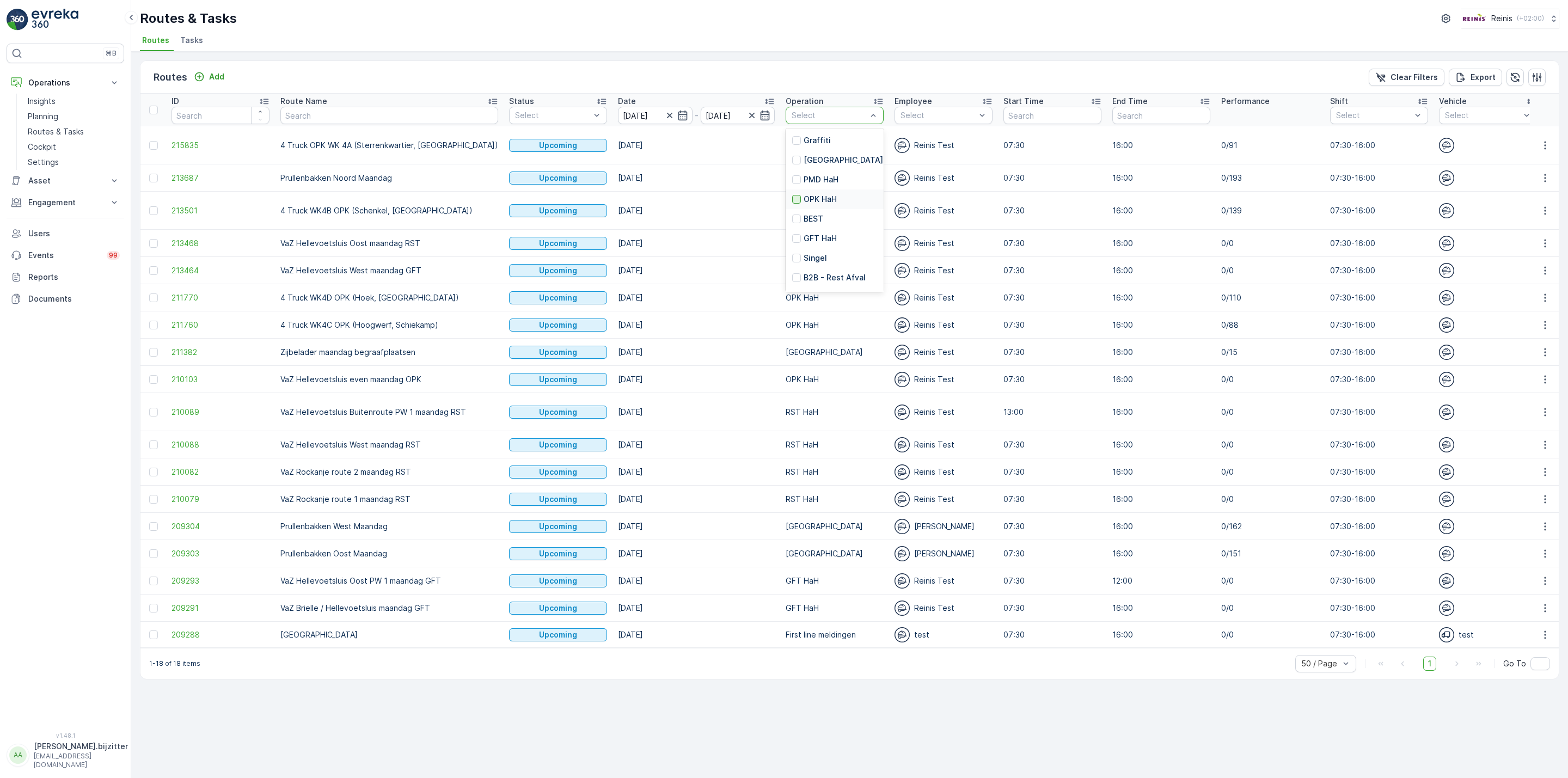
click at [793, 203] on div at bounding box center [796, 199] width 9 height 9
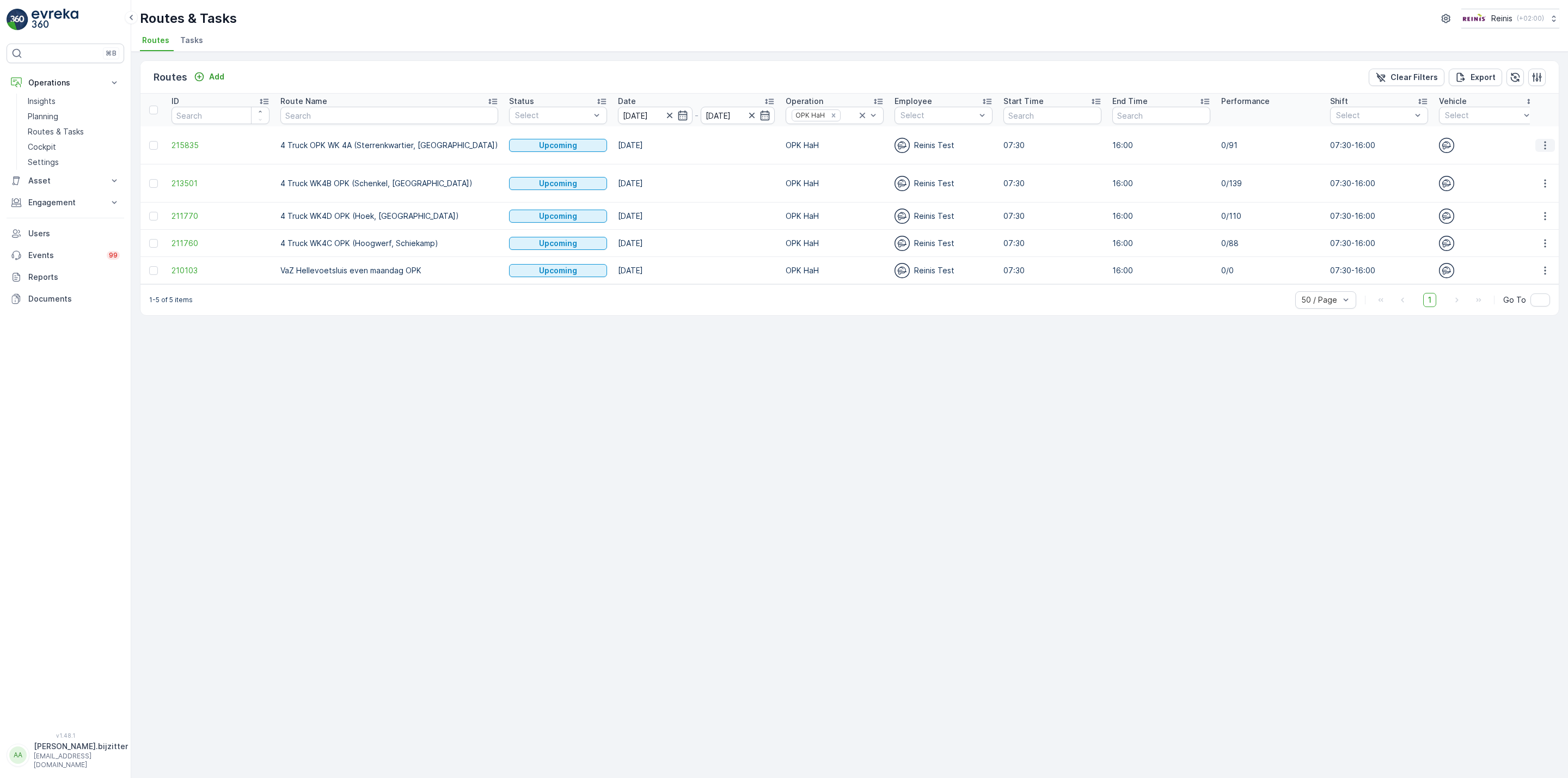
click at [1548, 146] on icon "button" at bounding box center [1545, 145] width 10 height 10
click at [1504, 162] on span "See More Details" at bounding box center [1520, 161] width 64 height 10
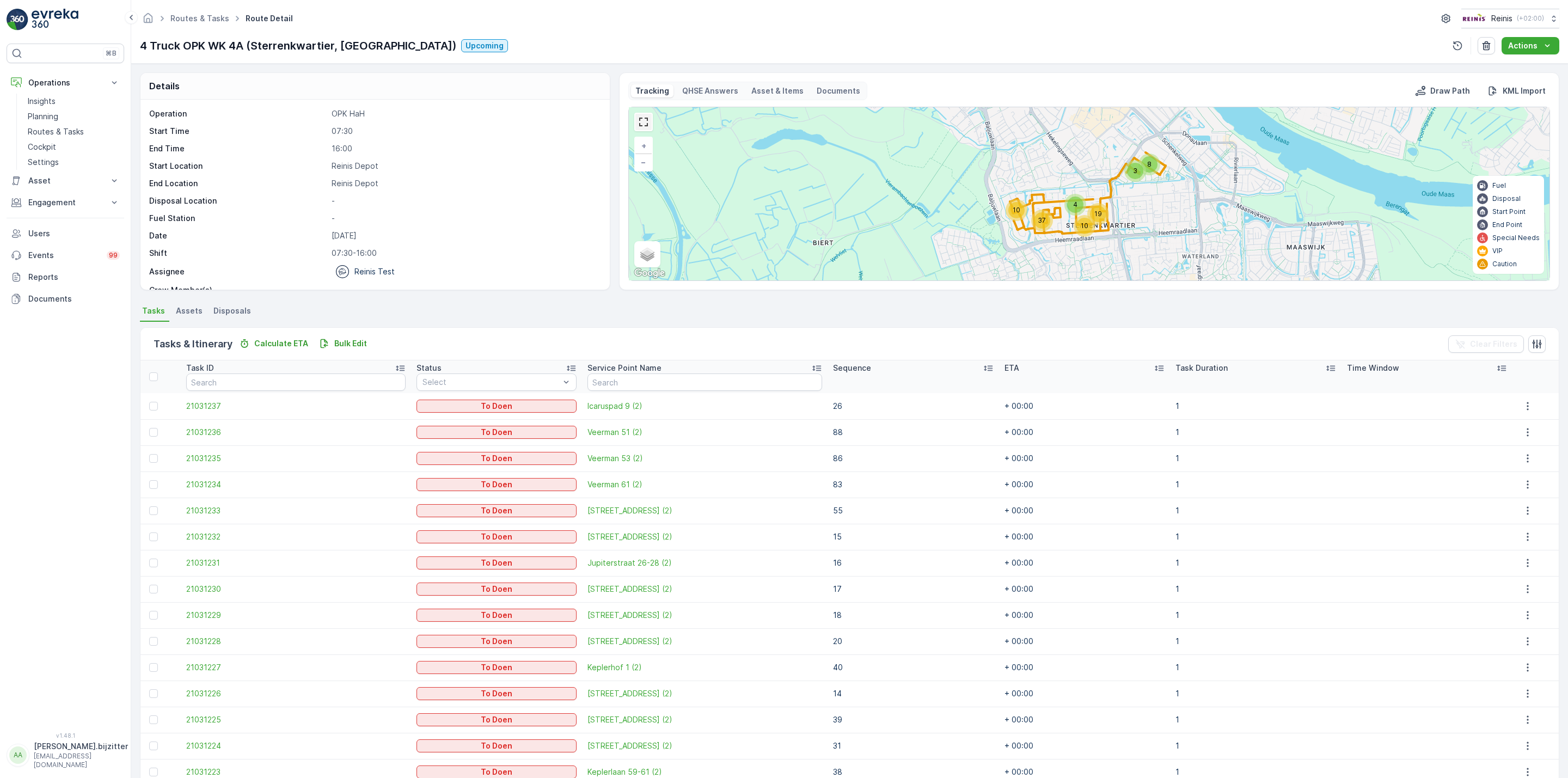
click at [648, 126] on link at bounding box center [643, 121] width 16 height 16
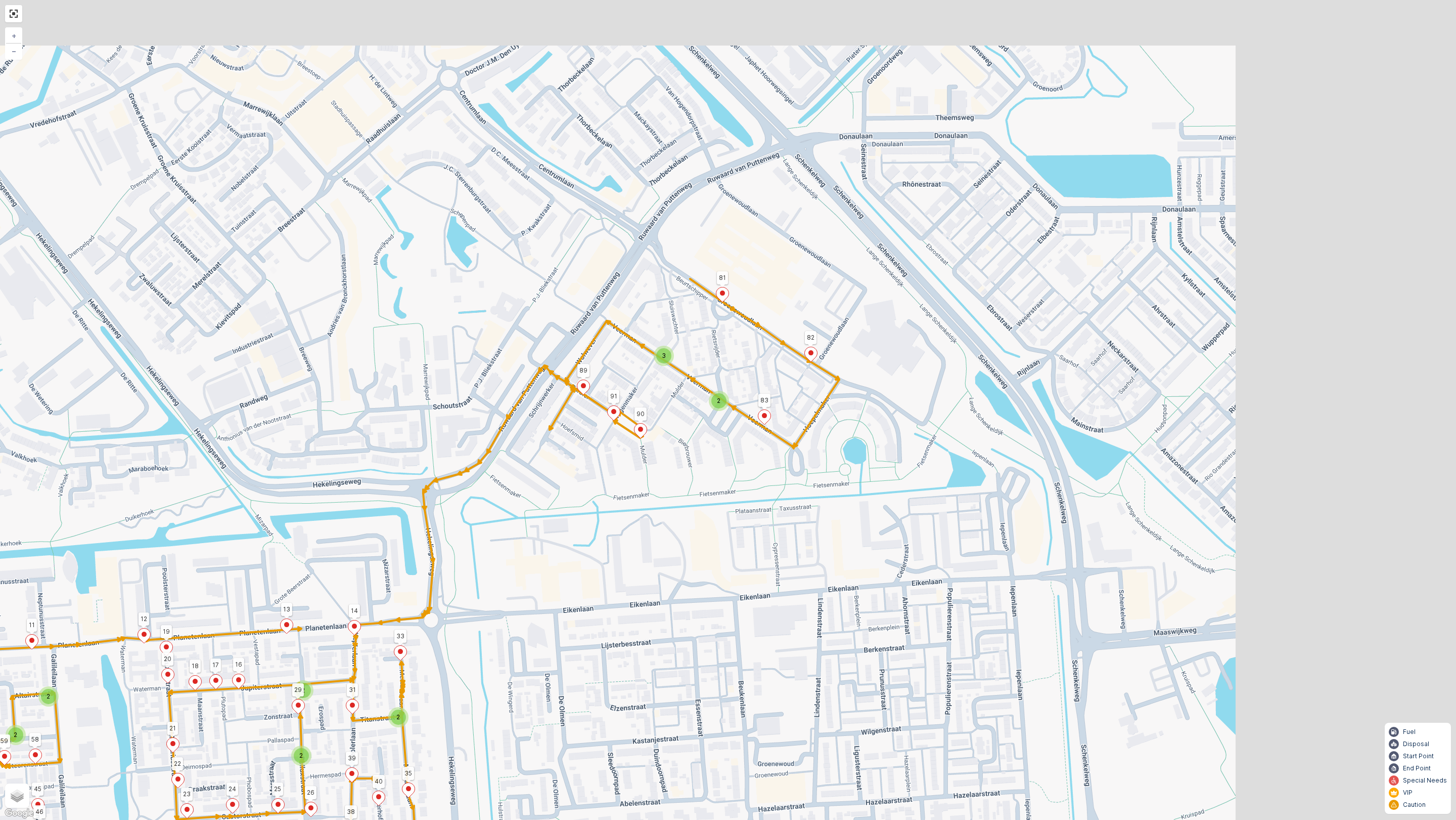
drag, startPoint x: 932, startPoint y: 266, endPoint x: 526, endPoint y: 510, distance: 473.7
click at [526, 510] on div "2 3 2 2 2 2 2 2 2 2 2 81 82 83 73 80 9 60 10 11 6 1 51 52 21 24 44 41 14 13 36 …" at bounding box center [728, 410] width 1456 height 820
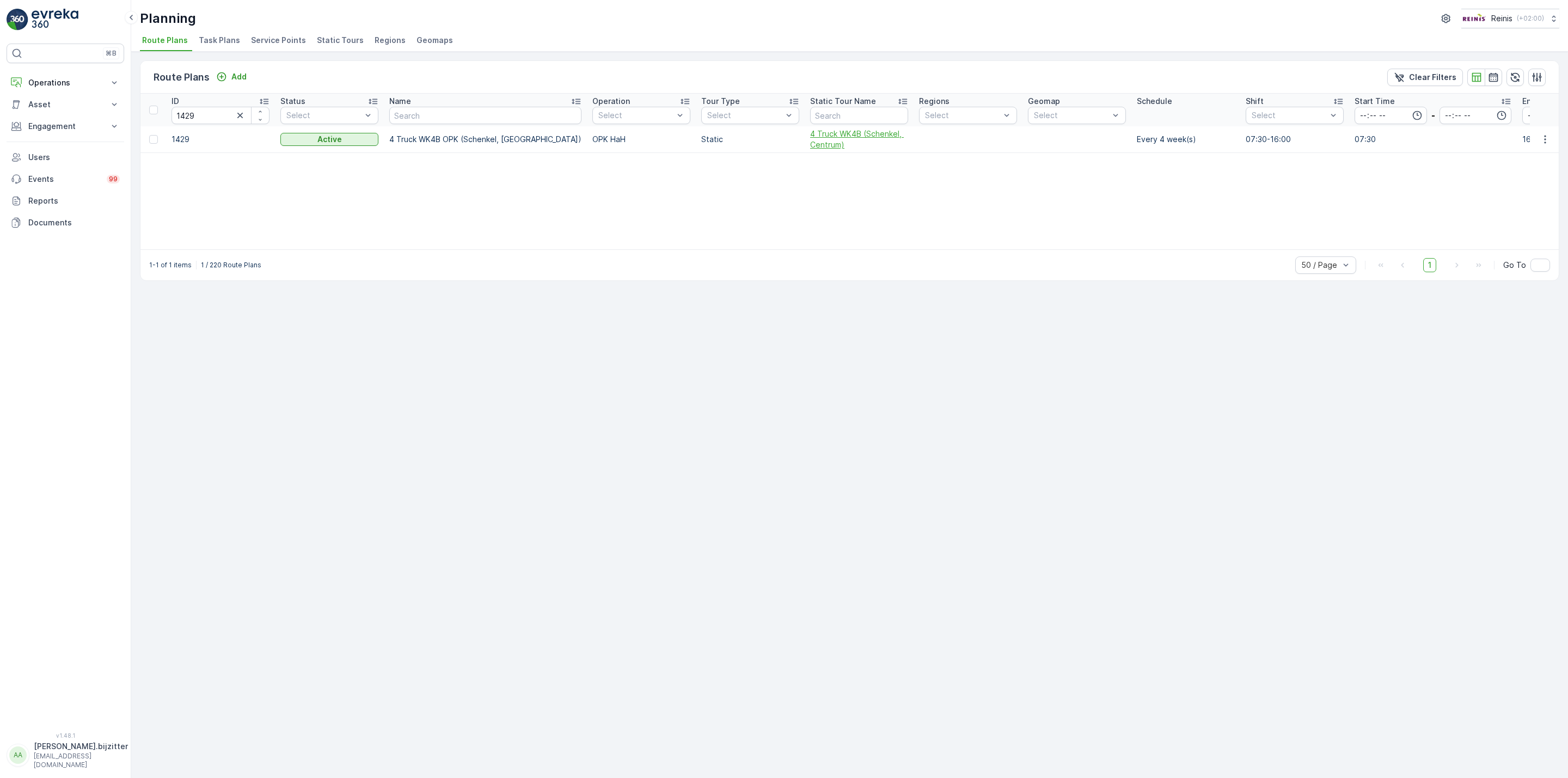
click at [811, 134] on span "4 Truck WK4B (Schenkel, Centrum)" at bounding box center [859, 139] width 98 height 22
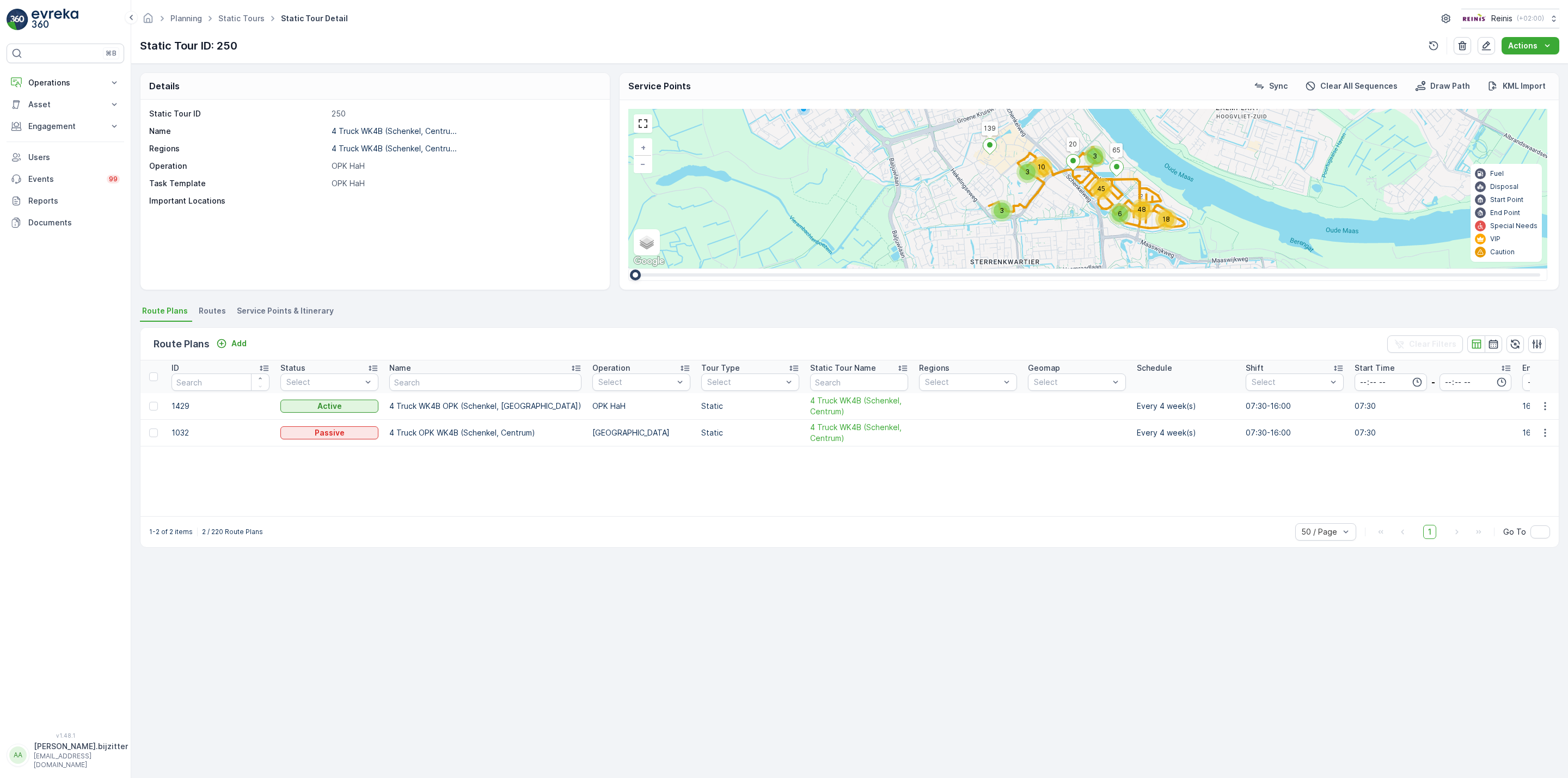
click at [312, 314] on span "Service Points & Itinerary" at bounding box center [285, 310] width 97 height 10
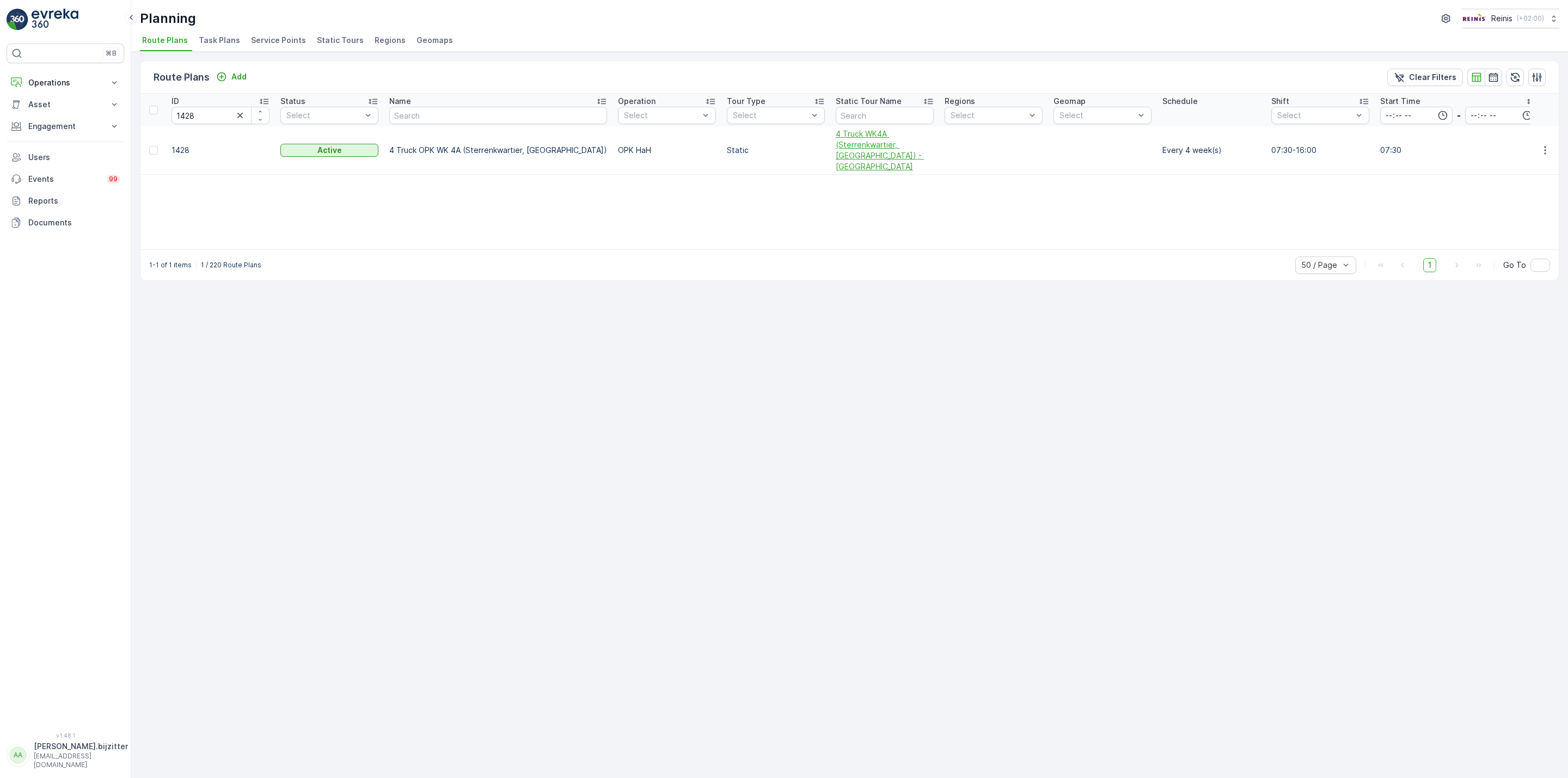
click at [836, 151] on span "4 Truck WK4A (Sterrenkwartier, [GEOGRAPHIC_DATA]) - [GEOGRAPHIC_DATA]" at bounding box center [884, 151] width 98 height 44
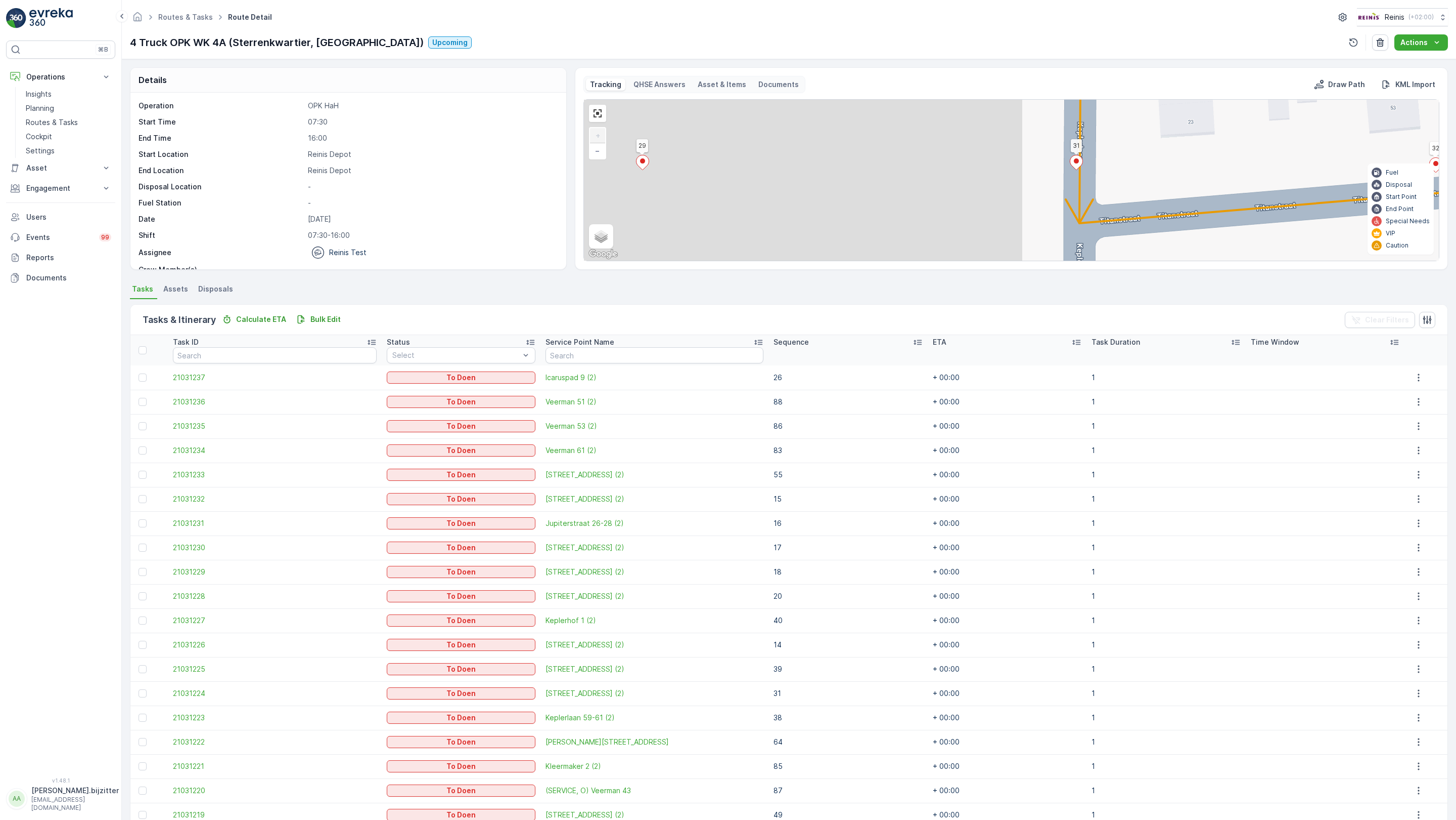
drag, startPoint x: 447, startPoint y: 541, endPoint x: 899, endPoint y: 198, distance: 567.4
click at [955, 125] on div "81 82 83 73 80 9 60 10 11 6 1 51 52 21 24 44 41 14 13 36 31 33 89 90 91 18 20 1…" at bounding box center [1011, 180] width 855 height 161
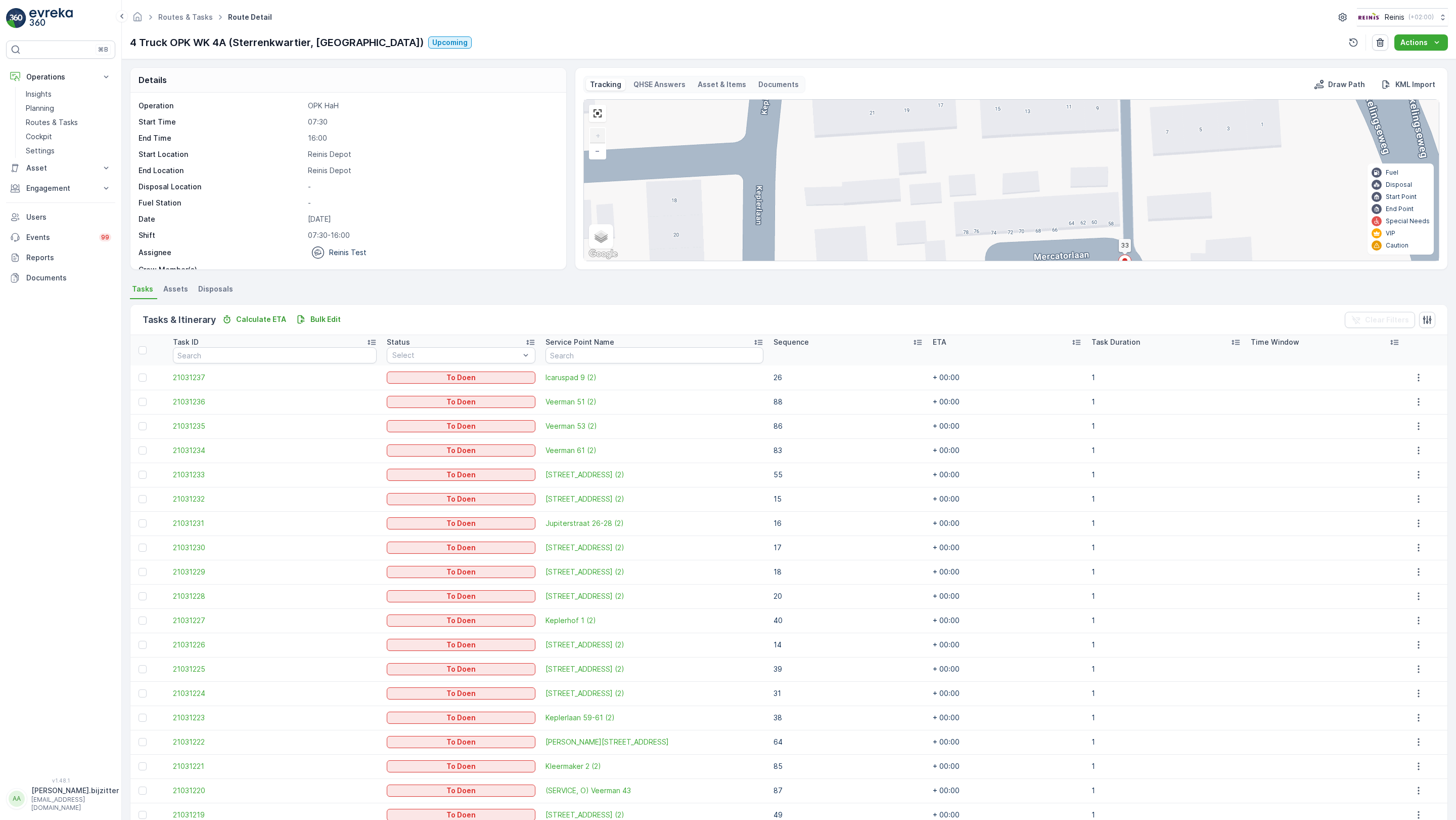
drag, startPoint x: 867, startPoint y: 214, endPoint x: 516, endPoint y: 753, distance: 643.2
click at [585, 261] on div "81 82 83 73 80 9 60 10 11 6 1 51 52 21 24 44 41 14 13 36 31 33 89 90 91 18 20 1…" at bounding box center [1011, 180] width 855 height 161
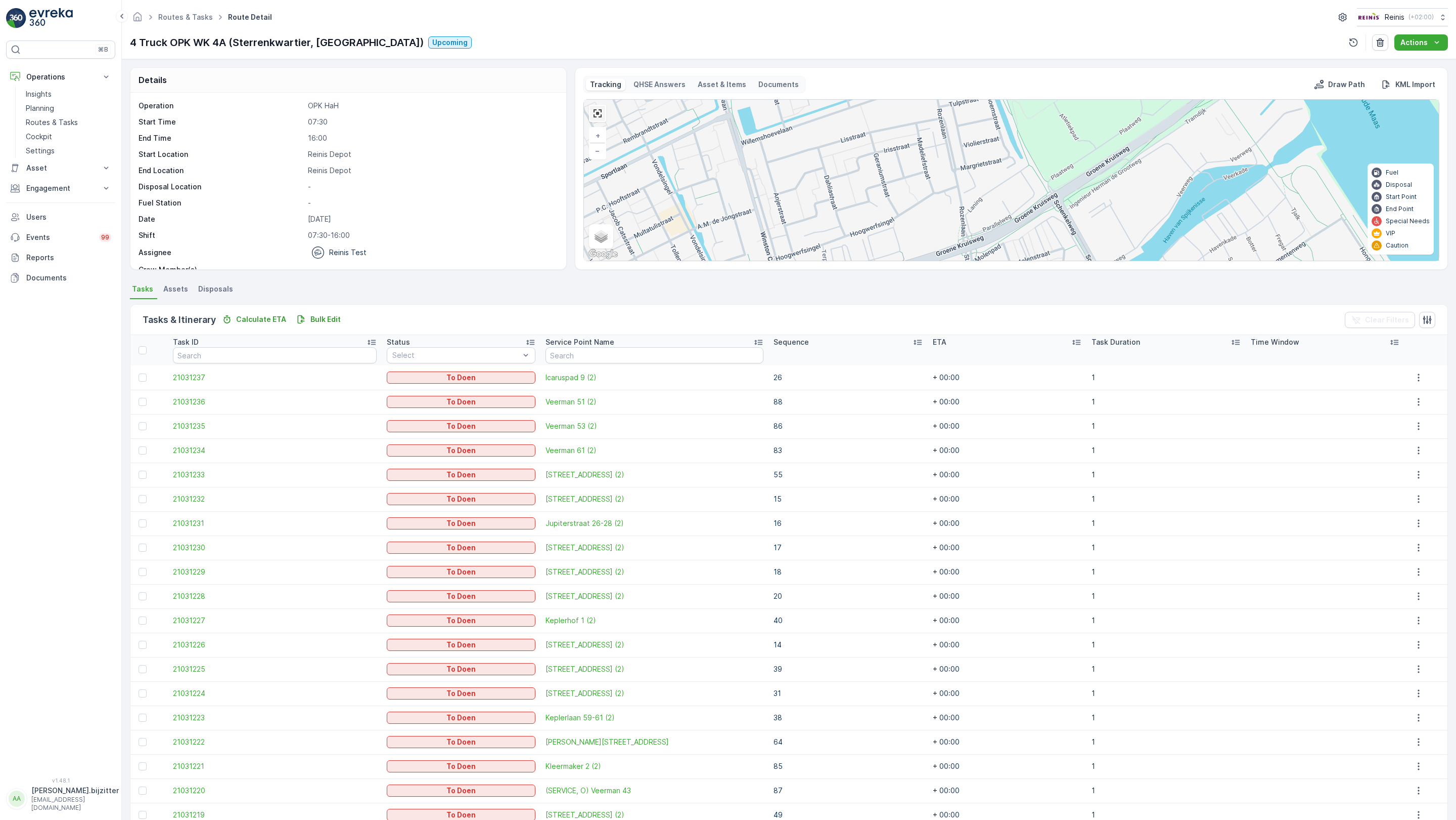
click at [590, 106] on link at bounding box center [597, 113] width 15 height 15
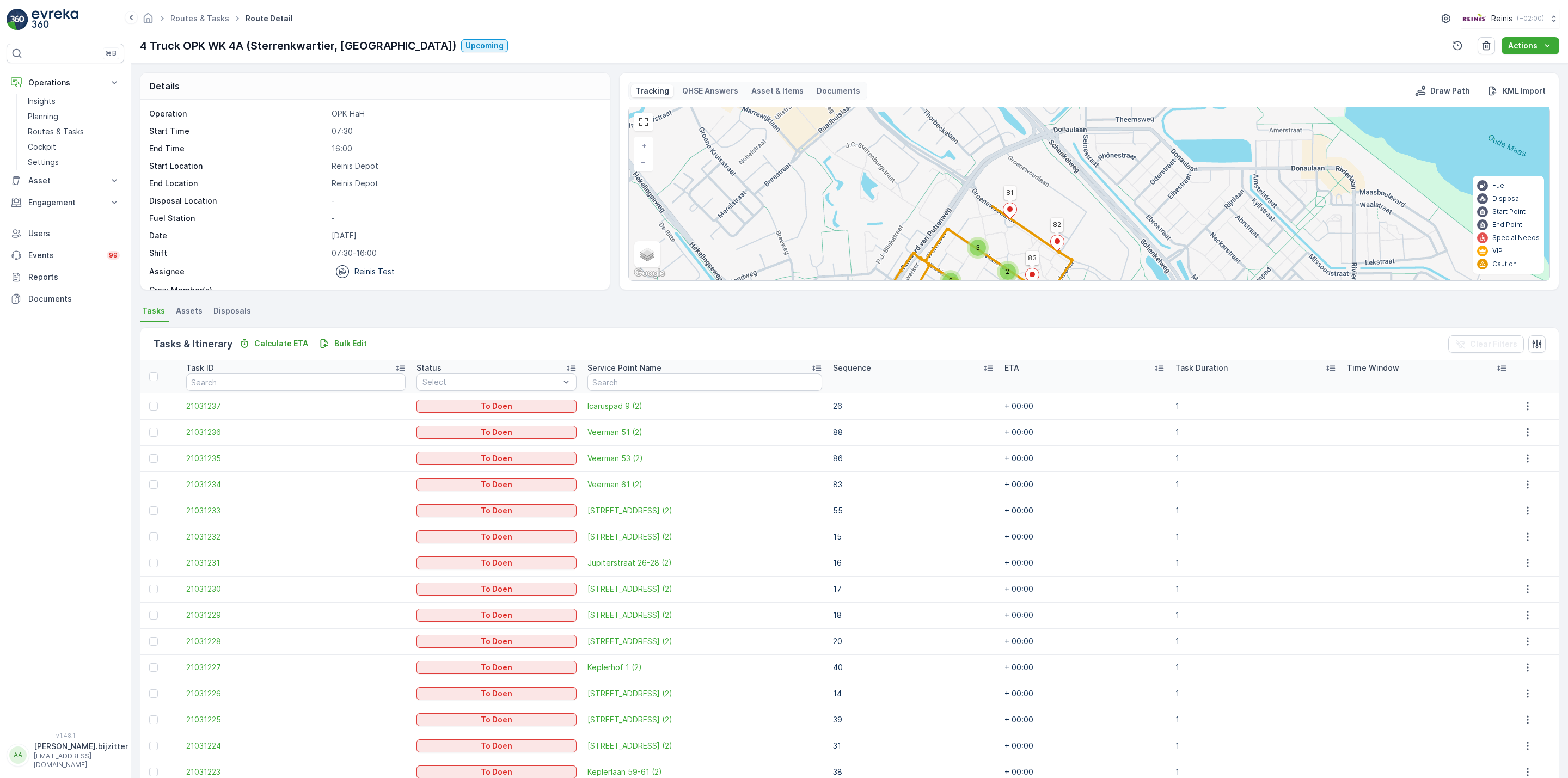
click at [477, 310] on ul "Tasks Assets Disposals" at bounding box center [850, 313] width 1420 height 19
click at [1522, 404] on icon "button" at bounding box center [1527, 406] width 10 height 10
click at [501, 309] on ul "Tasks Assets Disposals" at bounding box center [850, 313] width 1420 height 19
click at [54, 116] on p "Planning" at bounding box center [43, 116] width 30 height 10
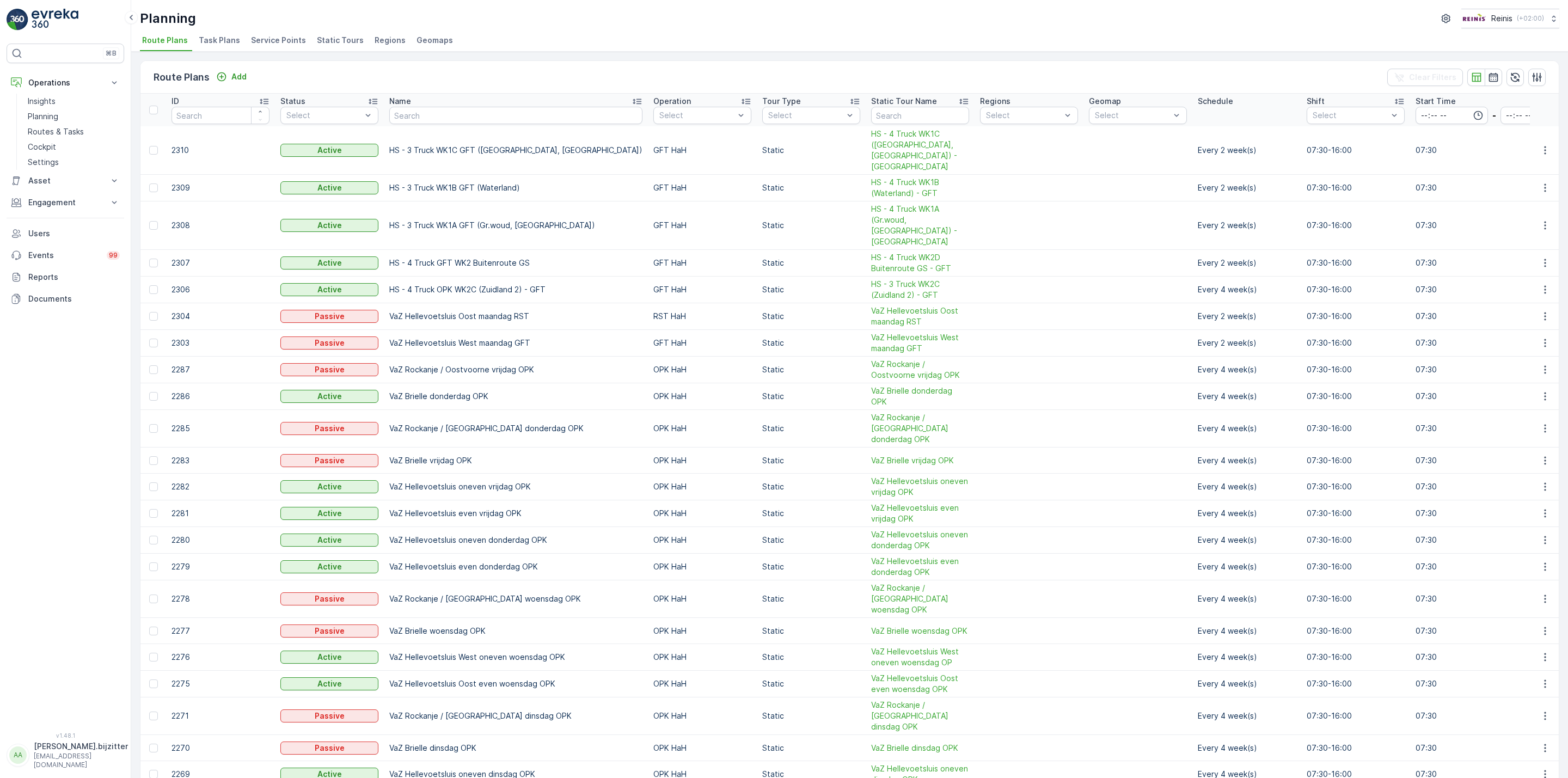
click at [334, 43] on span "Static Tours" at bounding box center [339, 40] width 46 height 10
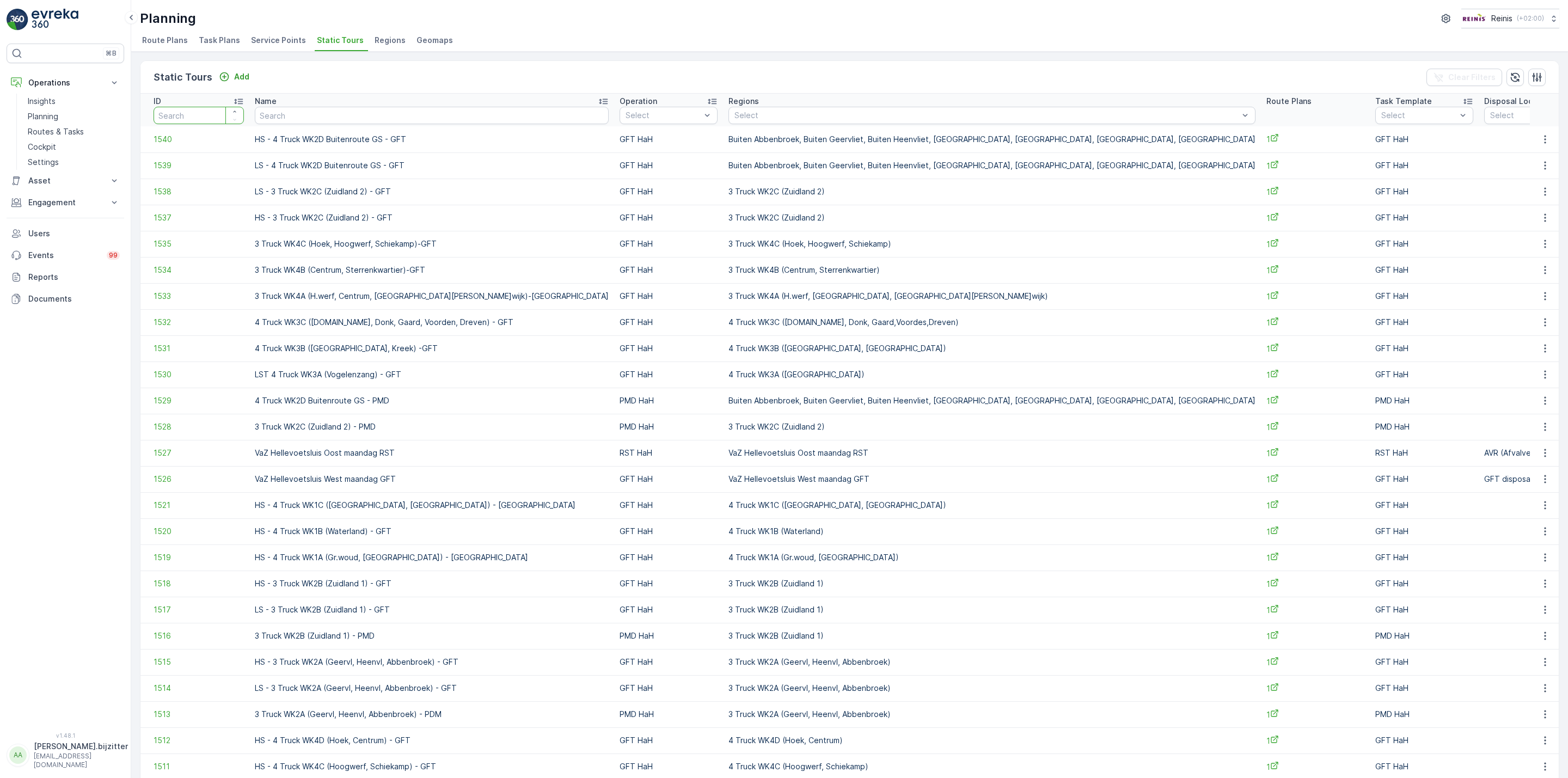
click at [199, 115] on input "number" at bounding box center [198, 116] width 90 height 17
type input "252"
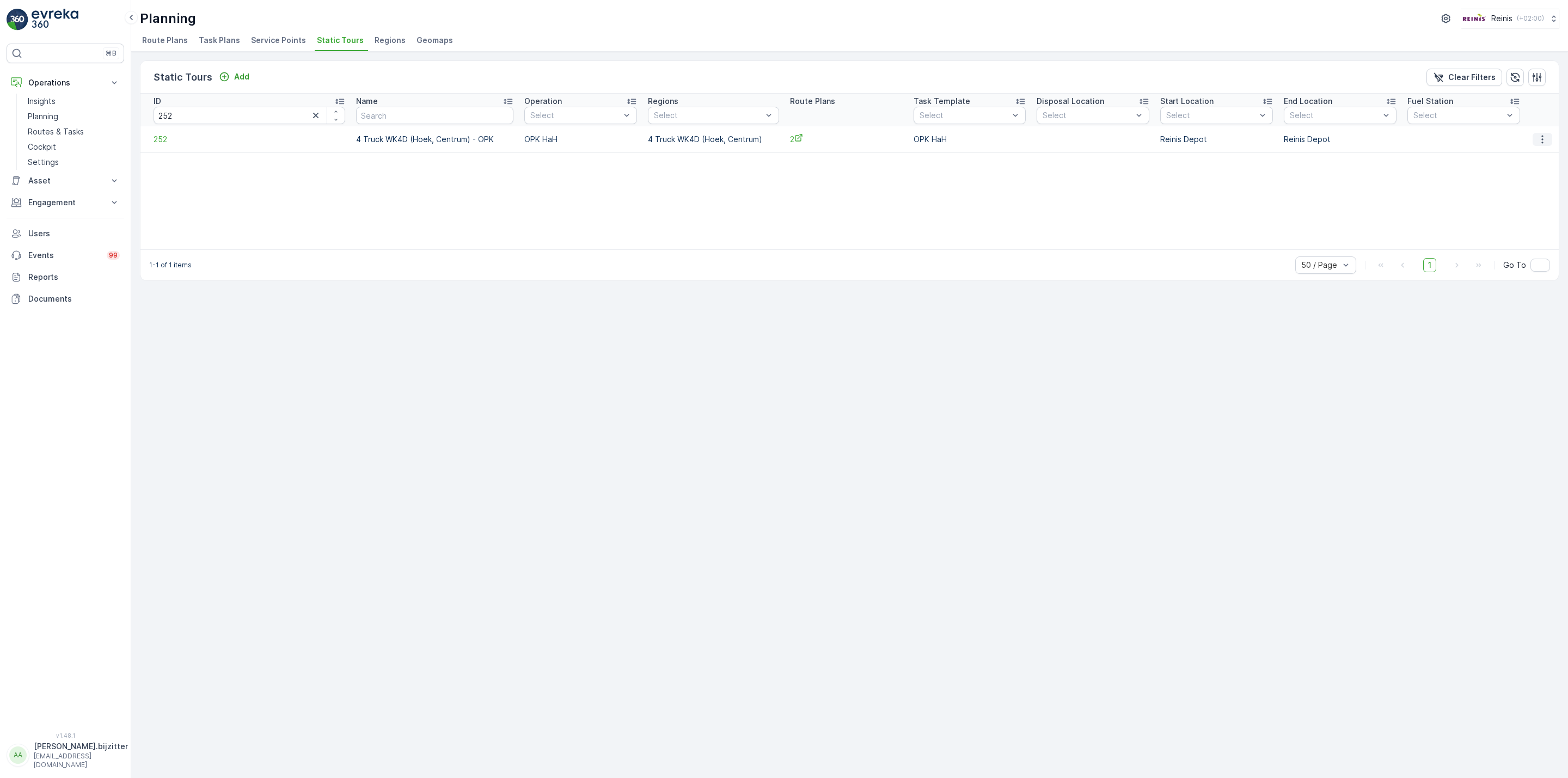
click at [1545, 135] on icon "button" at bounding box center [1542, 138] width 10 height 10
click at [1508, 170] on span "Edit Static Tour" at bounding box center [1523, 171] width 57 height 10
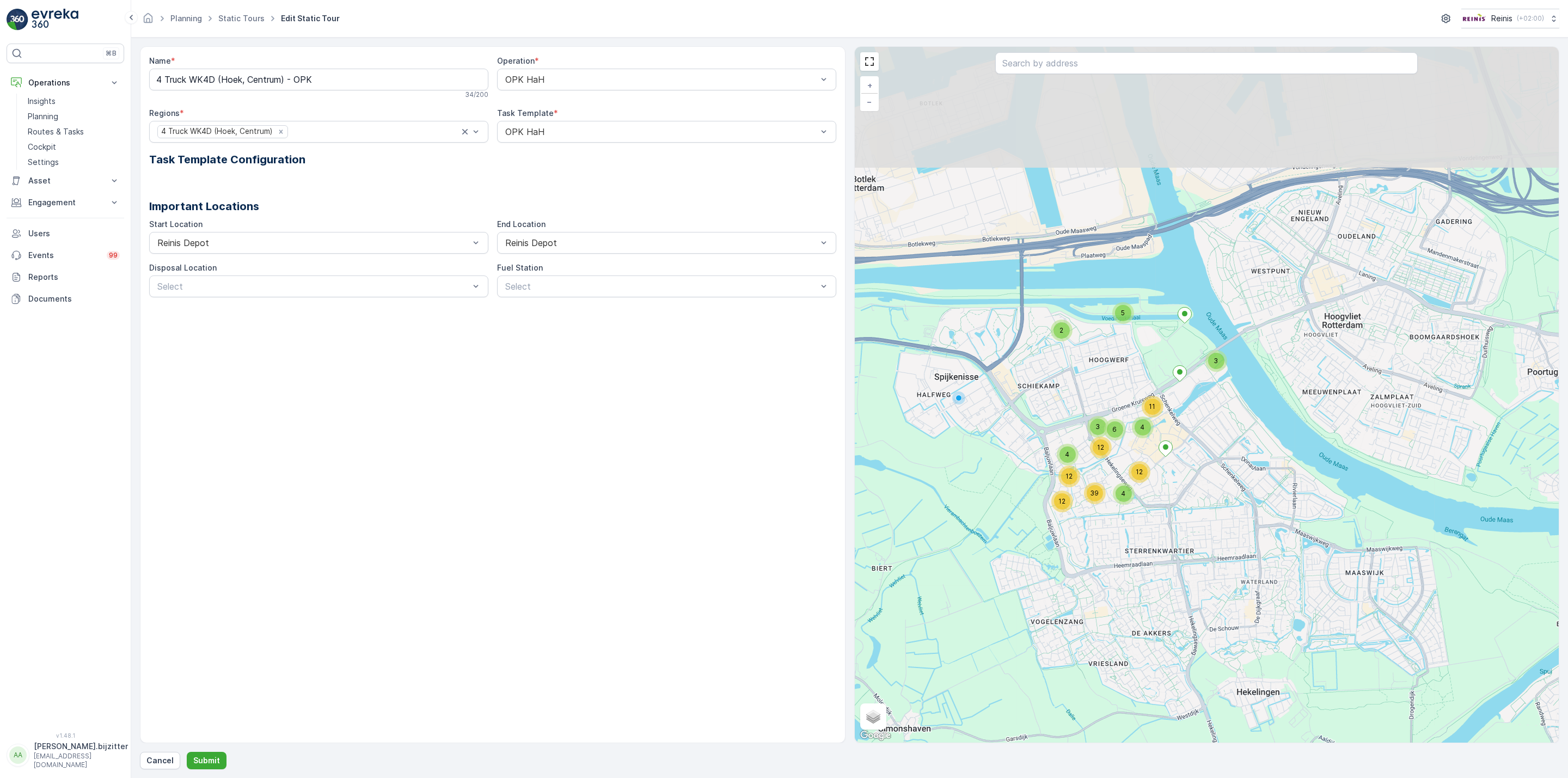
drag, startPoint x: 1273, startPoint y: 343, endPoint x: 1153, endPoint y: 554, distance: 242.7
click at [1153, 554] on div "6 11 3 2 5 3 4 12 4 12 4 12 12 39 + − Satellite Roadmap Terrain Hybrid Leaflet …" at bounding box center [1207, 394] width 704 height 696
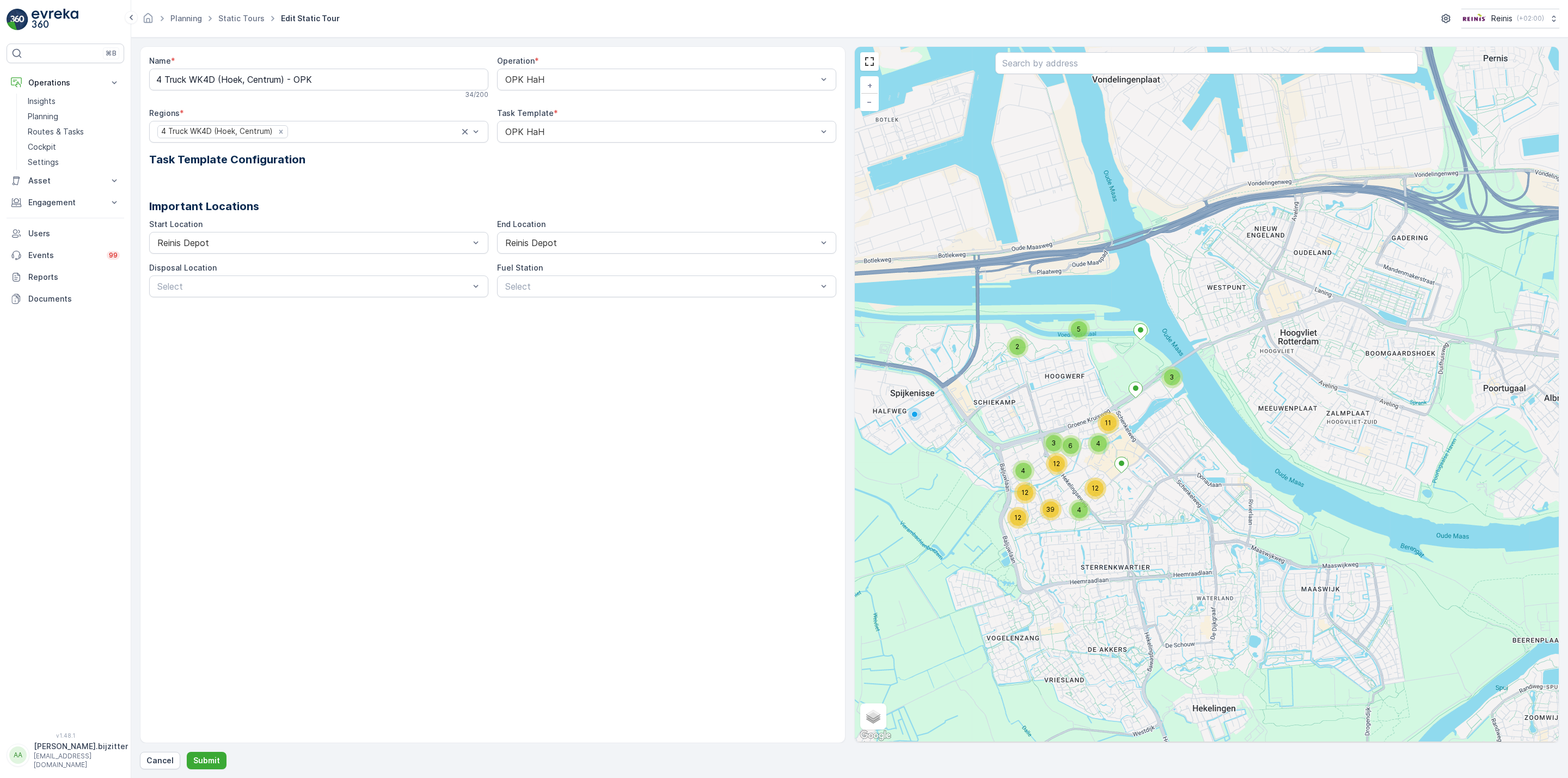
click at [488, 471] on div "Name * 4 Truck WK4D (Hoek, [GEOGRAPHIC_DATA]) - OPK 34 / 200 Operation * OPK Ha…" at bounding box center [493, 394] width 706 height 697
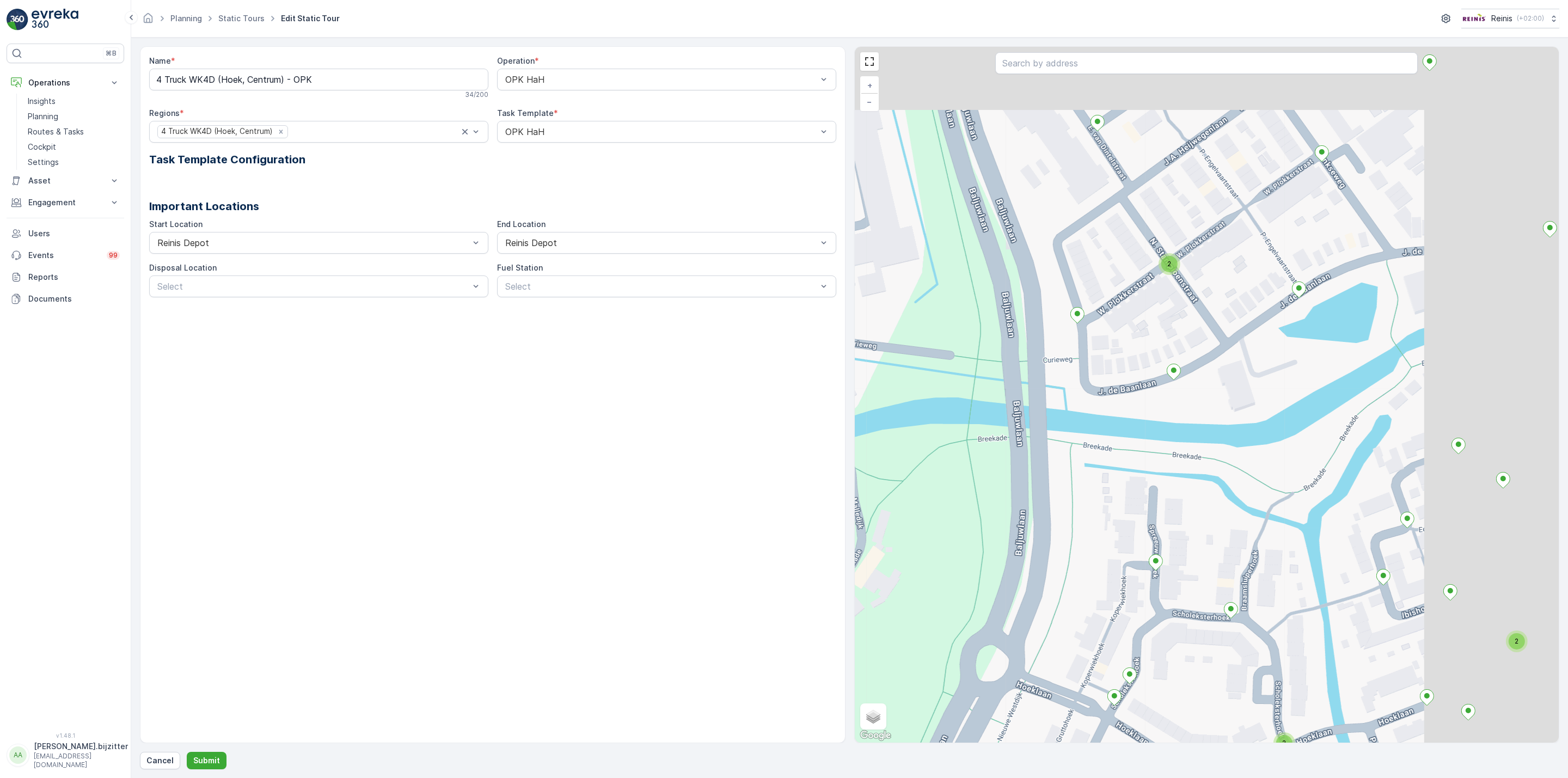
drag, startPoint x: 1294, startPoint y: 397, endPoint x: 984, endPoint y: 611, distance: 376.7
click at [985, 634] on div "2 2 2 2 2 2 2 + − Satellite Roadmap Terrain Hybrid Leaflet Keyboard shortcuts M…" at bounding box center [1207, 394] width 704 height 696
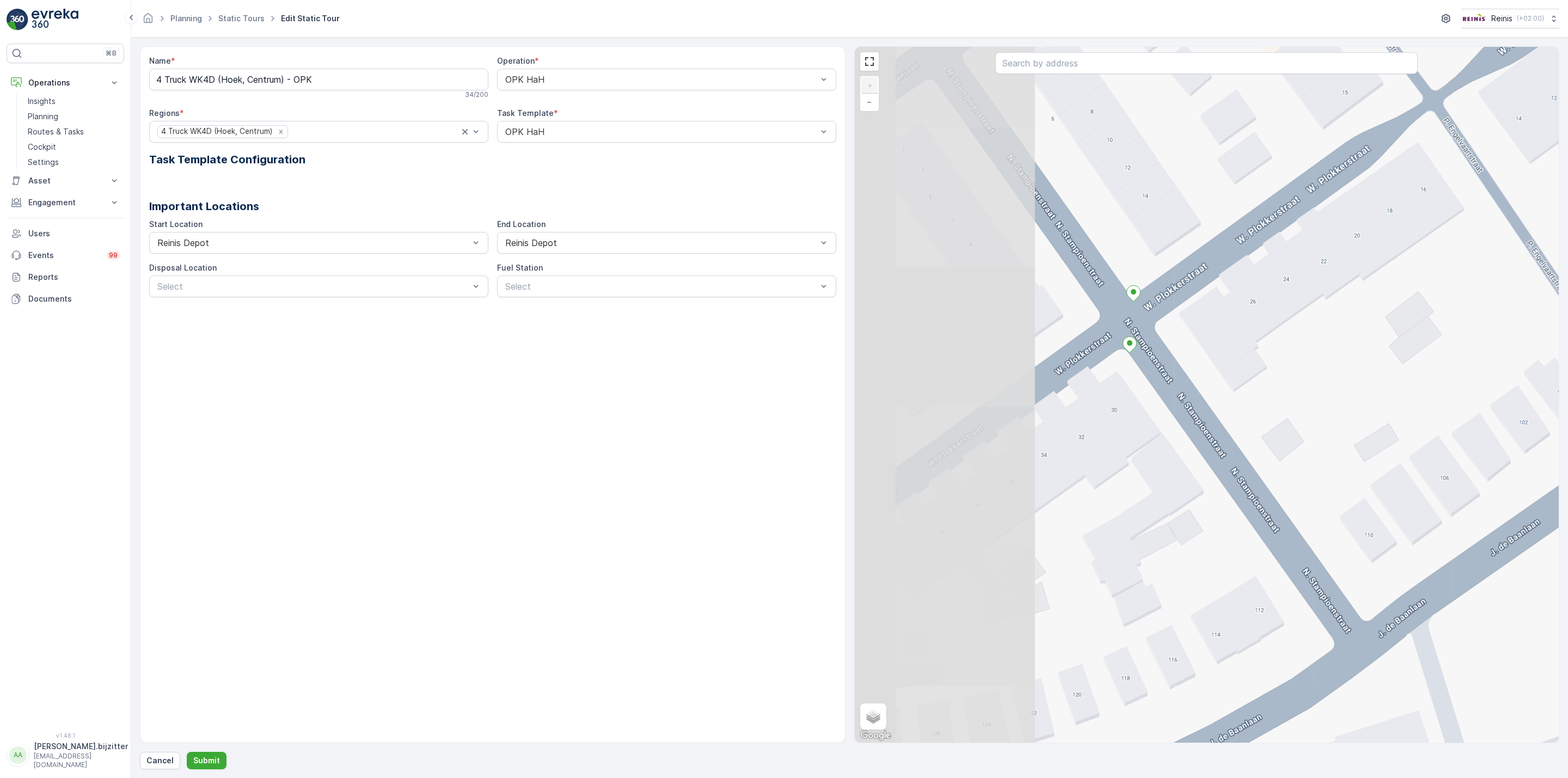
drag, startPoint x: 1074, startPoint y: 375, endPoint x: 1258, endPoint y: 377, distance: 184.0
click at [1258, 377] on div "2 2 2 2 + − Satellite Roadmap Terrain Hybrid Leaflet Keyboard shortcuts Map Dat…" at bounding box center [1207, 394] width 704 height 696
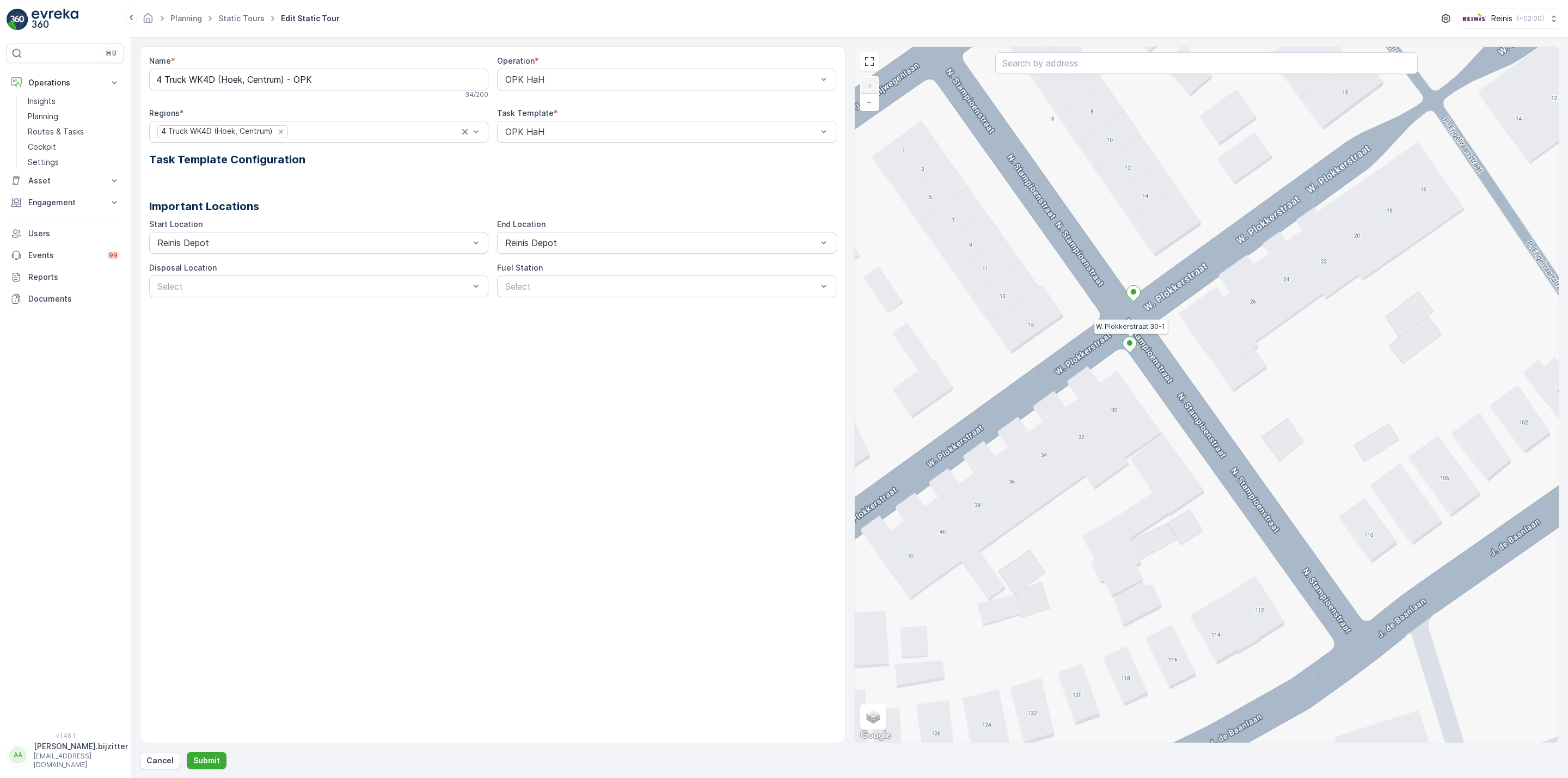
click at [1128, 353] on icon at bounding box center [1129, 344] width 14 height 16
click at [1129, 343] on ellipse at bounding box center [1130, 343] width 6 height 6
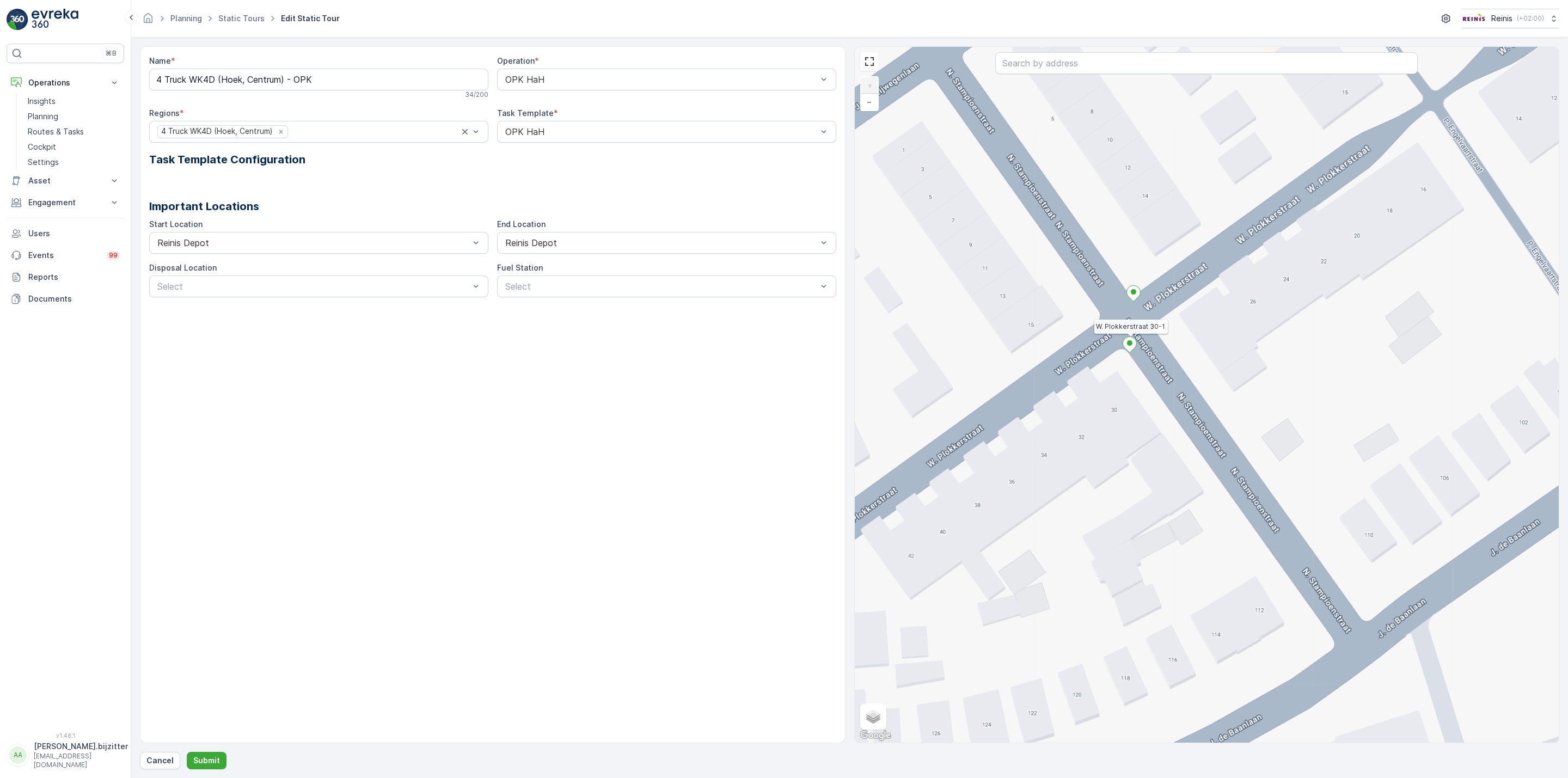
click at [1129, 343] on ellipse at bounding box center [1130, 343] width 6 height 6
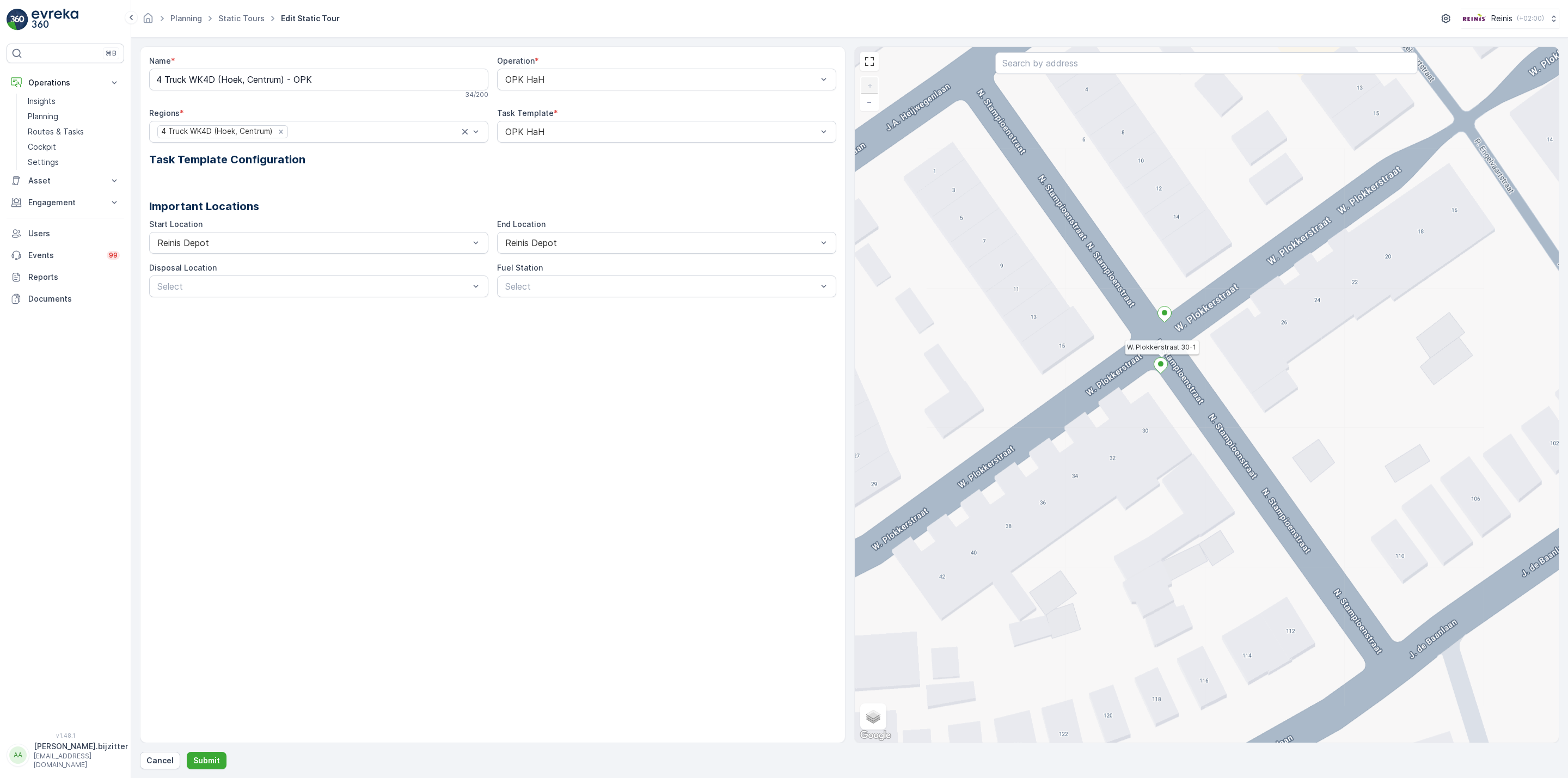
click at [1129, 343] on div "2 2 2 2 W. Plokkerstraat 30-1 + − Satellite Roadmap Terrain Hybrid Leaflet Keyb…" at bounding box center [1207, 394] width 704 height 696
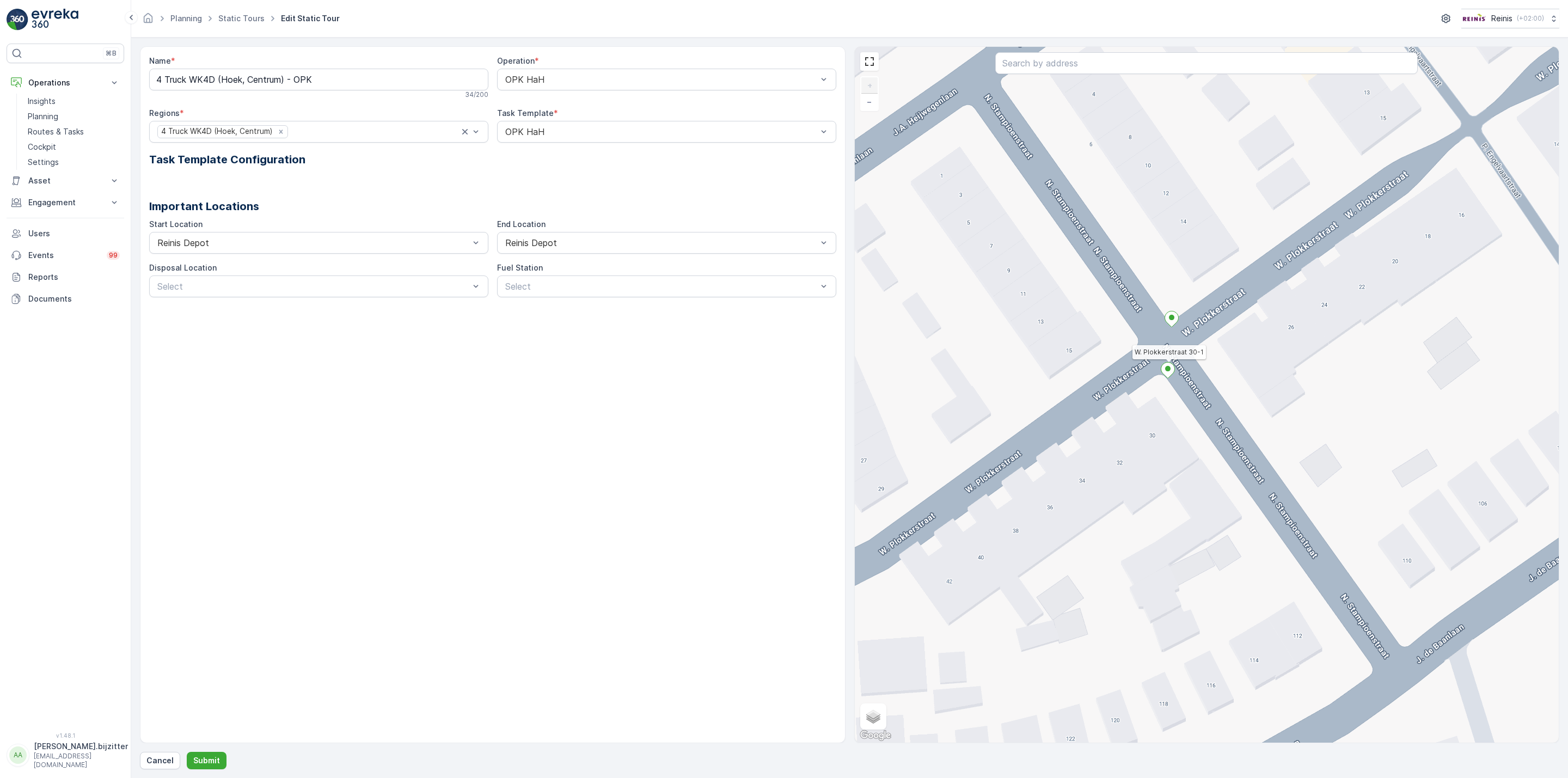
click at [1169, 373] on icon at bounding box center [1168, 371] width 13 height 16
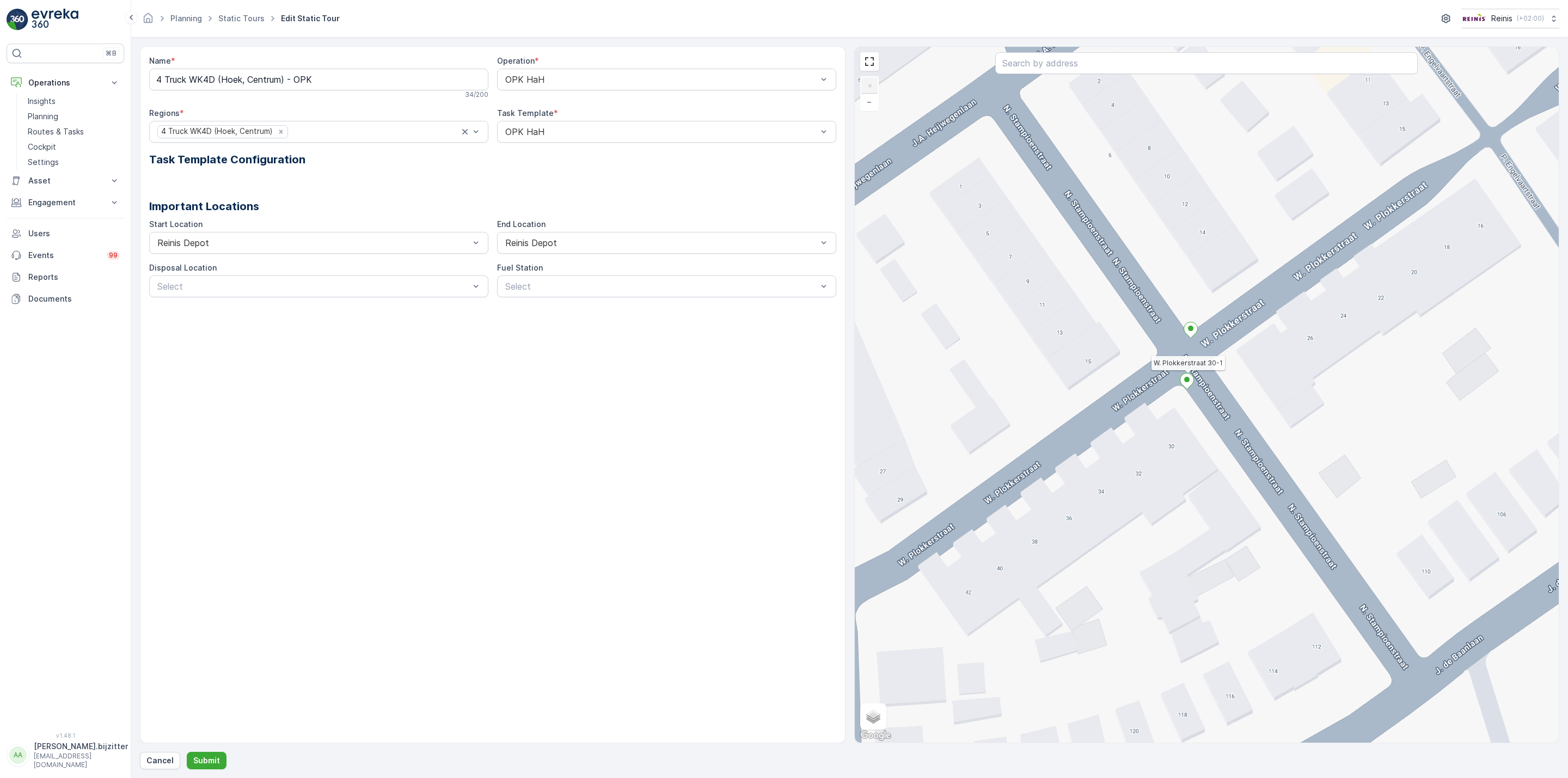
click at [1188, 384] on icon at bounding box center [1187, 381] width 13 height 16
click at [1193, 386] on icon at bounding box center [1187, 381] width 14 height 16
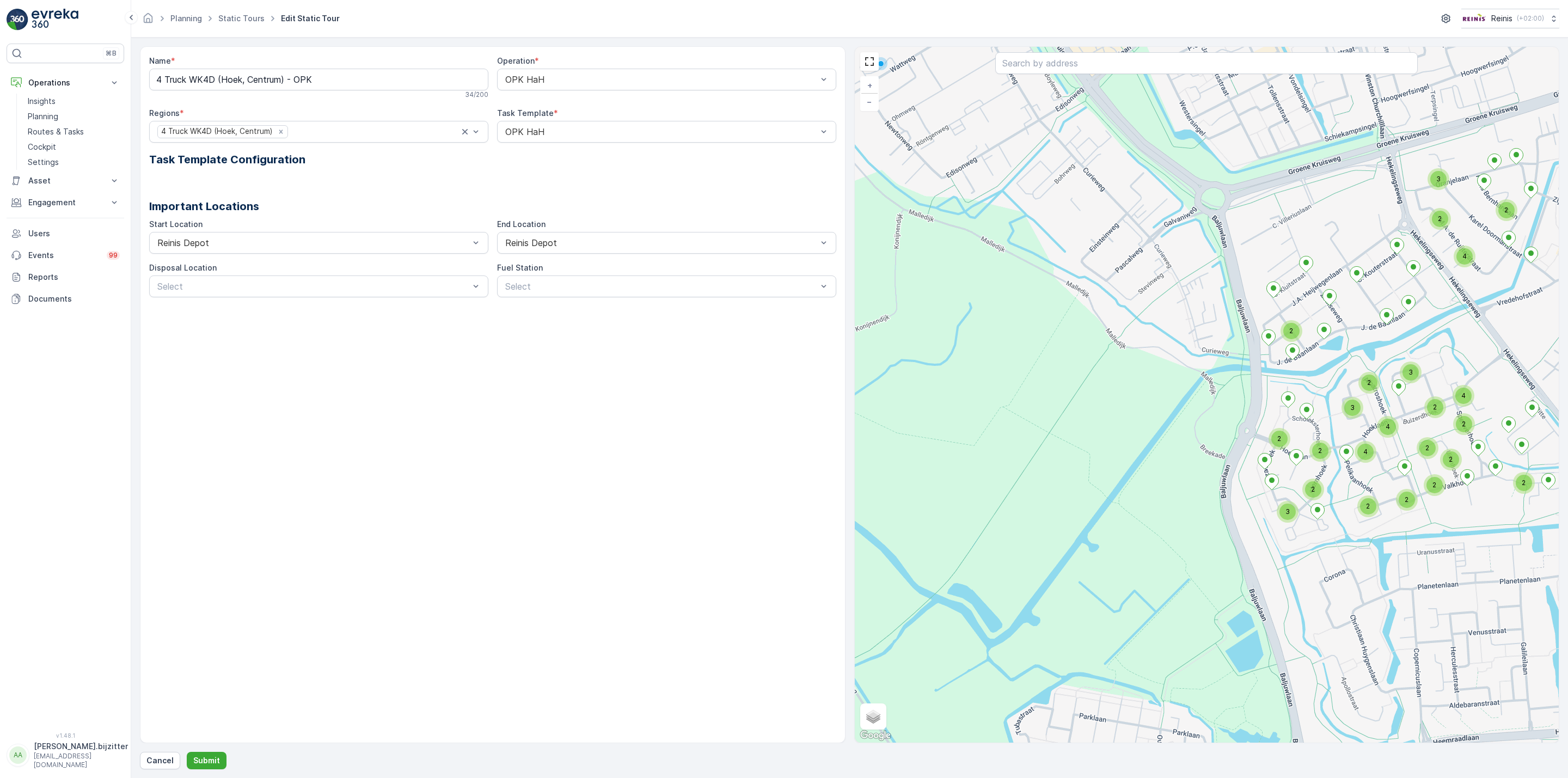
click at [556, 438] on div "Name * 4 Truck WK4D (Hoek, [GEOGRAPHIC_DATA]) - OPK 34 / 200 Operation * OPK Ha…" at bounding box center [493, 394] width 706 height 697
click at [871, 63] on link at bounding box center [869, 61] width 16 height 16
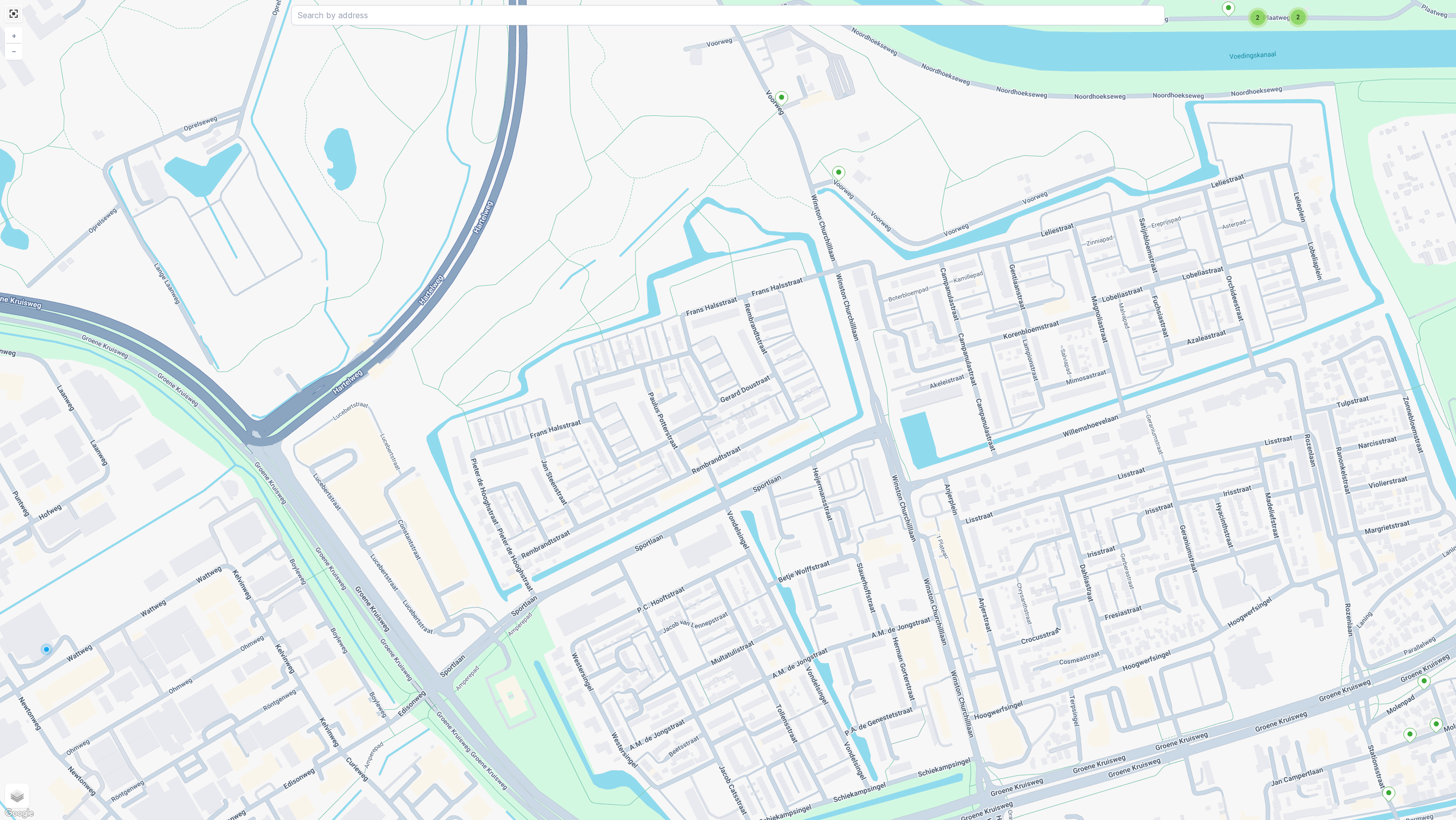
click at [14, 12] on link at bounding box center [13, 13] width 15 height 15
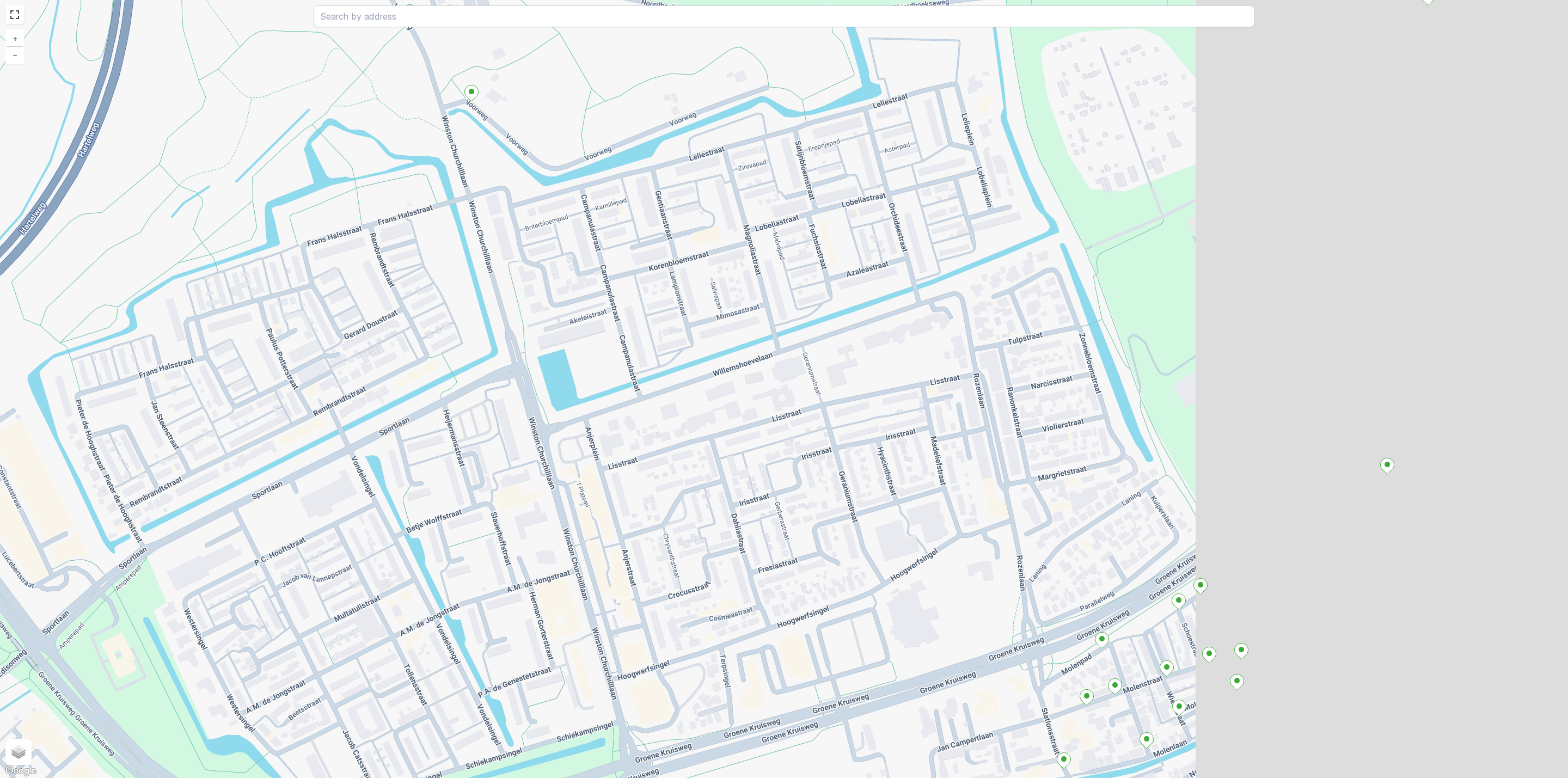
click at [308, 417] on div "Name * 4 Truck WK4D (Hoek, [GEOGRAPHIC_DATA]) - OPK 34 / 200 Operation * OPK Ha…" at bounding box center [493, 394] width 706 height 697
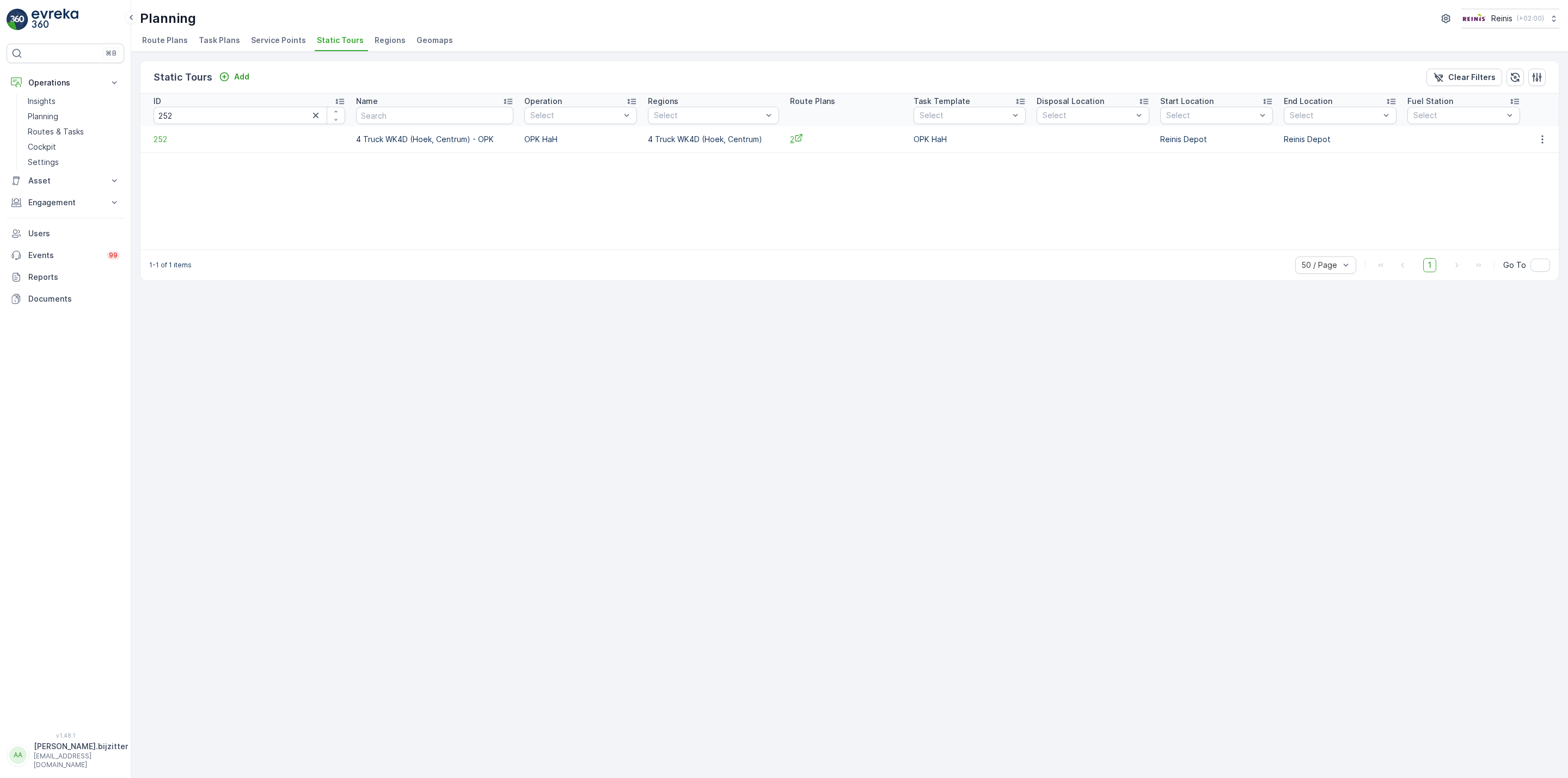
click at [794, 135] on icon at bounding box center [798, 137] width 9 height 9
click at [789, 294] on div "Static Tours Add Clear Filters ID 252 Name Operation Select Regions Select Rout…" at bounding box center [849, 415] width 1437 height 726
click at [402, 137] on td "4 Truck WK4D (Hoek, Centrum) - OPK" at bounding box center [435, 139] width 169 height 27
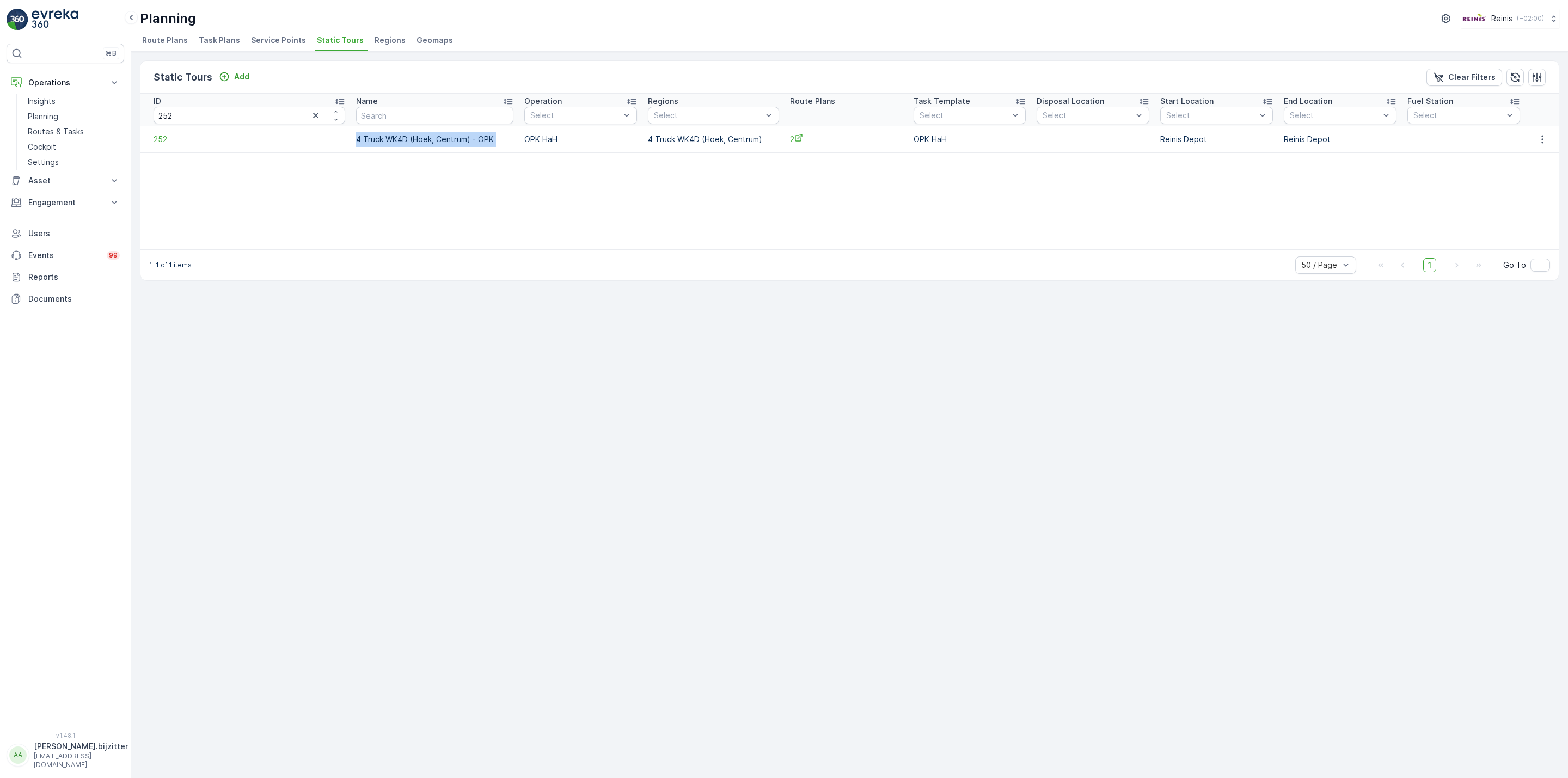
copy td "4 Truck WK4D (Hoek, Centrum) - OPK"
drag, startPoint x: 367, startPoint y: 373, endPoint x: 374, endPoint y: 361, distance: 13.9
click at [374, 361] on div "Static Tours Add Clear Filters ID 252 Name Operation Select Regions Select Rout…" at bounding box center [849, 415] width 1437 height 726
click at [160, 41] on span "Route Plans" at bounding box center [165, 40] width 46 height 10
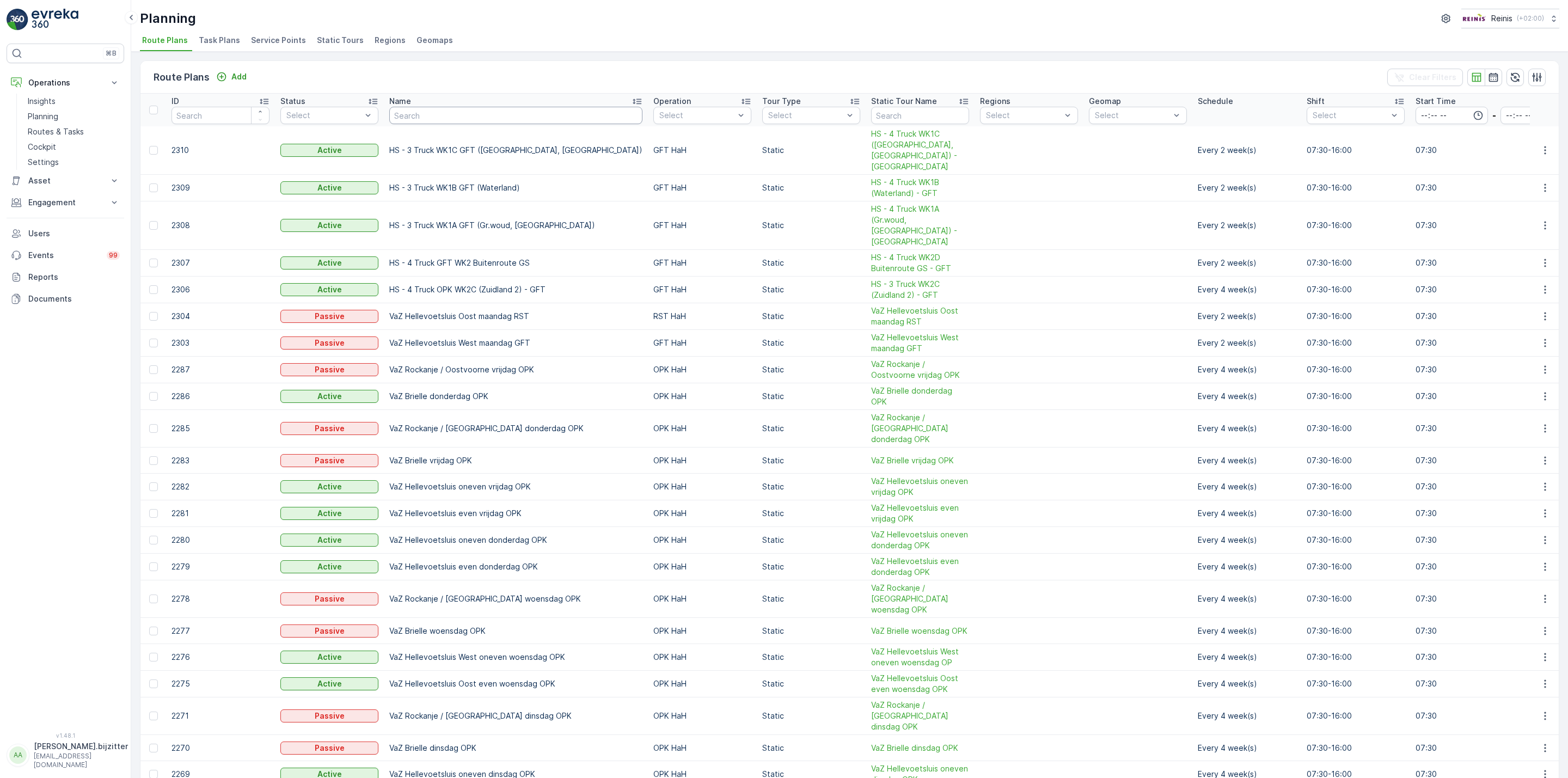
click at [453, 116] on input "text" at bounding box center [516, 116] width 253 height 17
paste input "4 Truck WK4D (Hoek, Centrum) - OPK"
type input "4 Truck WK4D (Hoek, Centrum) - OPK"
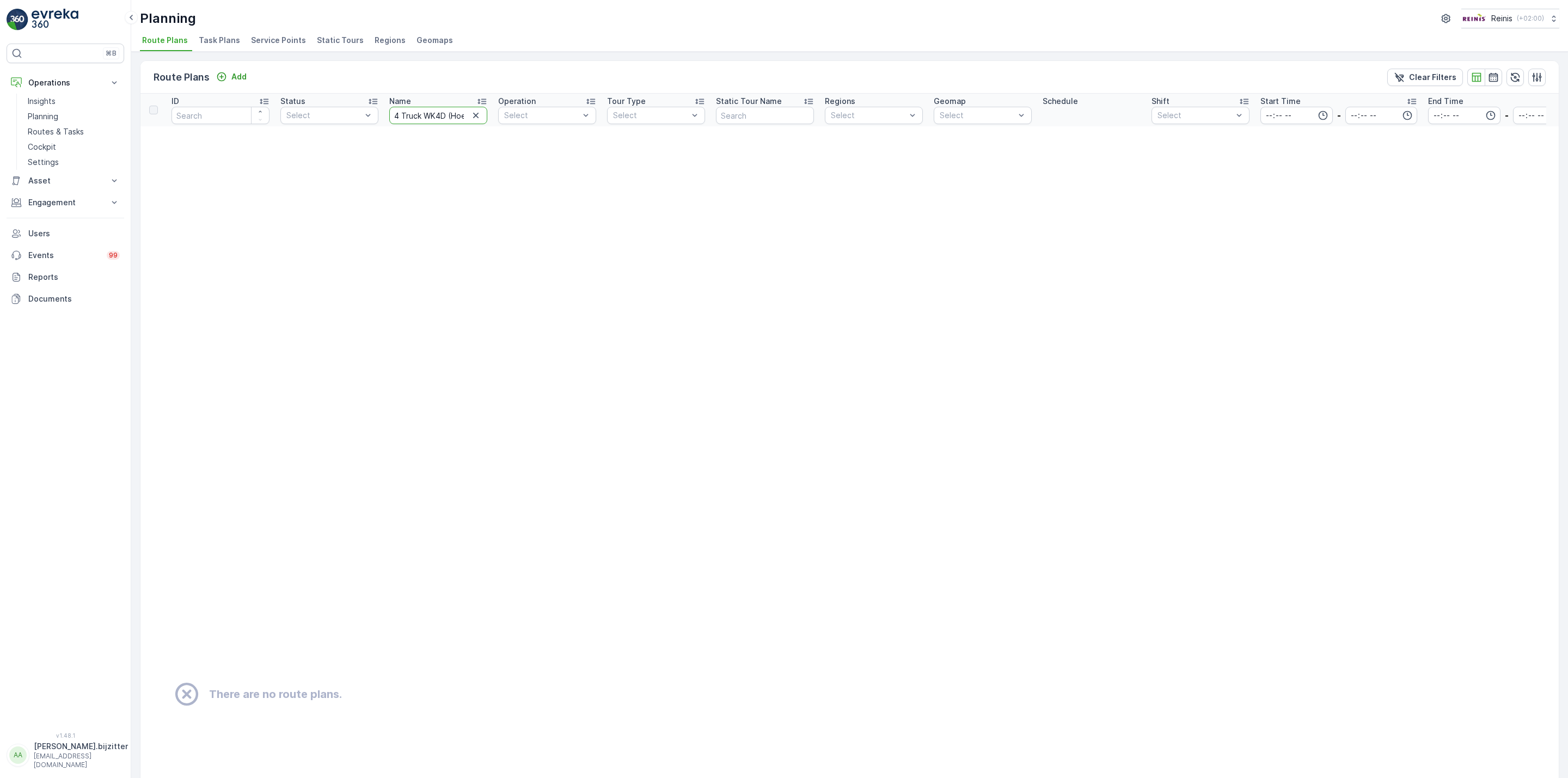
click at [445, 118] on input "4 Truck WK4D (Hoek, Centrum) - OPK" at bounding box center [438, 116] width 98 height 17
type input "4 Truck WK4D (Hoek, Centrum) - OPK"
click at [412, 113] on input "4 Truck WK4D (Hoek, Centrum) - OPK" at bounding box center [438, 116] width 98 height 17
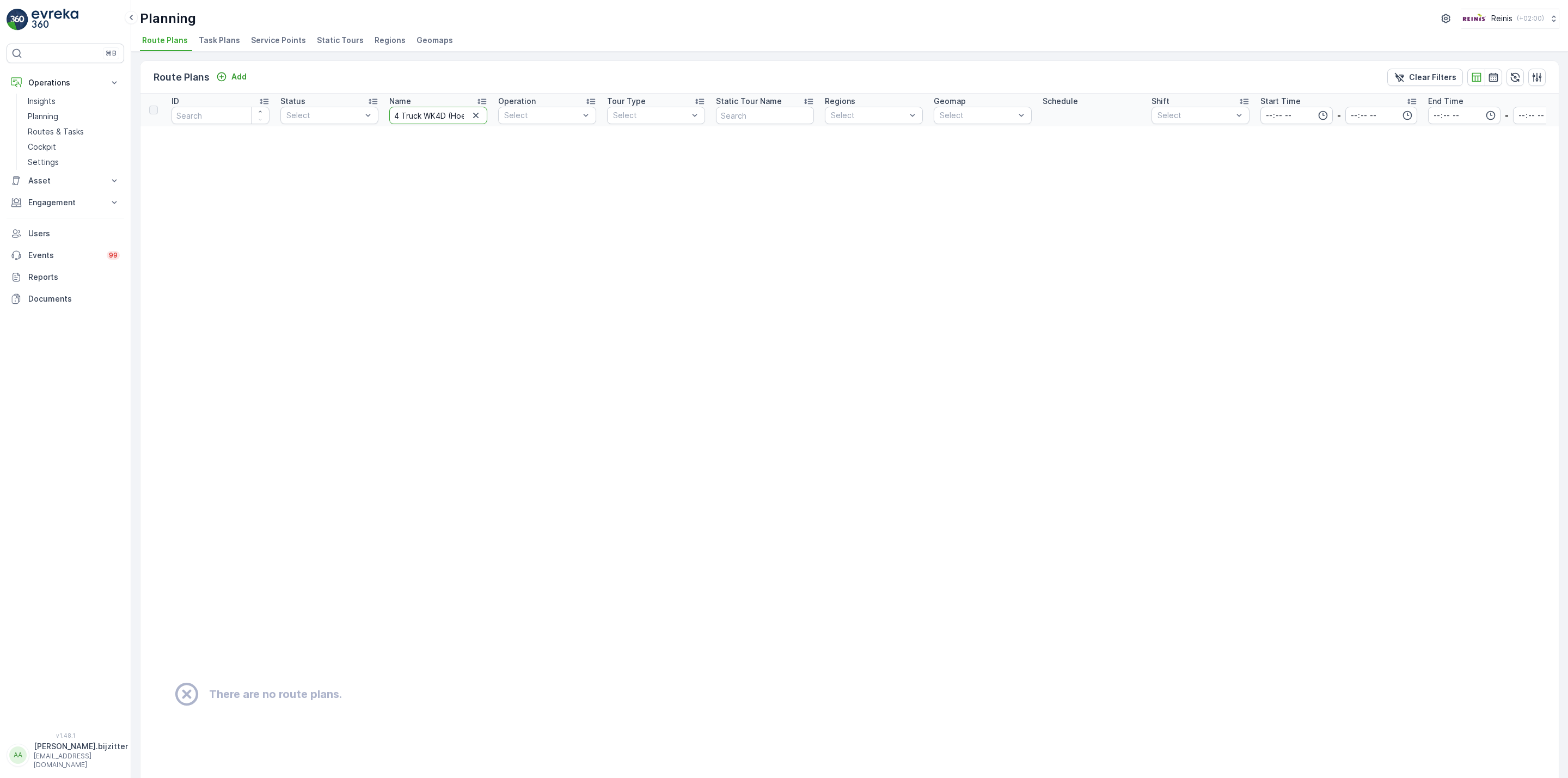
click at [427, 115] on input "4 Truck WK4D (Hoek, Centrum) - OPK" at bounding box center [438, 116] width 98 height 17
click at [474, 115] on icon "button" at bounding box center [476, 116] width 6 height 6
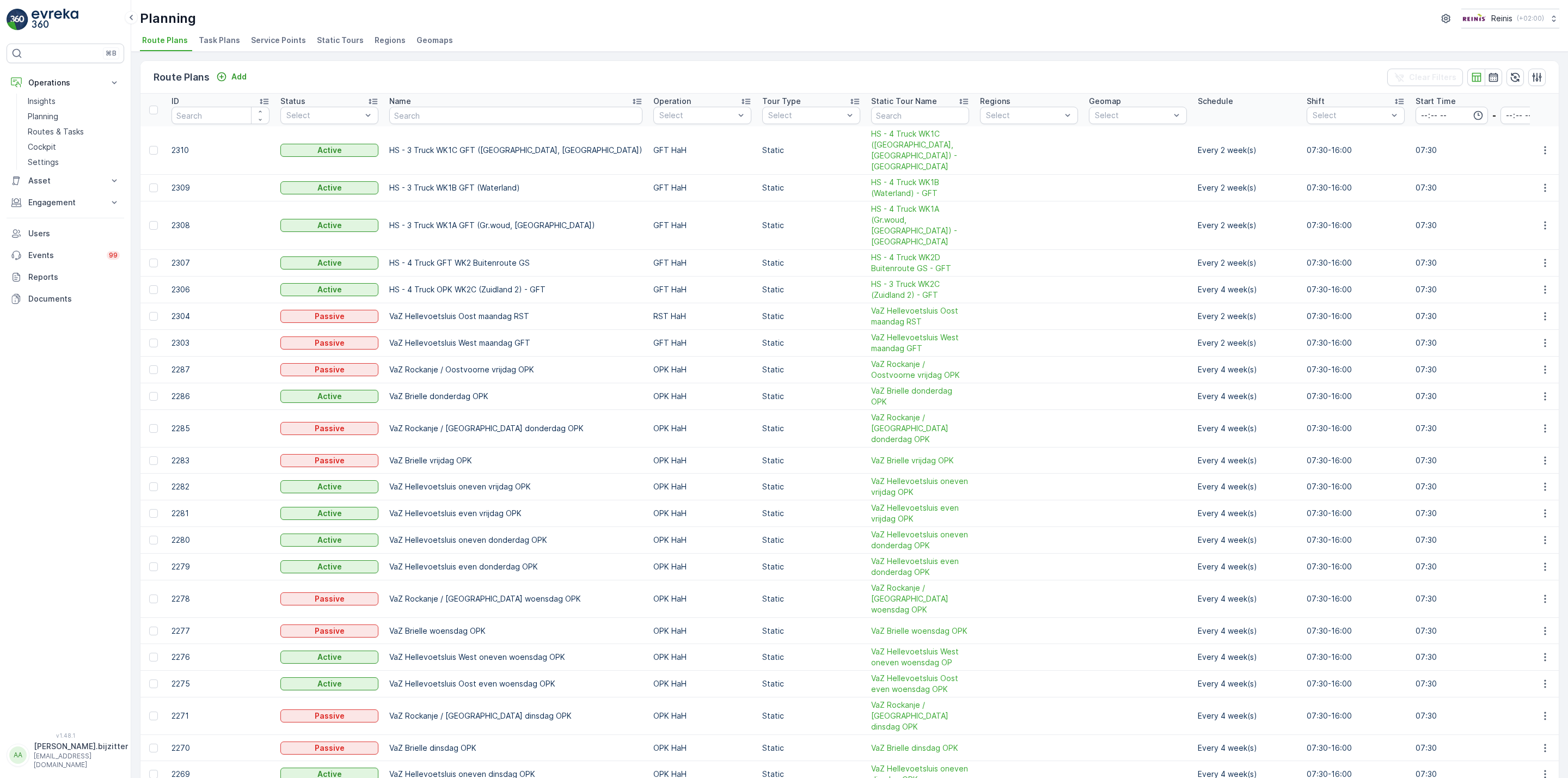
click at [452, 121] on input "text" at bounding box center [516, 116] width 253 height 17
click at [871, 109] on input "text" at bounding box center [920, 116] width 98 height 17
paste input "WK4D"
type input "WK4D"
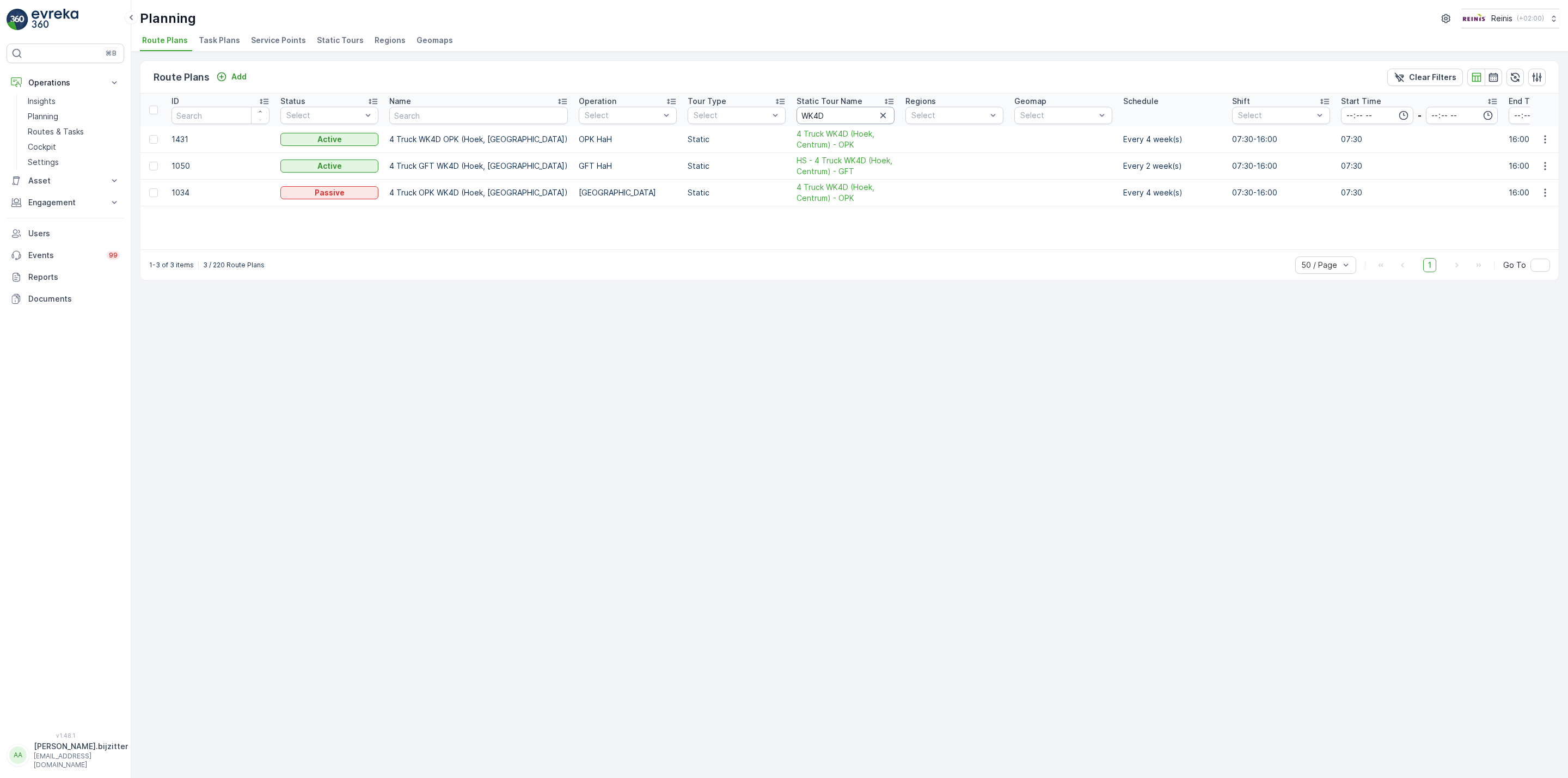
click at [804, 113] on input "WK4D" at bounding box center [845, 116] width 98 height 17
type input "WK4D"
click at [796, 159] on span "HS - 4 Truck WK4D (Hoek, Centrum) - GFT" at bounding box center [845, 166] width 98 height 22
click at [796, 136] on span "4 Truck WK4D (Hoek, Centrum) - OPK" at bounding box center [845, 139] width 98 height 22
click at [796, 196] on span "4 Truck WK4D (Hoek, Centrum) - OPK" at bounding box center [845, 192] width 98 height 22
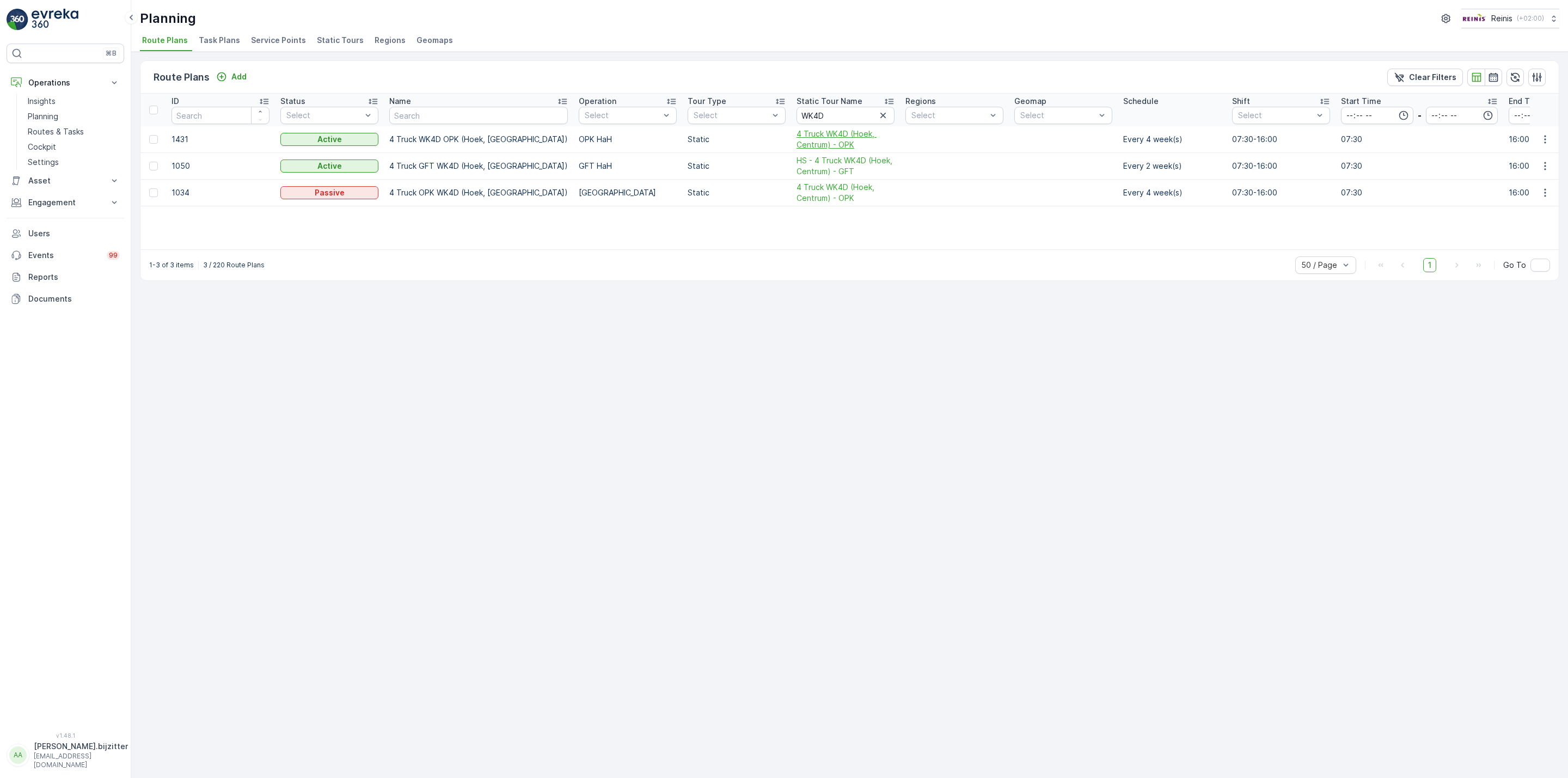
click at [796, 138] on span "4 Truck WK4D (Hoek, Centrum) - OPK" at bounding box center [845, 139] width 98 height 22
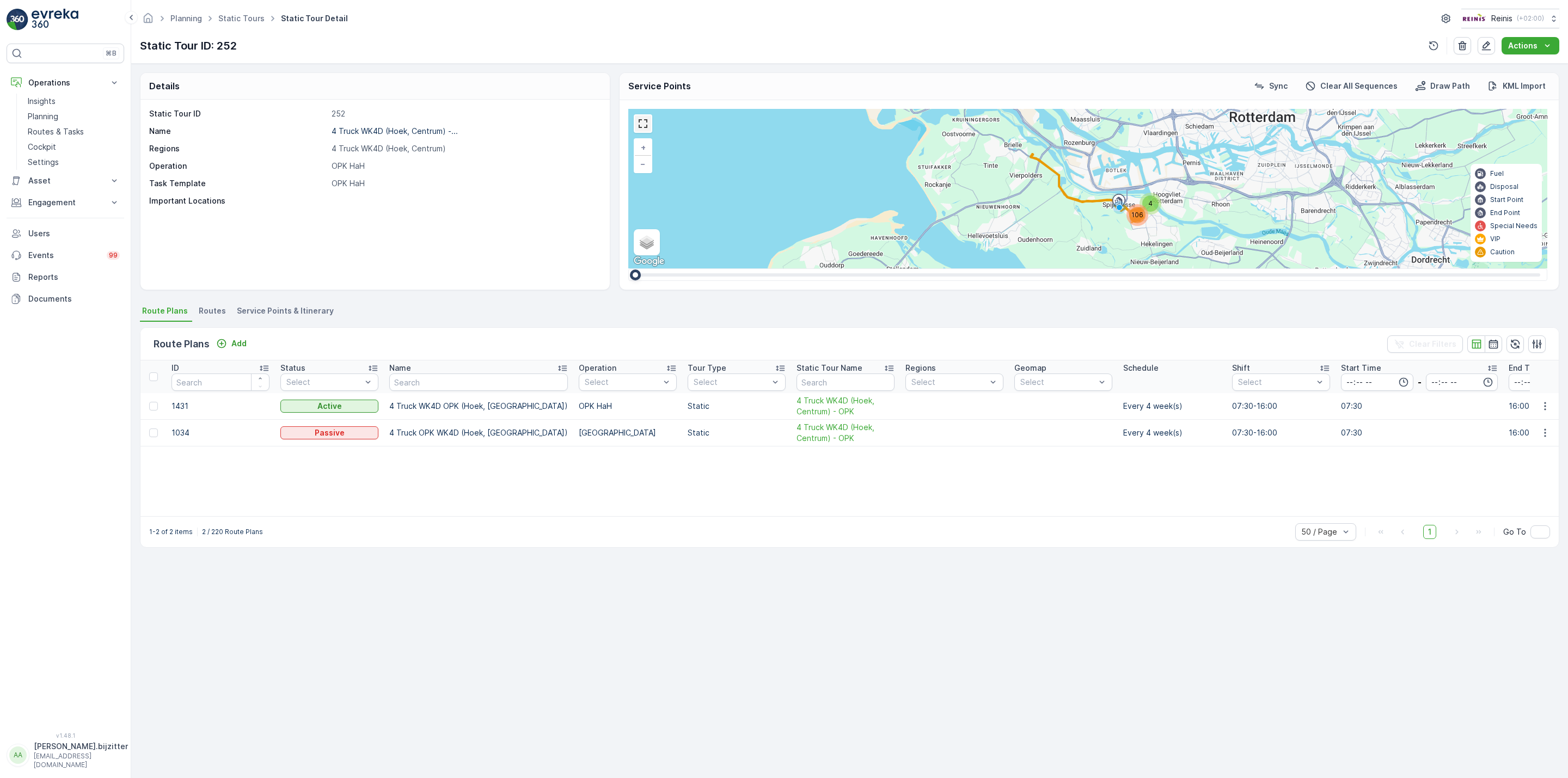
click at [645, 127] on link at bounding box center [643, 123] width 16 height 16
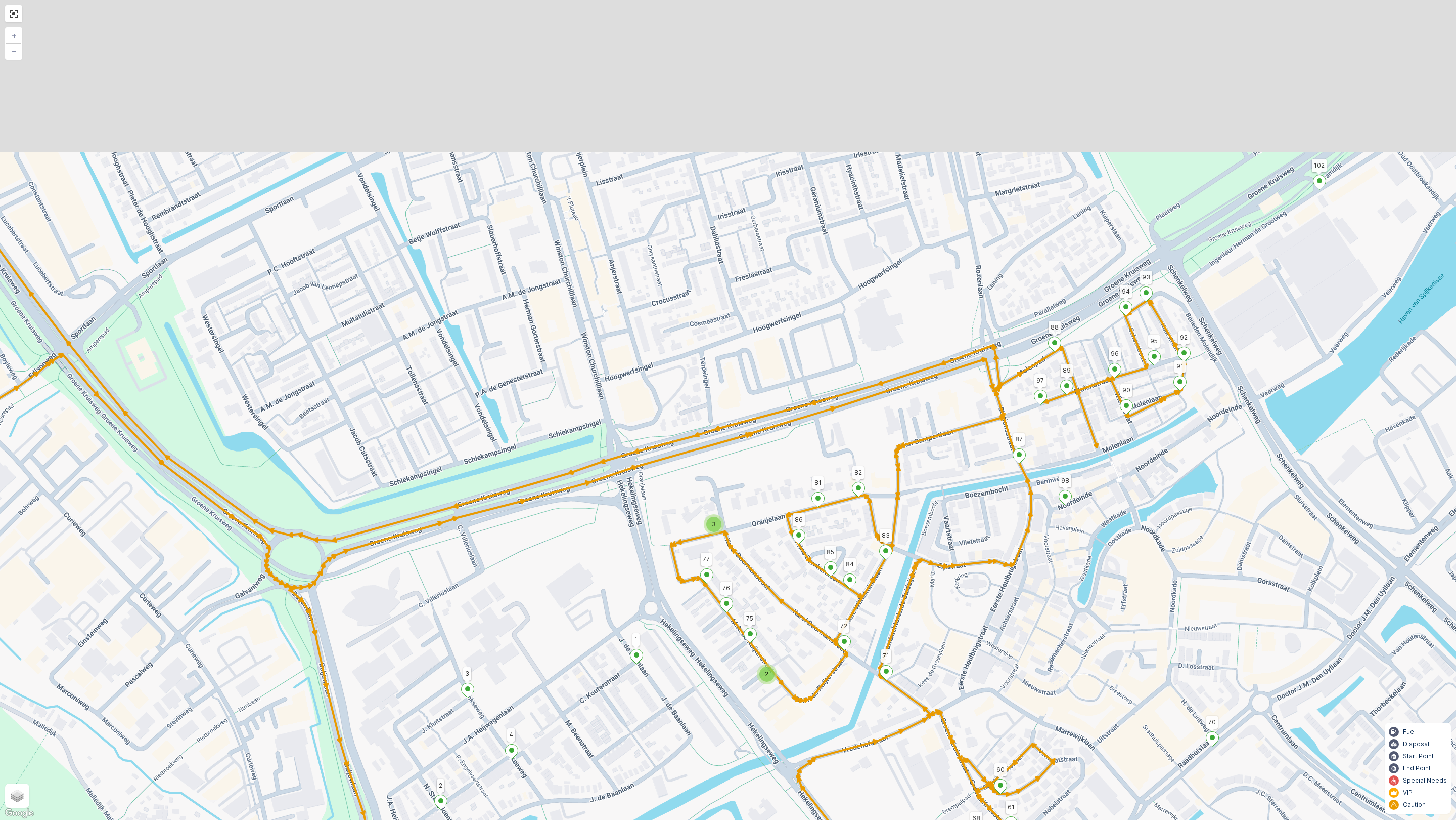
drag, startPoint x: 771, startPoint y: 447, endPoint x: 718, endPoint y: 651, distance: 210.8
click at [718, 651] on div "2 2 2 2 2 2 2 3 2 2 2 102 103 70 99 109 110 104 86 81 82 83 85 84 88 94 93 97 8…" at bounding box center [728, 410] width 1456 height 820
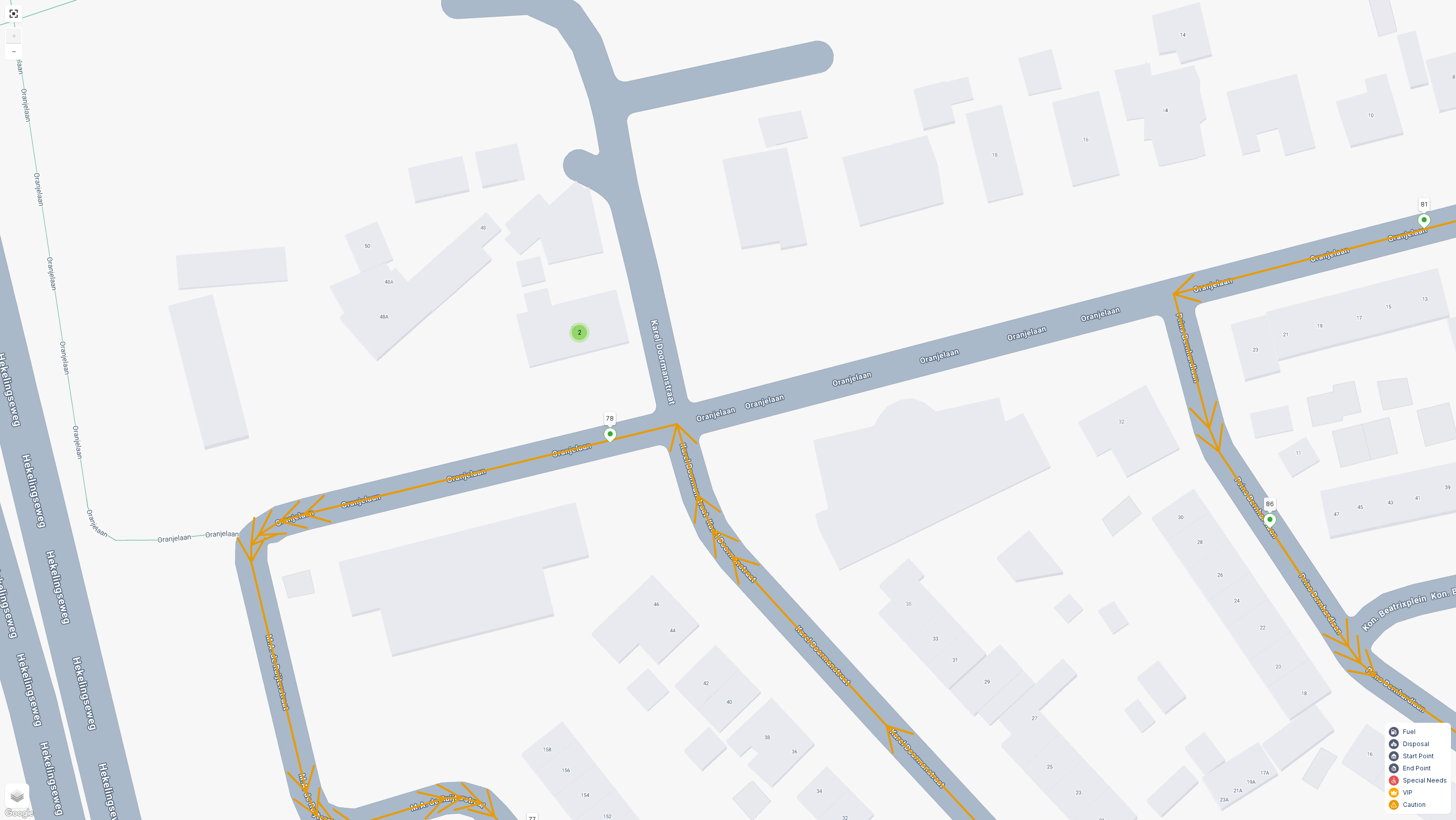
click at [585, 334] on div "2" at bounding box center [579, 332] width 15 height 15
click at [568, 375] on div "2 2 2 102 103 70 99 109 110 104 86 81 82 83 85 84 88 94 93 97 89 96 90 95 92 91…" at bounding box center [728, 410] width 1456 height 820
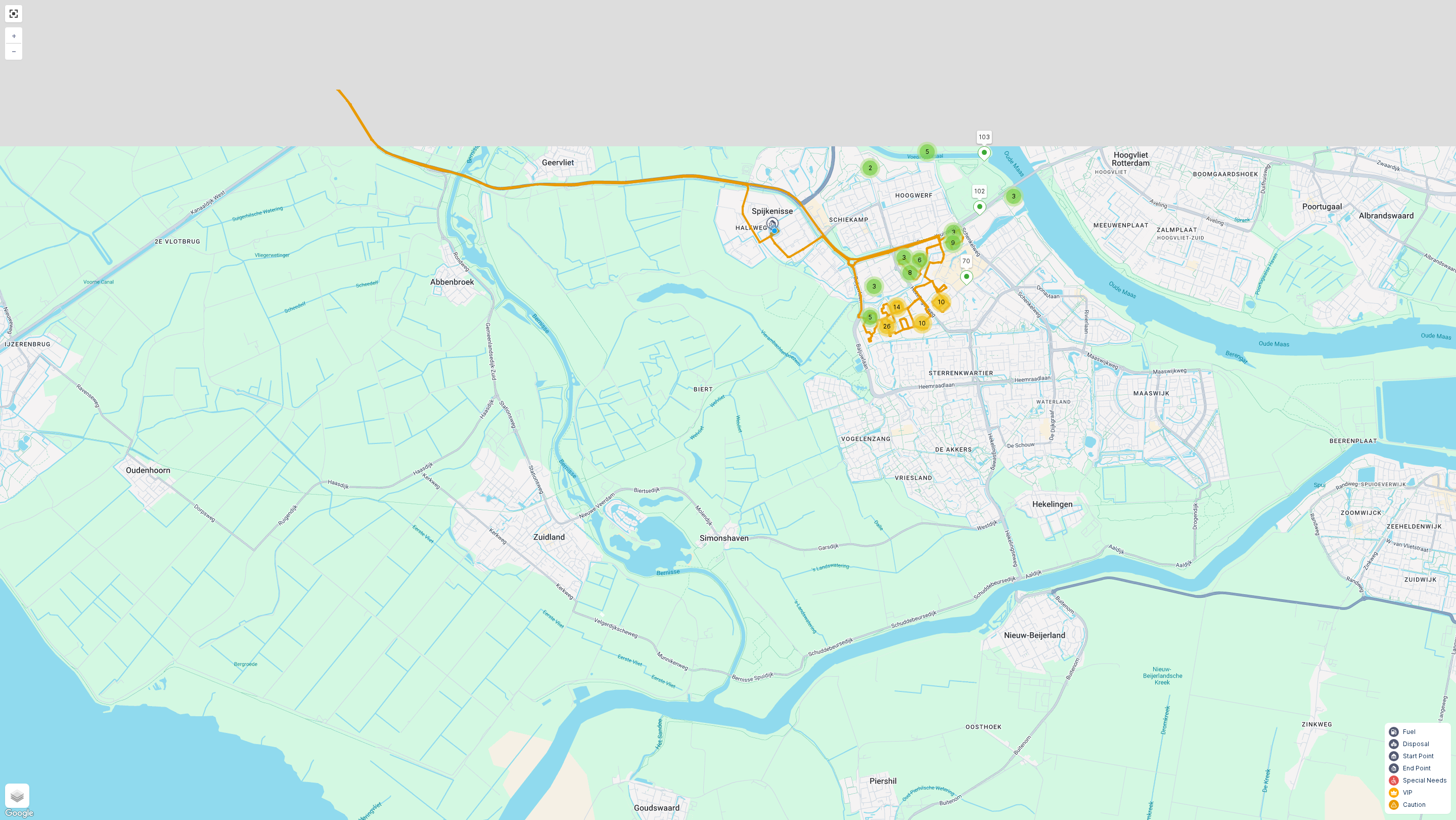
drag, startPoint x: 719, startPoint y: 294, endPoint x: 484, endPoint y: 794, distance: 552.5
click at [484, 794] on div "3 2 5 6 3 9 5 10 26 3 3 8 14 10 102 103 70 + − Satellite Roadmap Terrain Hybrid…" at bounding box center [728, 410] width 1456 height 820
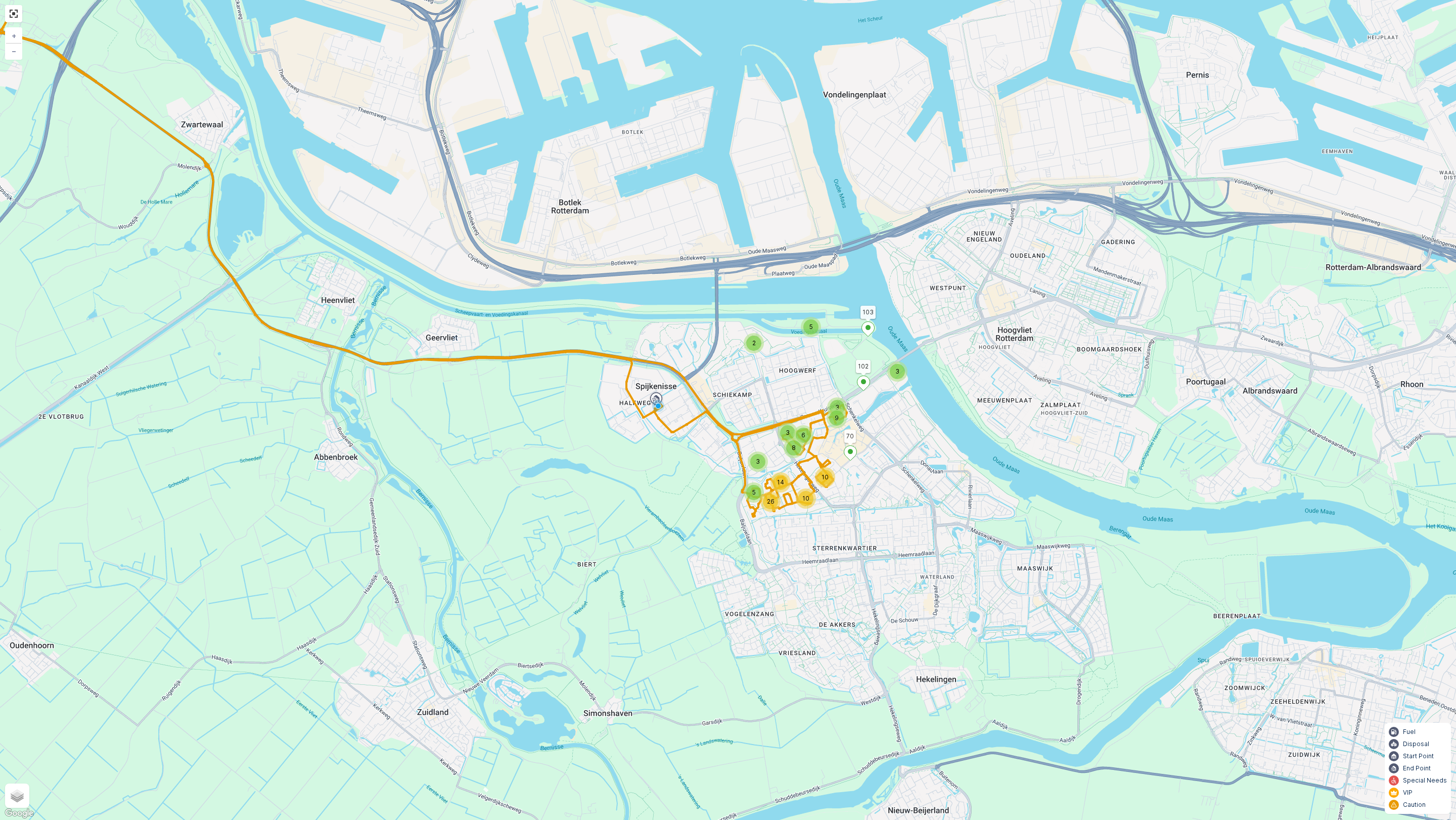
drag, startPoint x: 564, startPoint y: 653, endPoint x: 686, endPoint y: 434, distance: 250.7
click at [686, 434] on div "3 2 5 6 3 9 5 10 26 3 3 8 14 10 102 103 70 + − Satellite Roadmap Terrain Hybrid…" at bounding box center [728, 410] width 1456 height 820
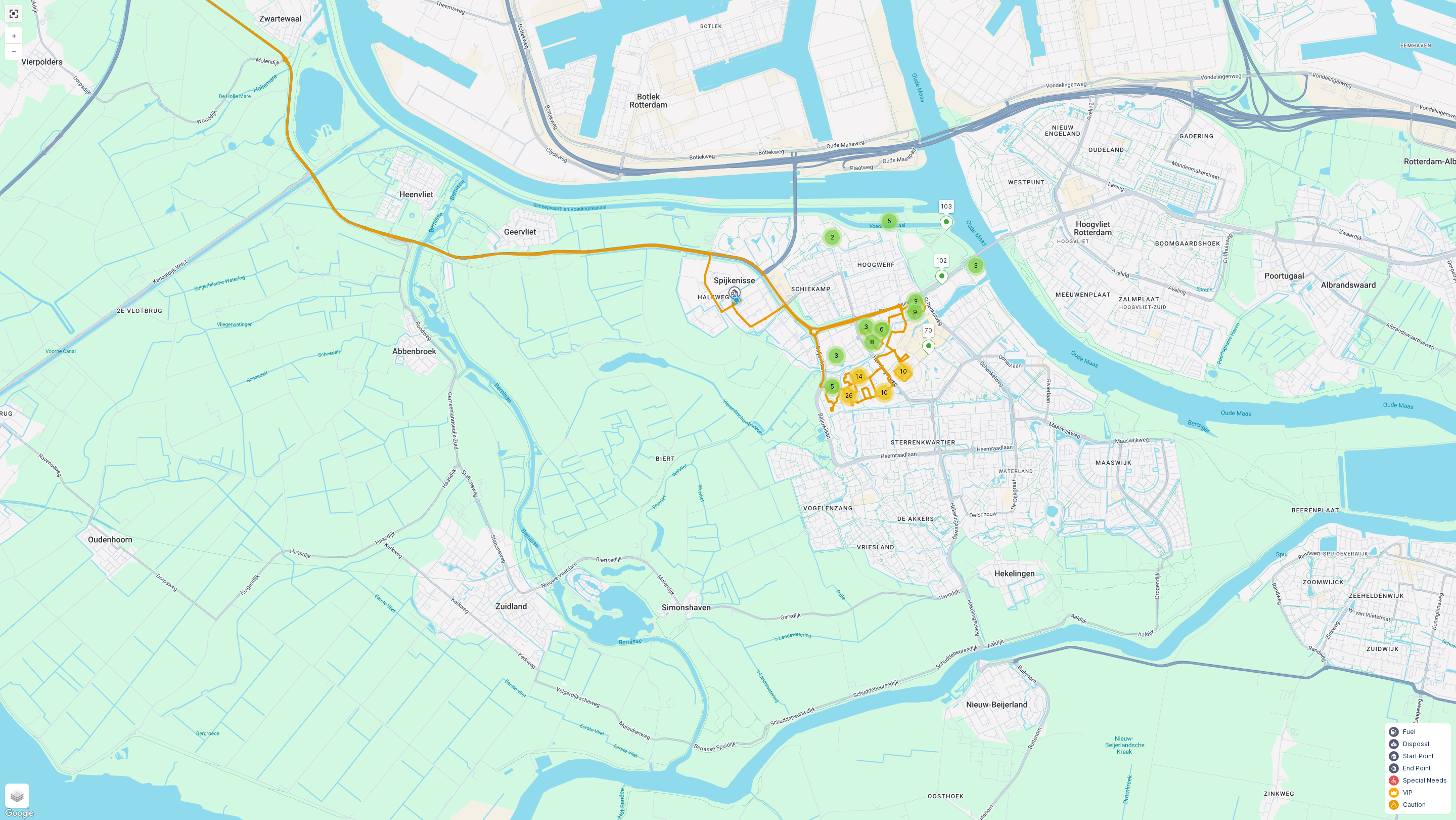
click at [19, 14] on link at bounding box center [13, 13] width 15 height 15
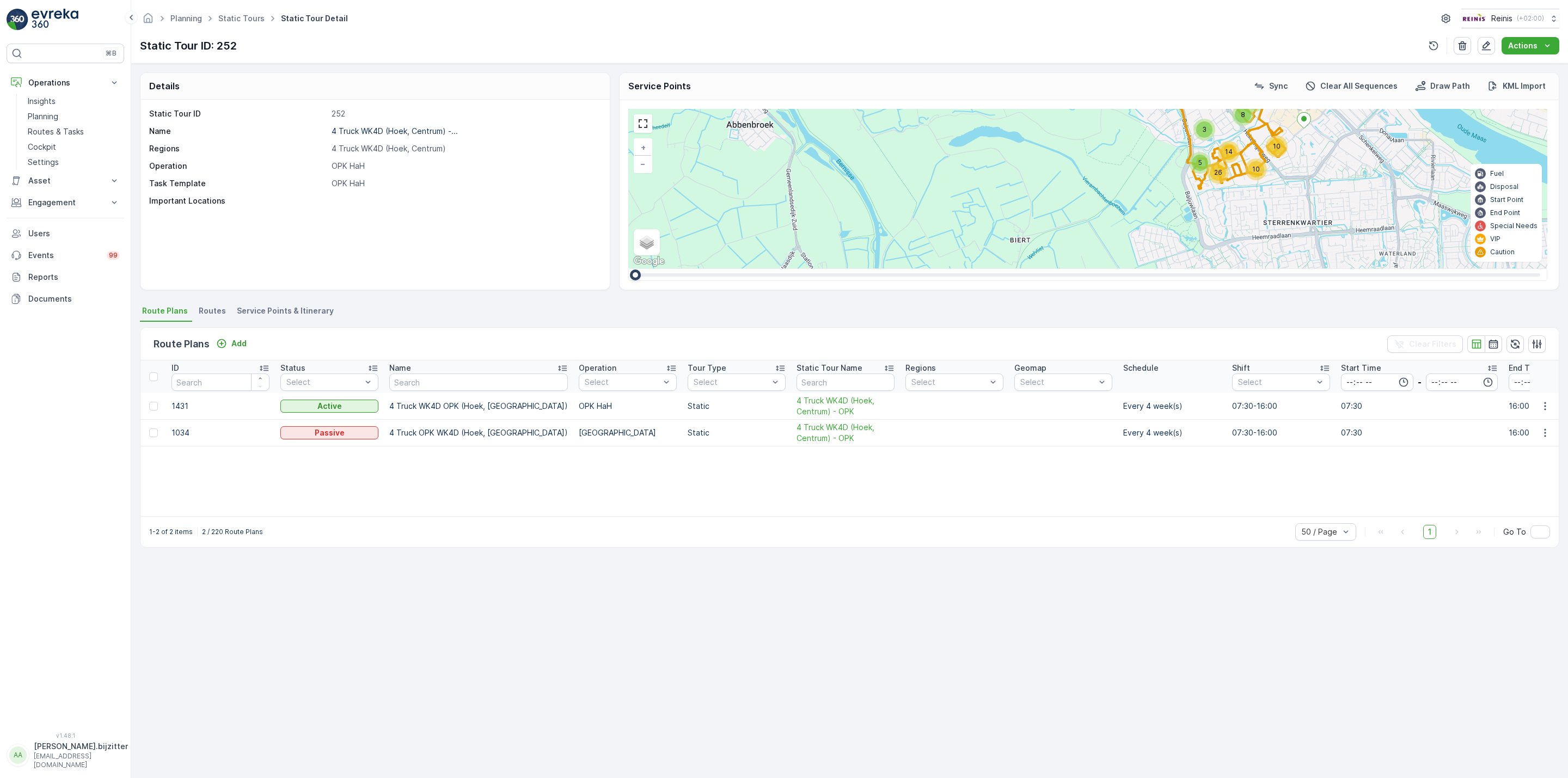
click at [430, 203] on p at bounding box center [465, 200] width 266 height 10
click at [299, 250] on div "Static Tour ID 252 Name 4 Truck WK4D (Hoek, Centrum) -... Regions 4 Truck WK4D …" at bounding box center [374, 194] width 469 height 190
click at [316, 566] on div "Details Static Tour ID 252 Name 4 Truck WK4D (Hoek, Centrum) -... Regions 4 Tru…" at bounding box center [849, 421] width 1437 height 715
